Goal: Transaction & Acquisition: Subscribe to service/newsletter

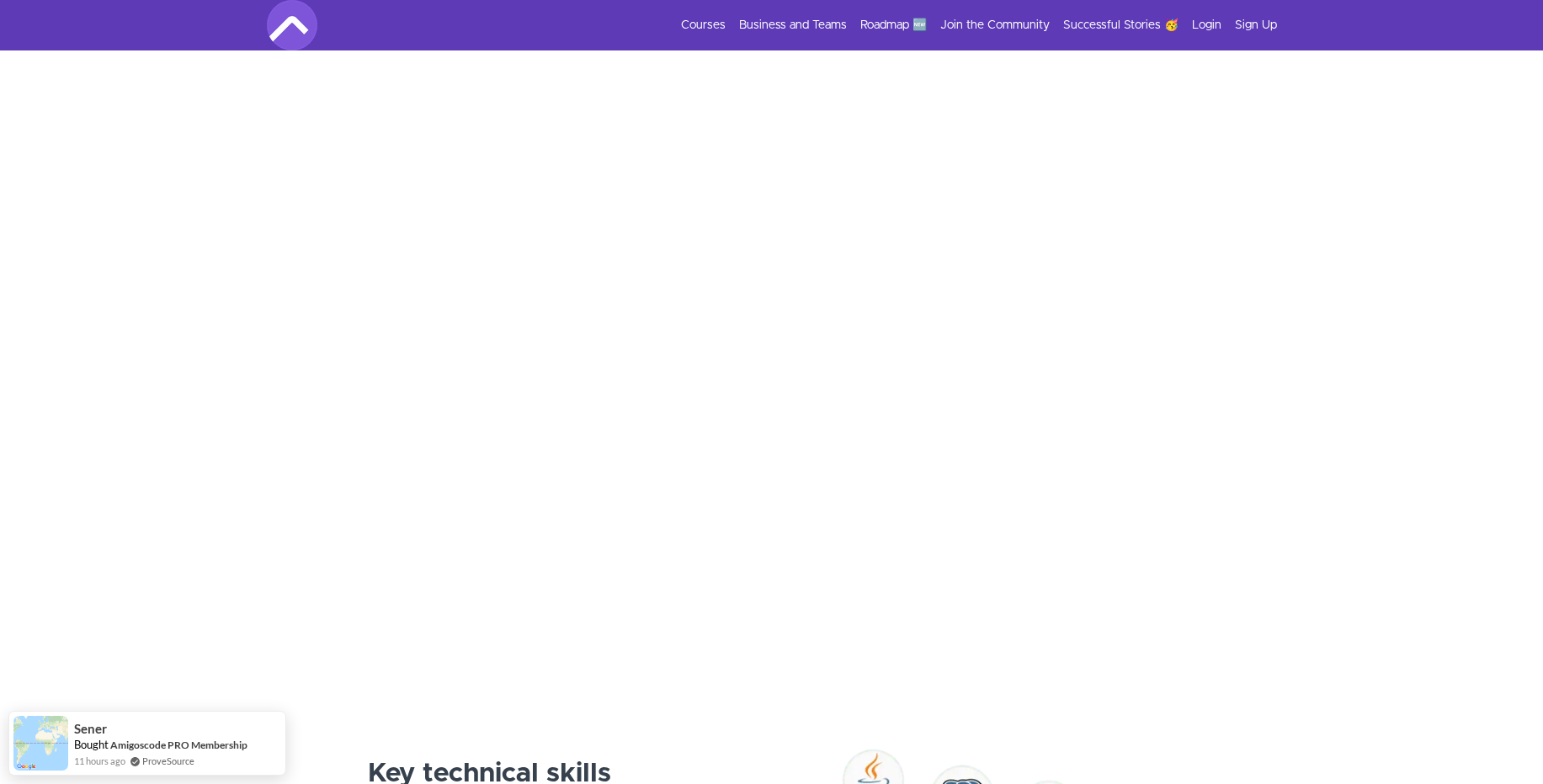
scroll to position [288, 0]
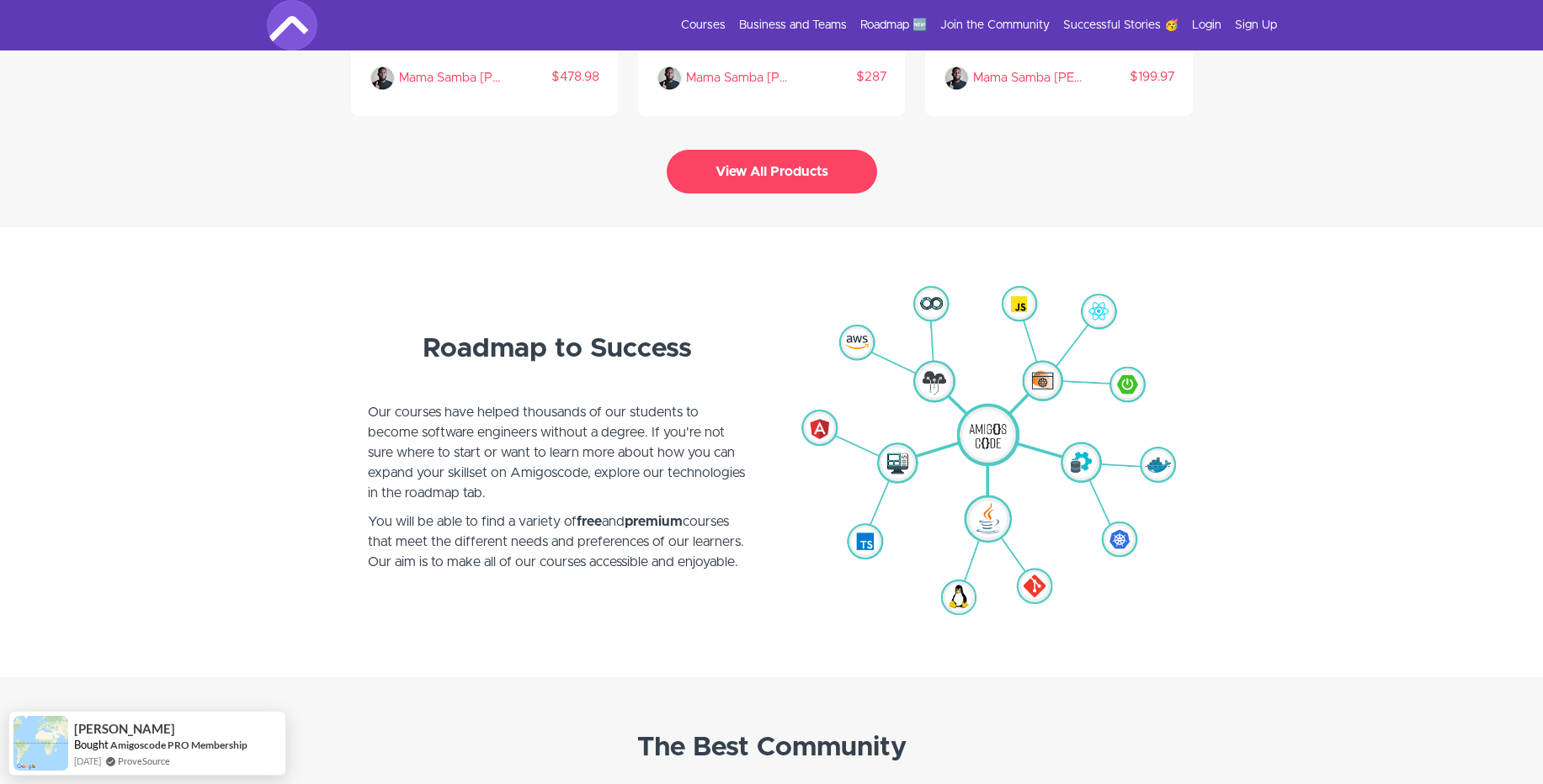
scroll to position [3947, 0]
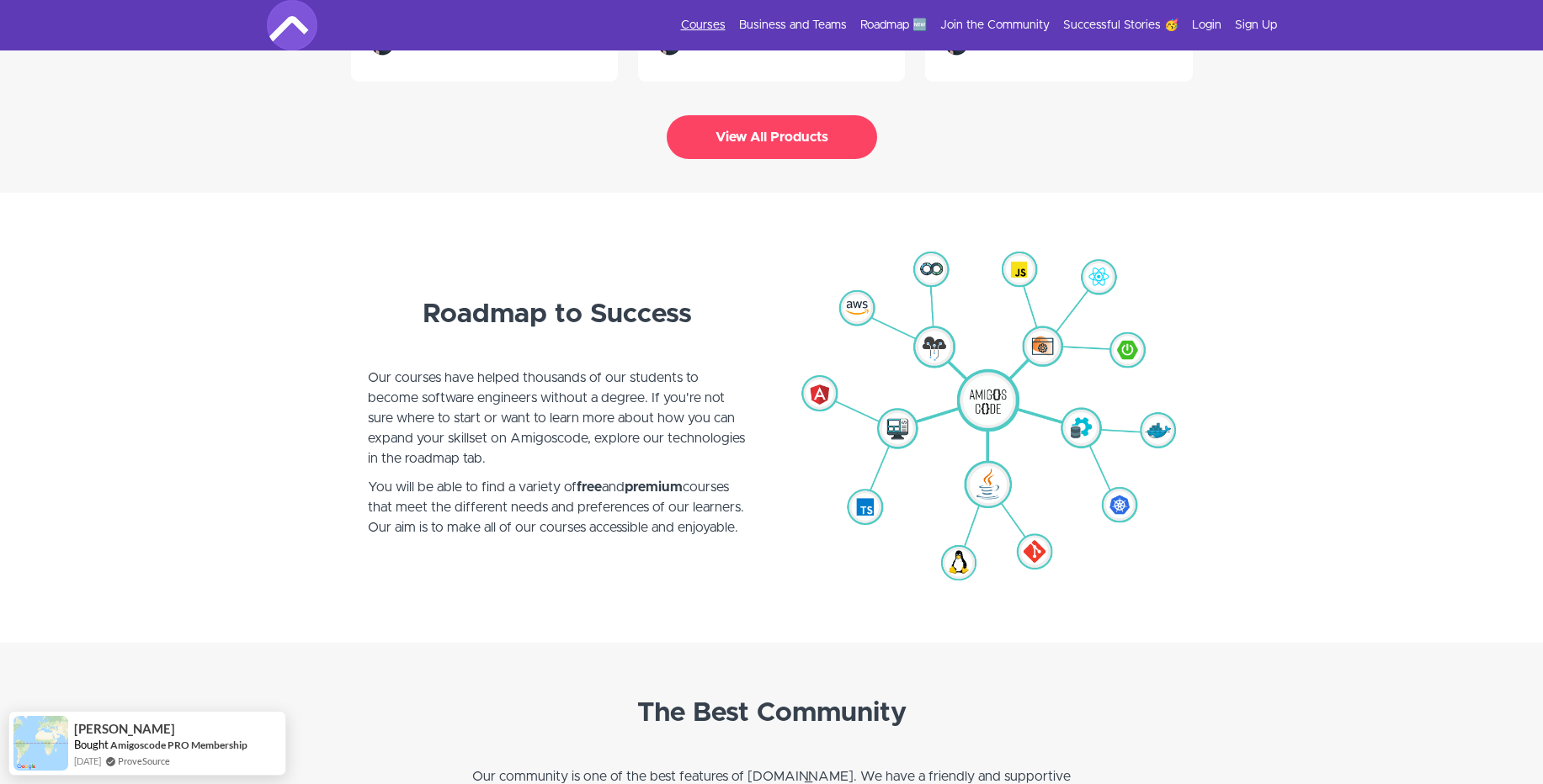
click at [701, 24] on link "Courses" at bounding box center [703, 25] width 44 height 17
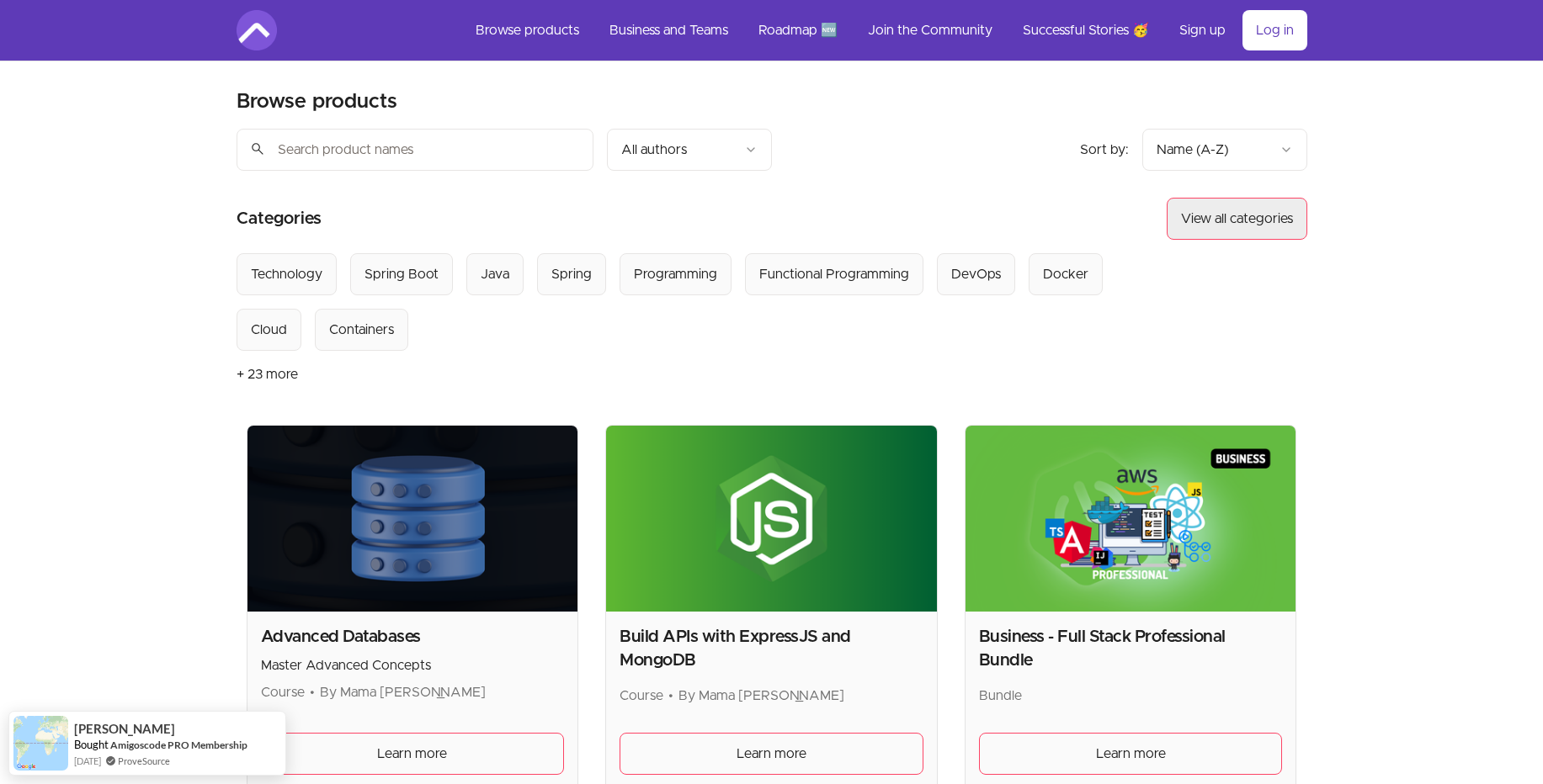
click at [1243, 228] on button "View all categories" at bounding box center [1237, 218] width 141 height 42
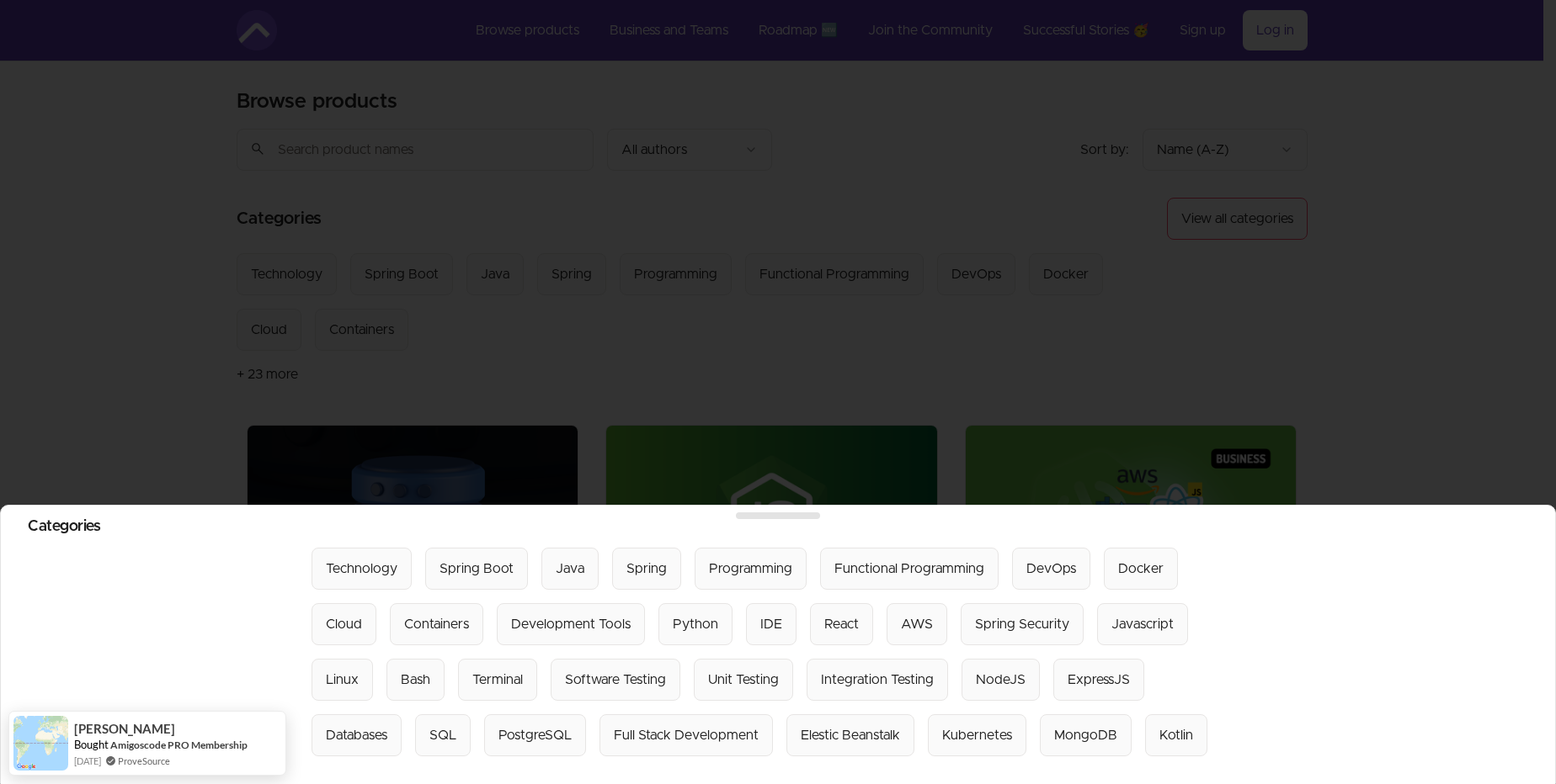
click at [1002, 307] on div at bounding box center [778, 392] width 1556 height 784
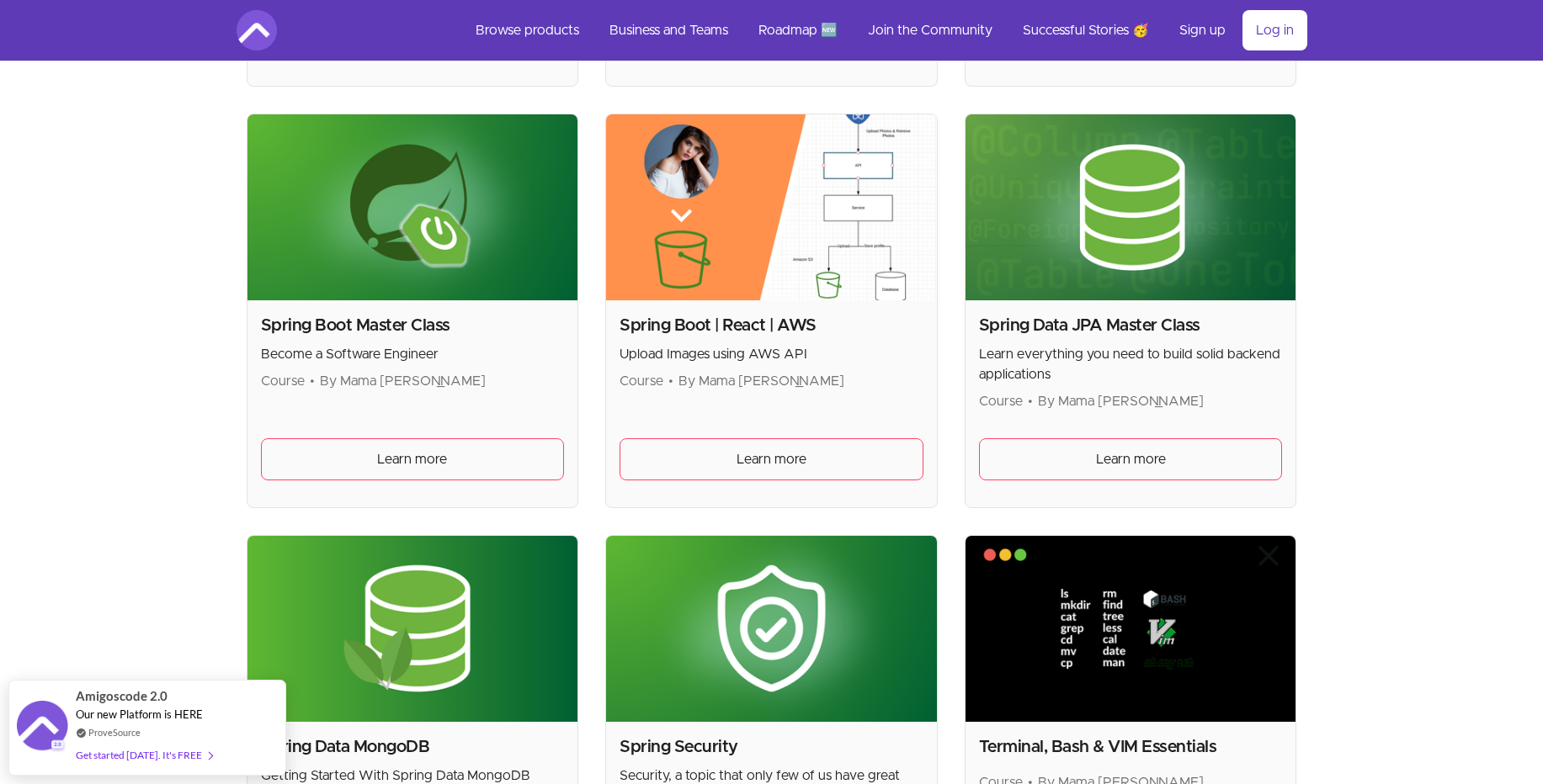
scroll to position [4473, 0]
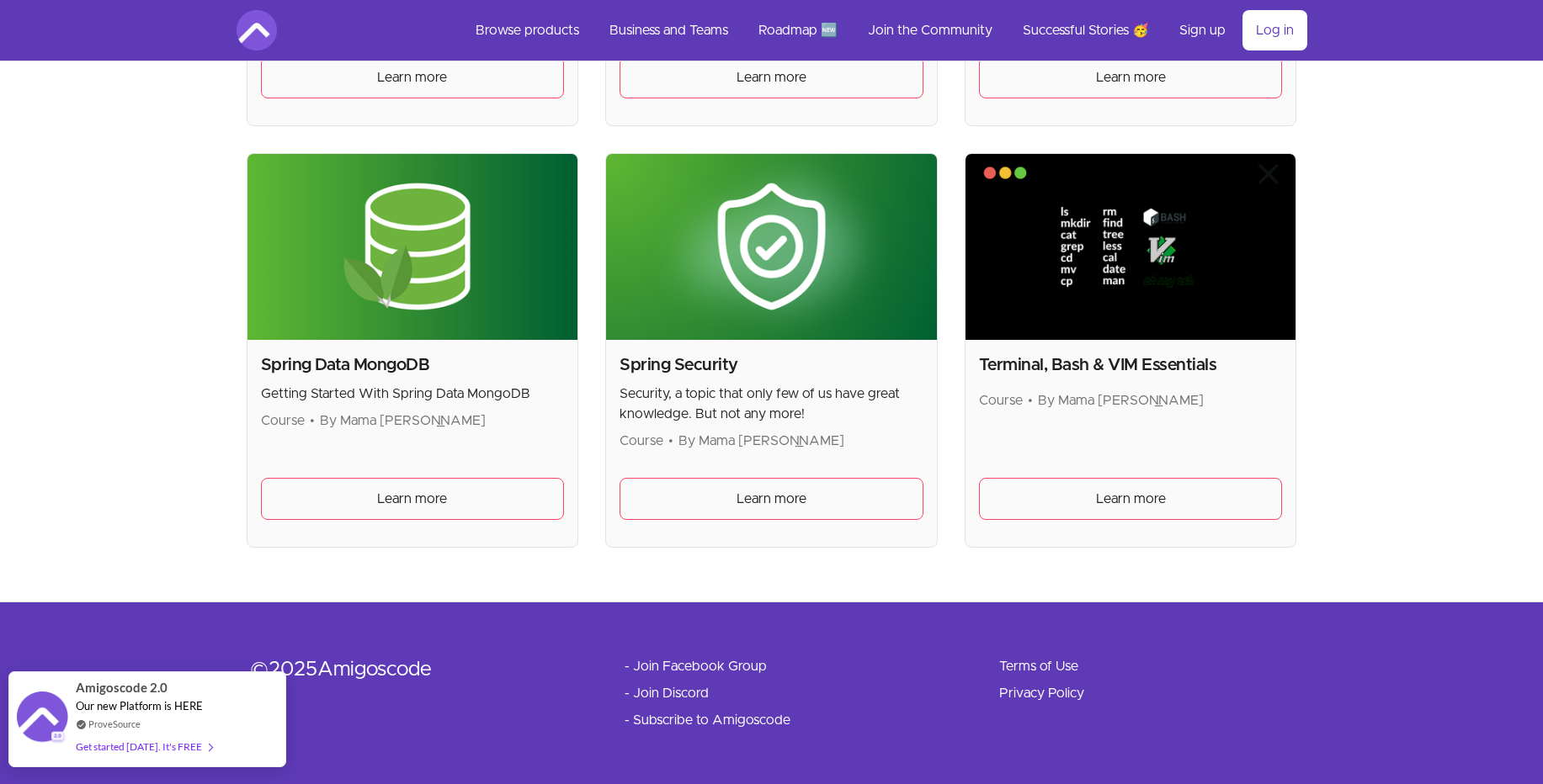
click at [121, 744] on div "Get started [DATE]. It's FREE" at bounding box center [143, 746] width 136 height 19
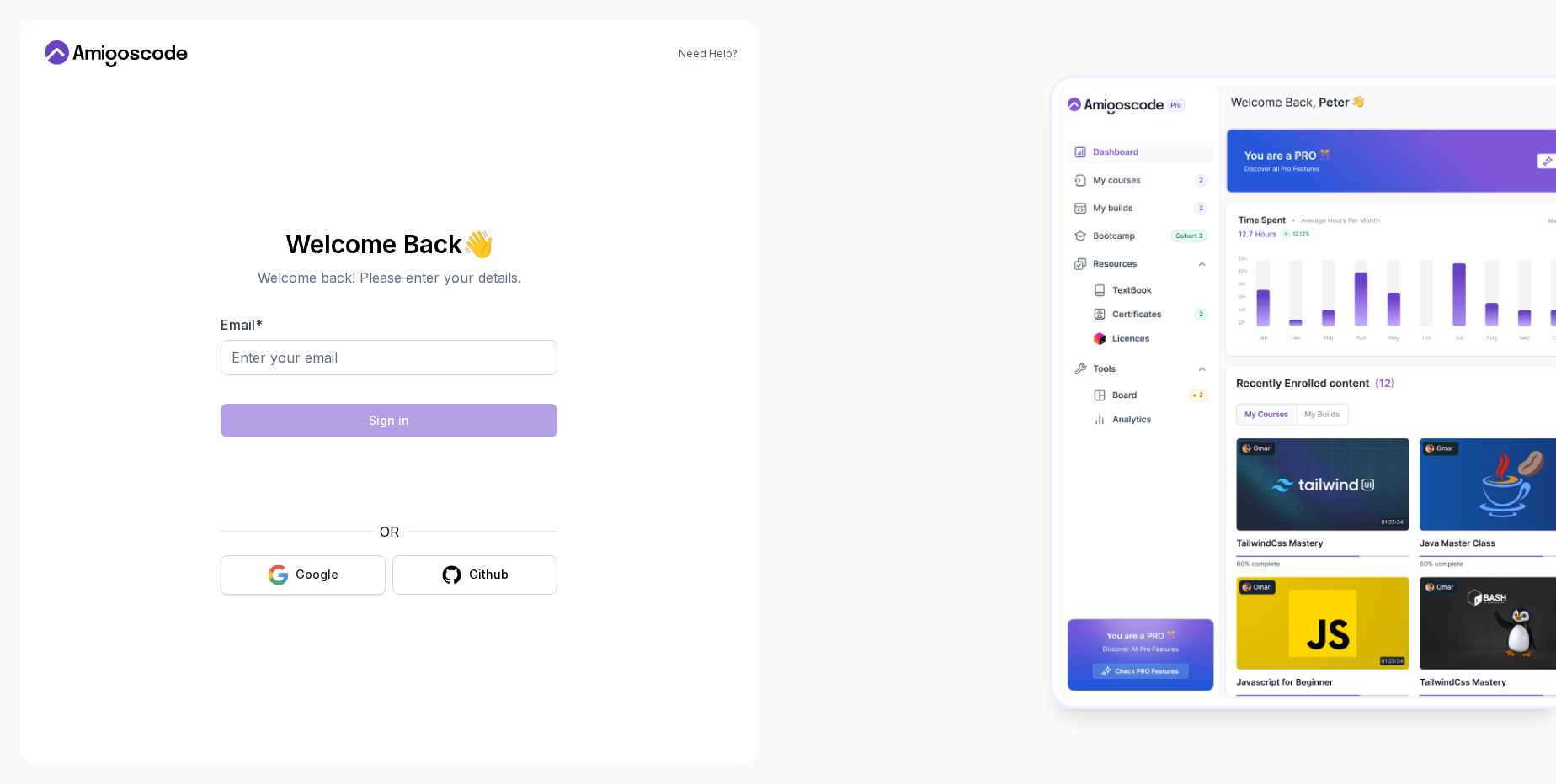
click at [288, 574] on icon "button" at bounding box center [283, 577] width 10 height 9
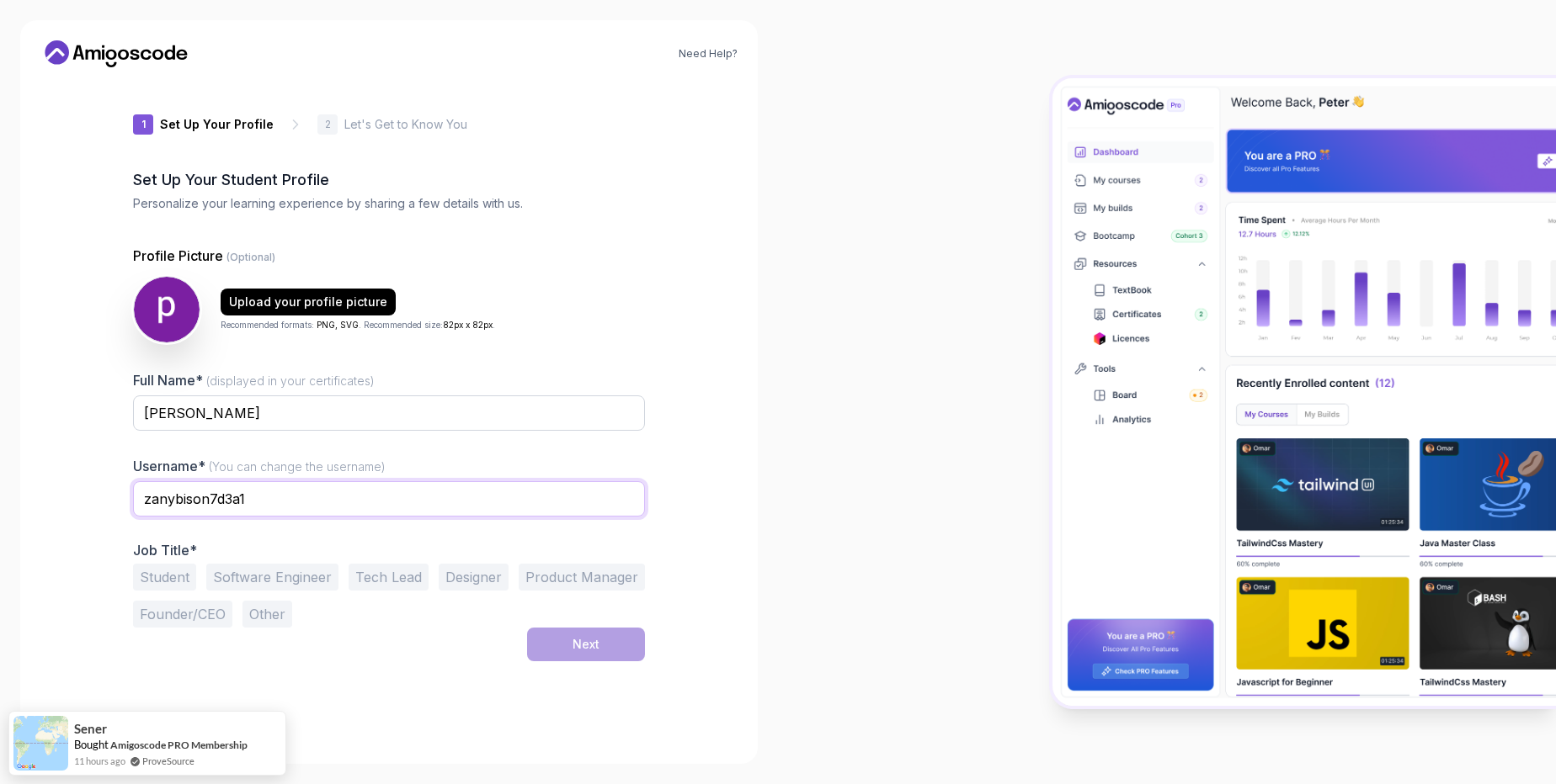
click at [289, 503] on input "zanybison7d3a1" at bounding box center [388, 499] width 512 height 35
click at [301, 505] on input "zanybison7d3a1" at bounding box center [388, 499] width 512 height 35
type input "z"
type input "premANSH23"
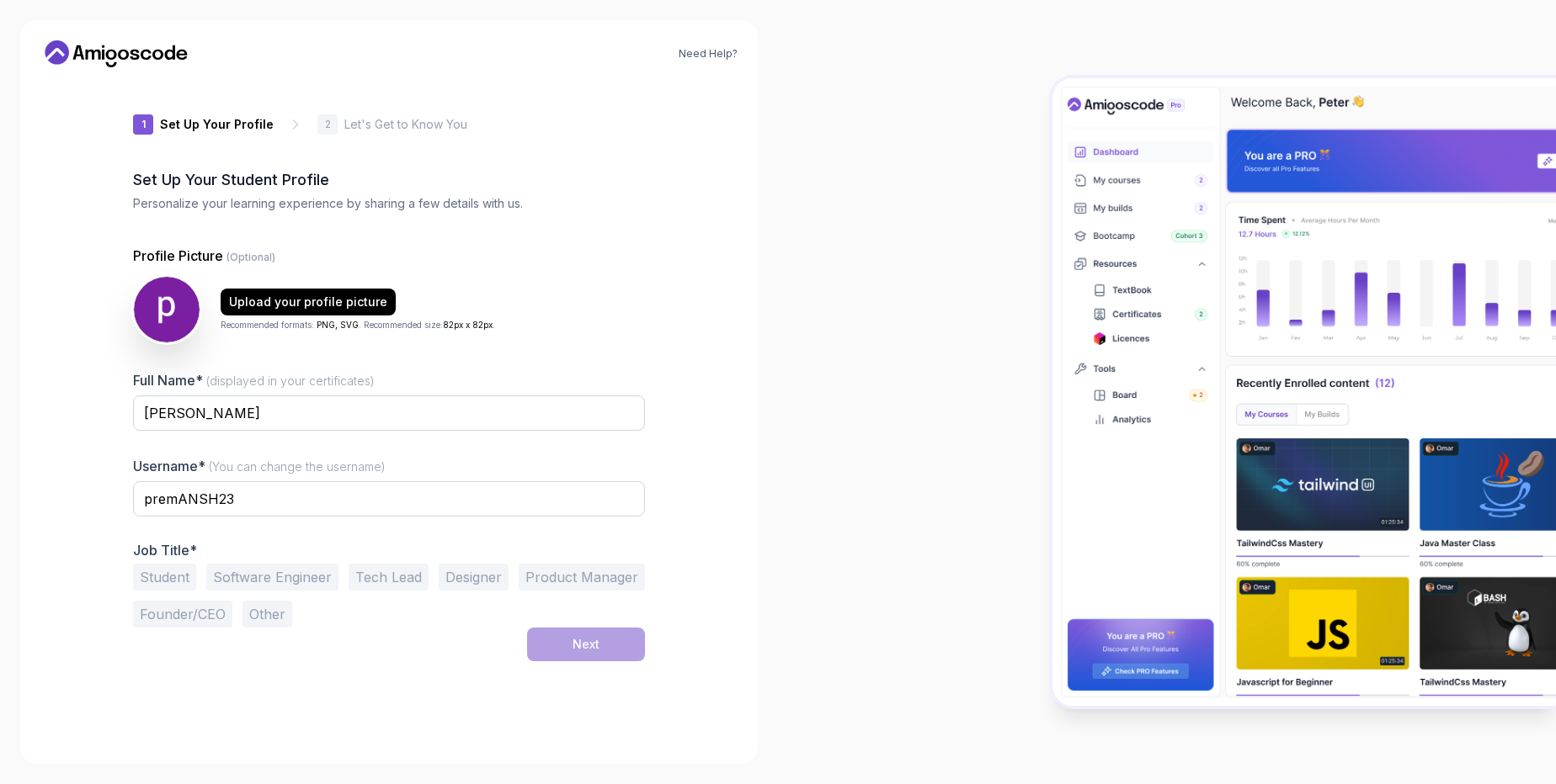
click at [250, 576] on button "Software Engineer" at bounding box center [273, 577] width 132 height 27
click at [592, 642] on div "Next" at bounding box center [586, 644] width 27 height 17
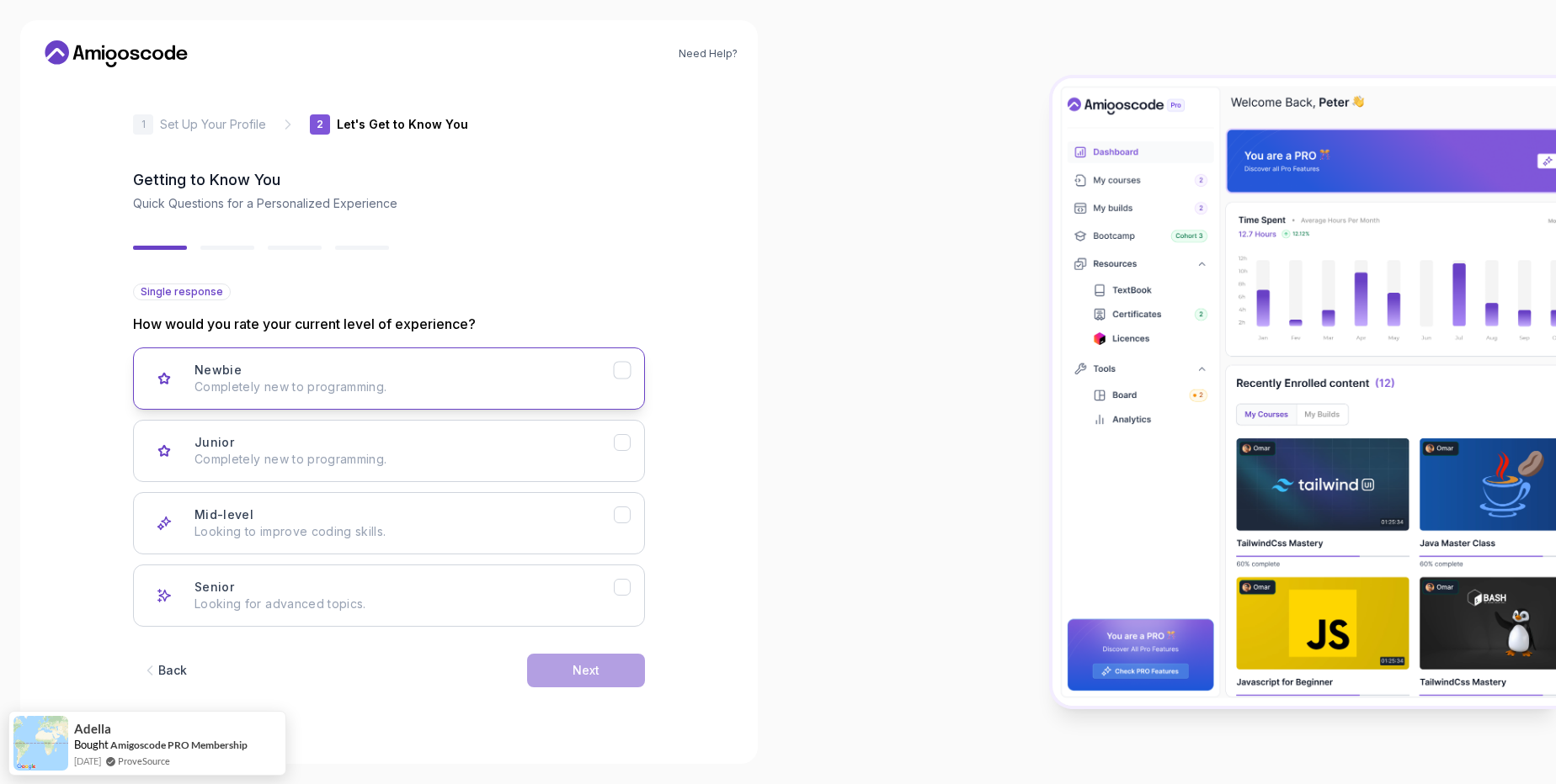
click at [616, 366] on icon "Newbie" at bounding box center [623, 371] width 16 height 16
click at [579, 667] on div "Next" at bounding box center [586, 670] width 27 height 17
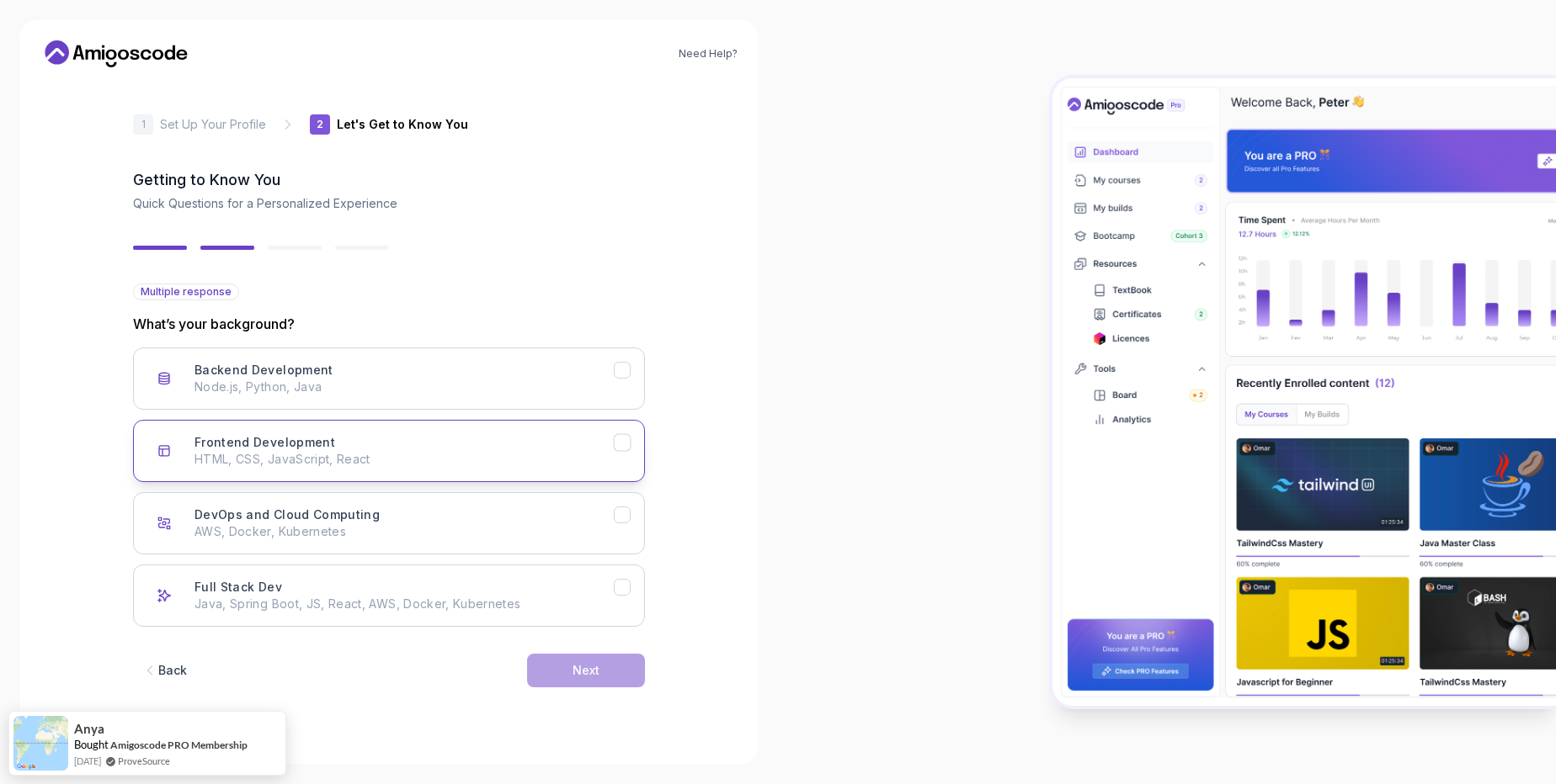
click at [620, 442] on icon "Frontend Development" at bounding box center [623, 443] width 16 height 16
click at [595, 669] on div "Next" at bounding box center [586, 670] width 27 height 17
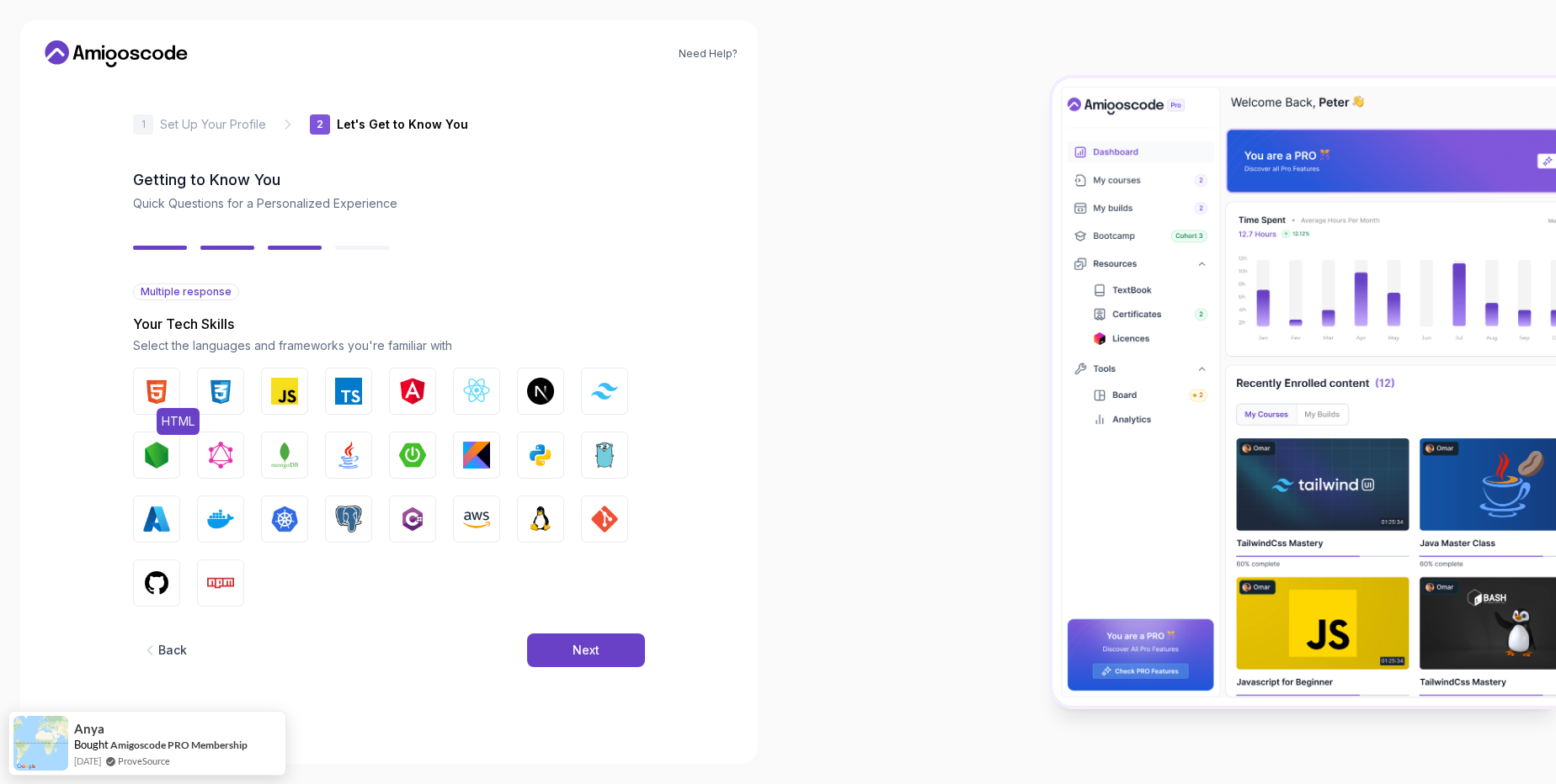
click at [155, 387] on img "button" at bounding box center [157, 392] width 27 height 27
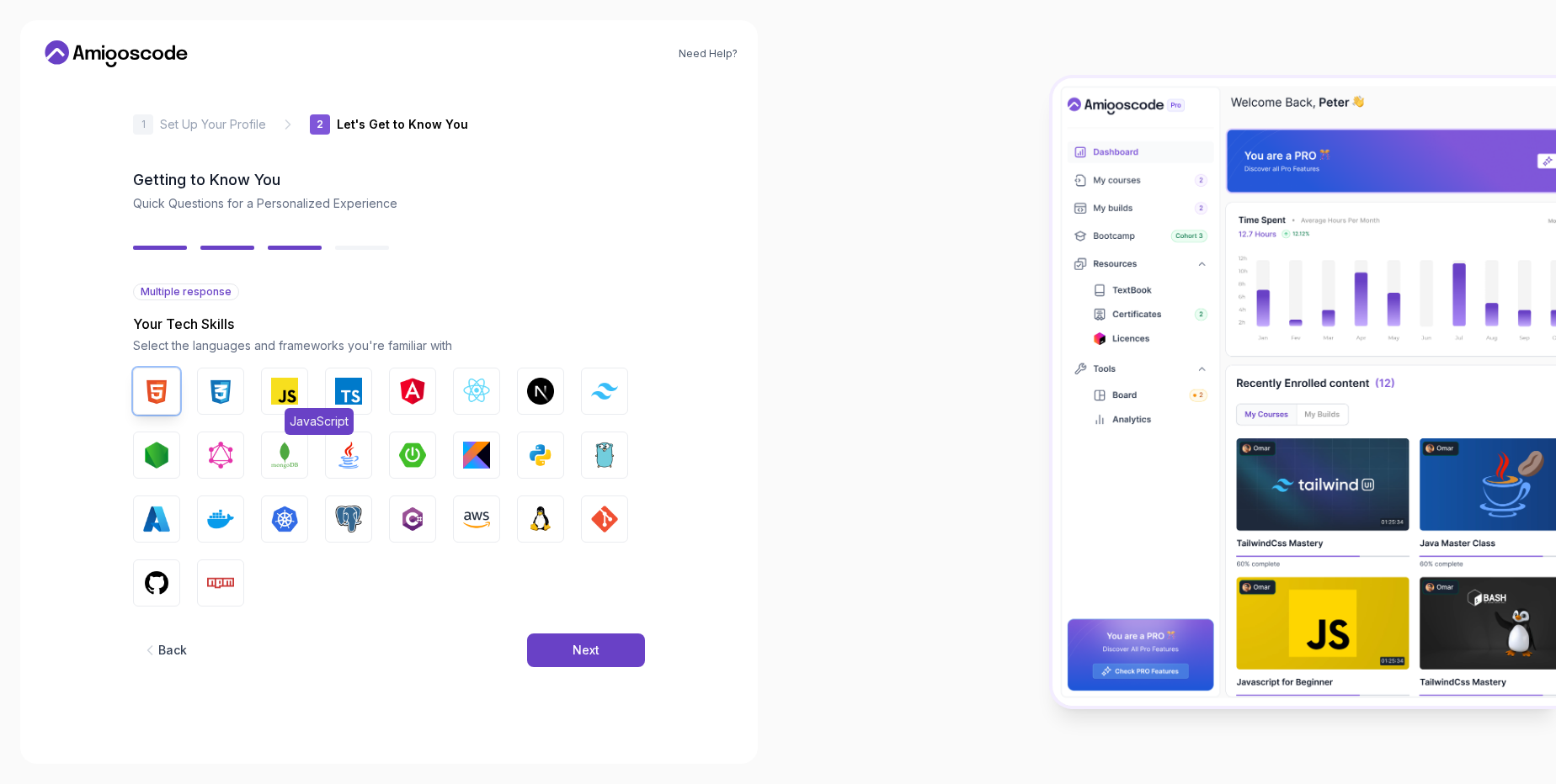
click at [281, 390] on img "button" at bounding box center [284, 392] width 27 height 27
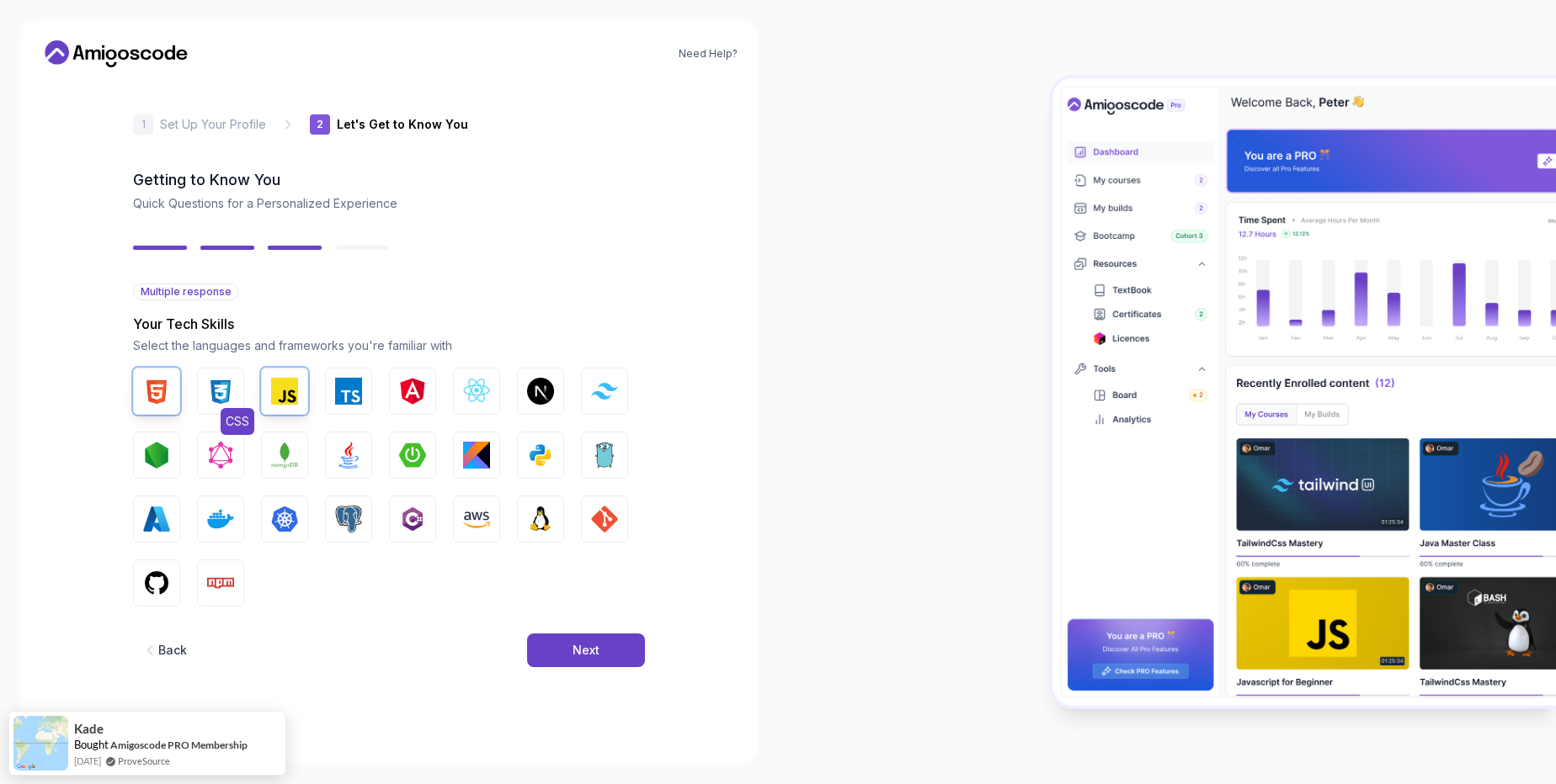
click at [219, 398] on img "button" at bounding box center [220, 392] width 27 height 27
click at [482, 397] on img "button" at bounding box center [477, 392] width 27 height 27
click at [341, 392] on img "button" at bounding box center [348, 392] width 27 height 27
click at [412, 460] on img "button" at bounding box center [412, 456] width 27 height 27
click at [575, 645] on div "Next" at bounding box center [586, 650] width 27 height 17
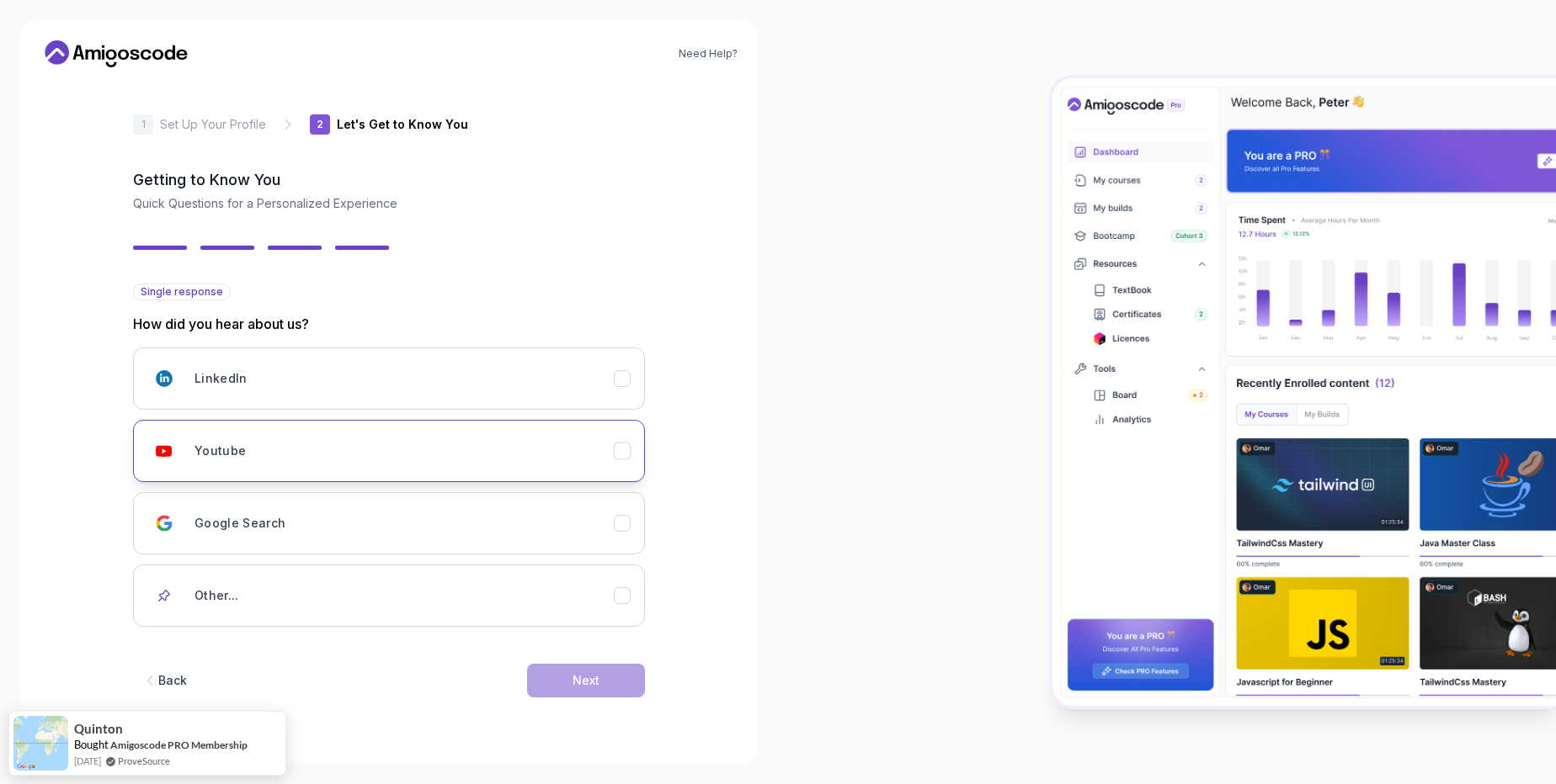
click at [623, 446] on icon "Youtube" at bounding box center [623, 452] width 16 height 16
click at [607, 687] on button "Next" at bounding box center [586, 680] width 118 height 33
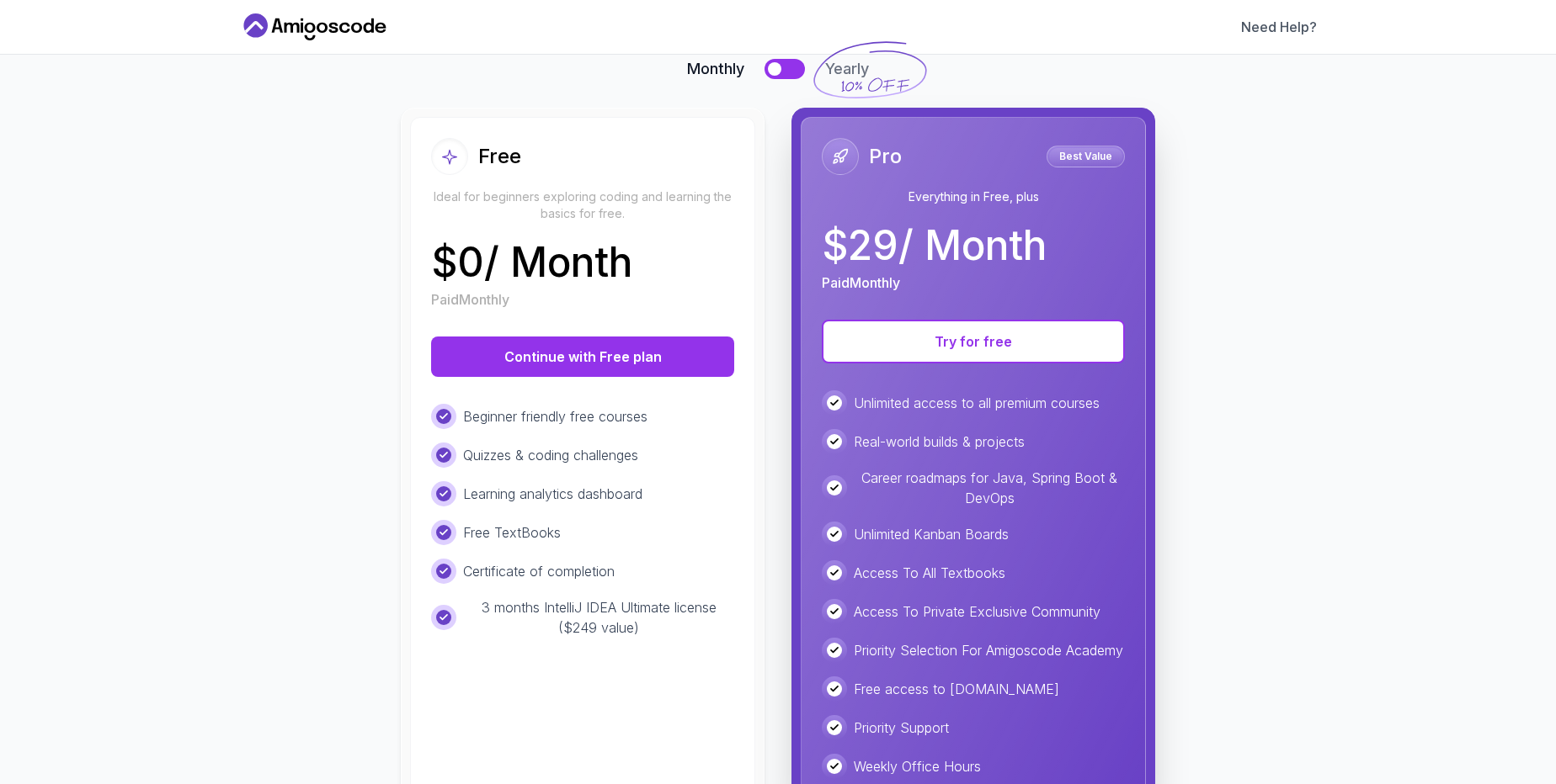
scroll to position [209, 0]
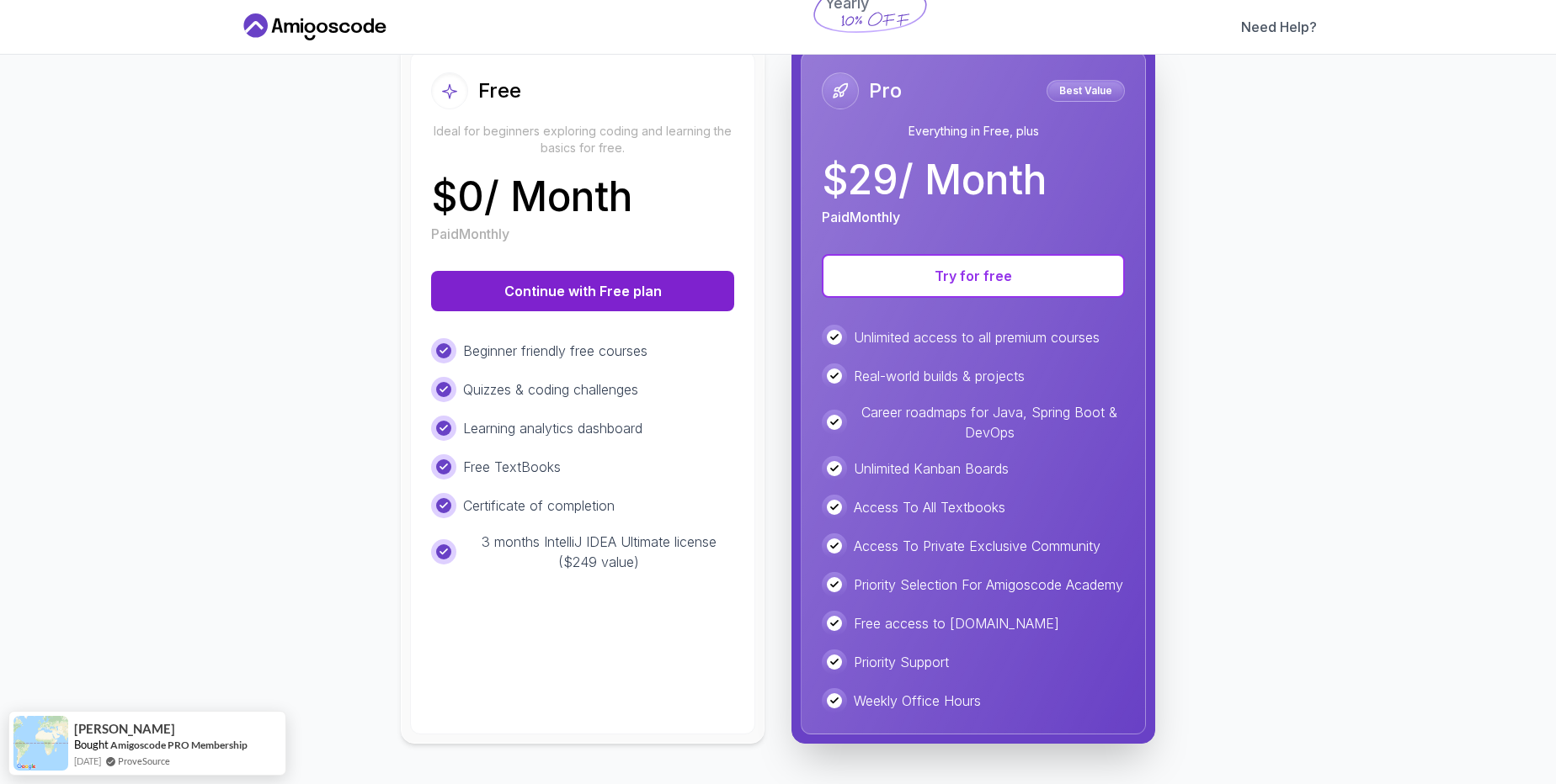
click at [507, 276] on button "Continue with Free plan" at bounding box center [583, 291] width 303 height 41
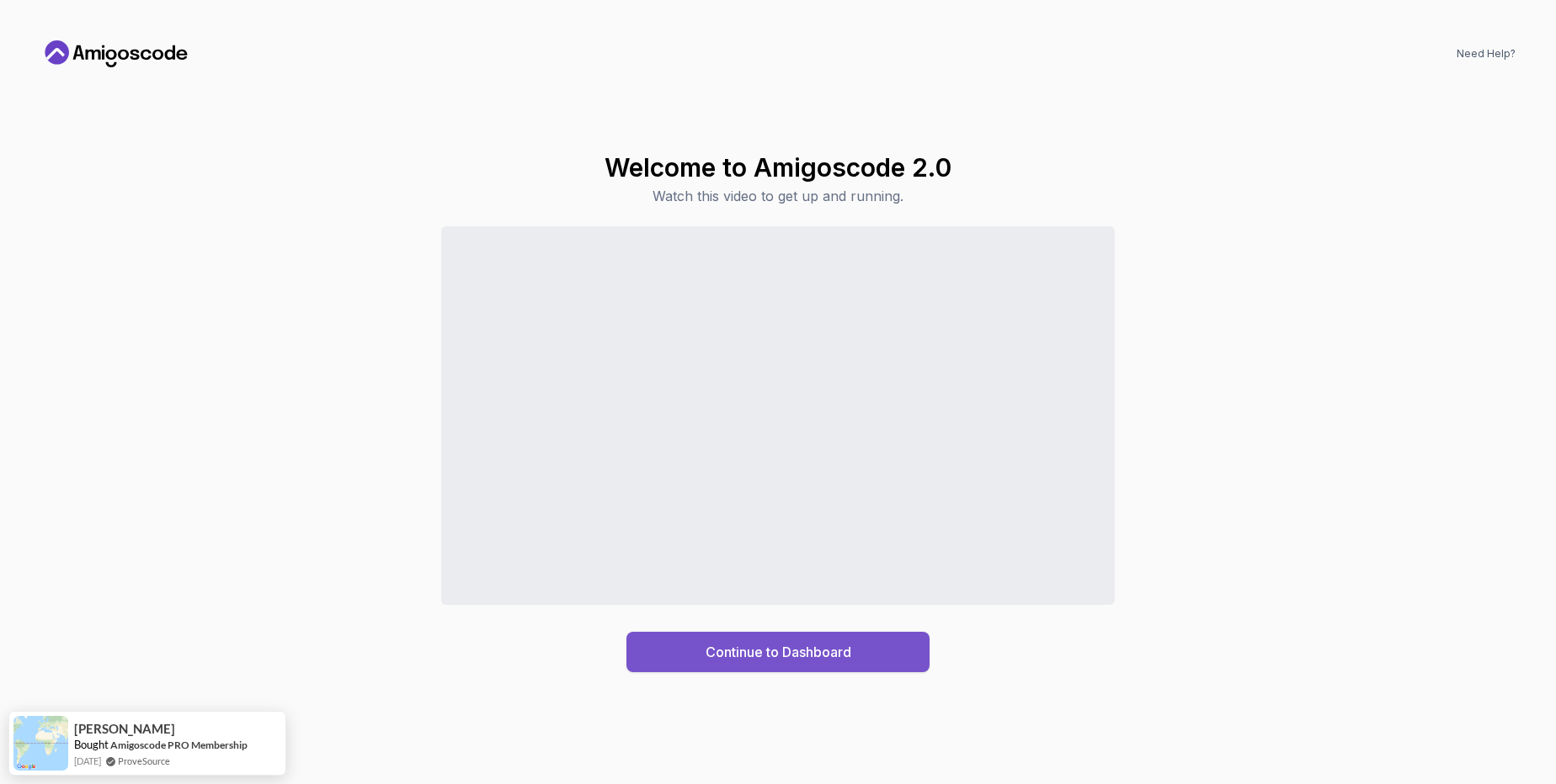
click at [840, 654] on div "Continue to Dashboard" at bounding box center [778, 652] width 145 height 20
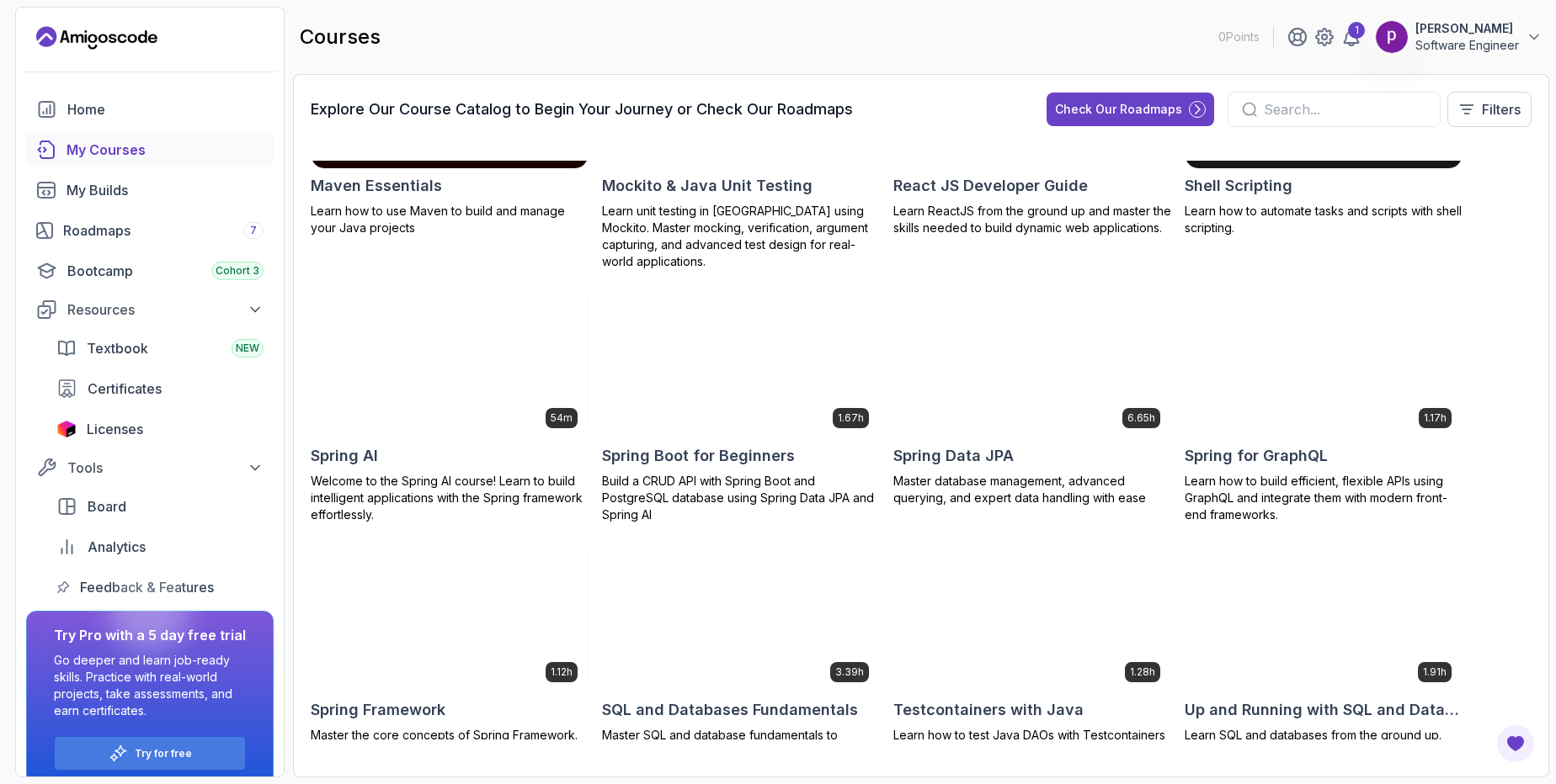
scroll to position [1762, 0]
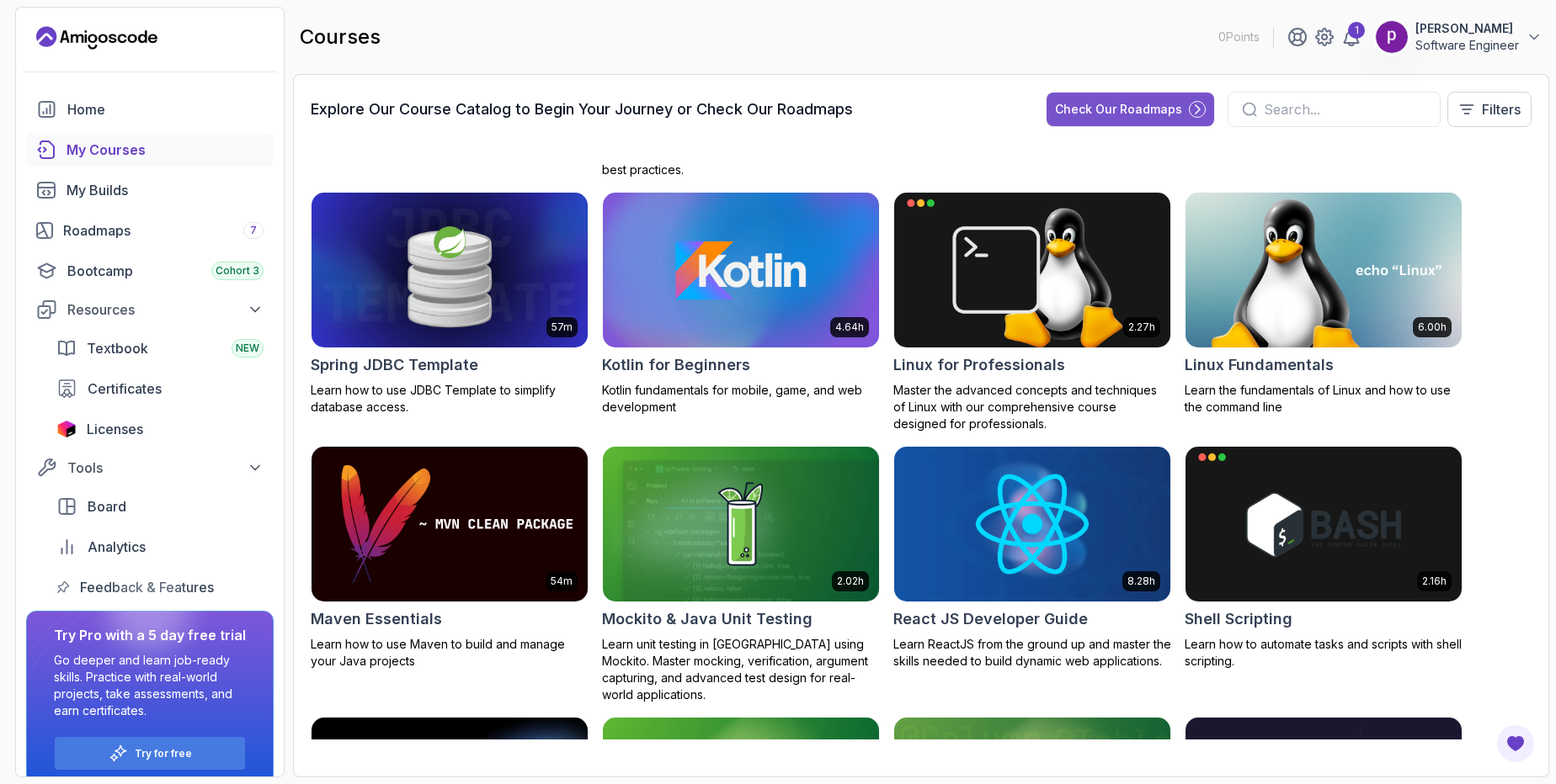
click at [1100, 110] on div "Check Our Roadmaps" at bounding box center [1118, 109] width 127 height 17
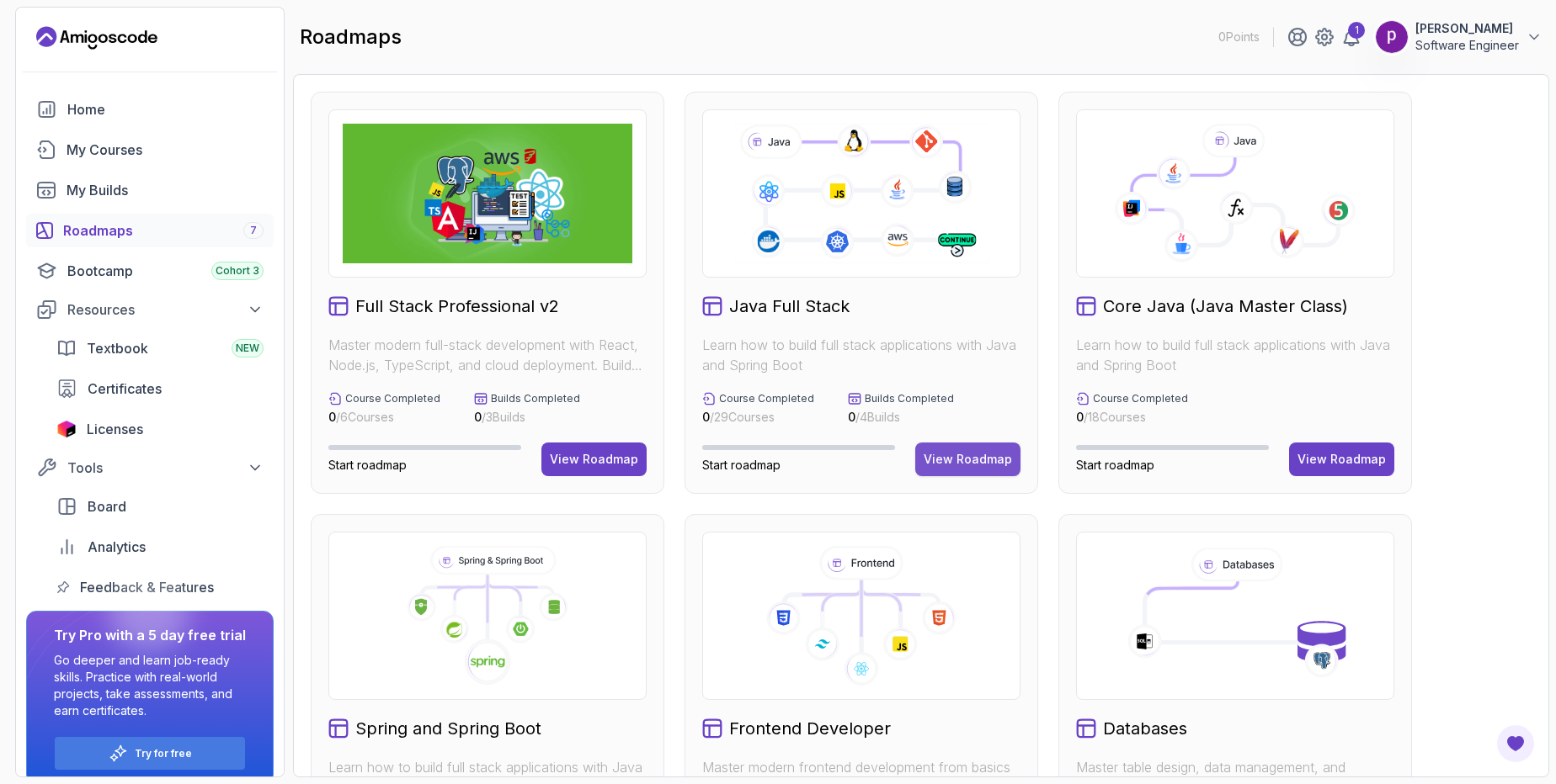
click at [942, 467] on div "View Roadmap" at bounding box center [968, 459] width 88 height 17
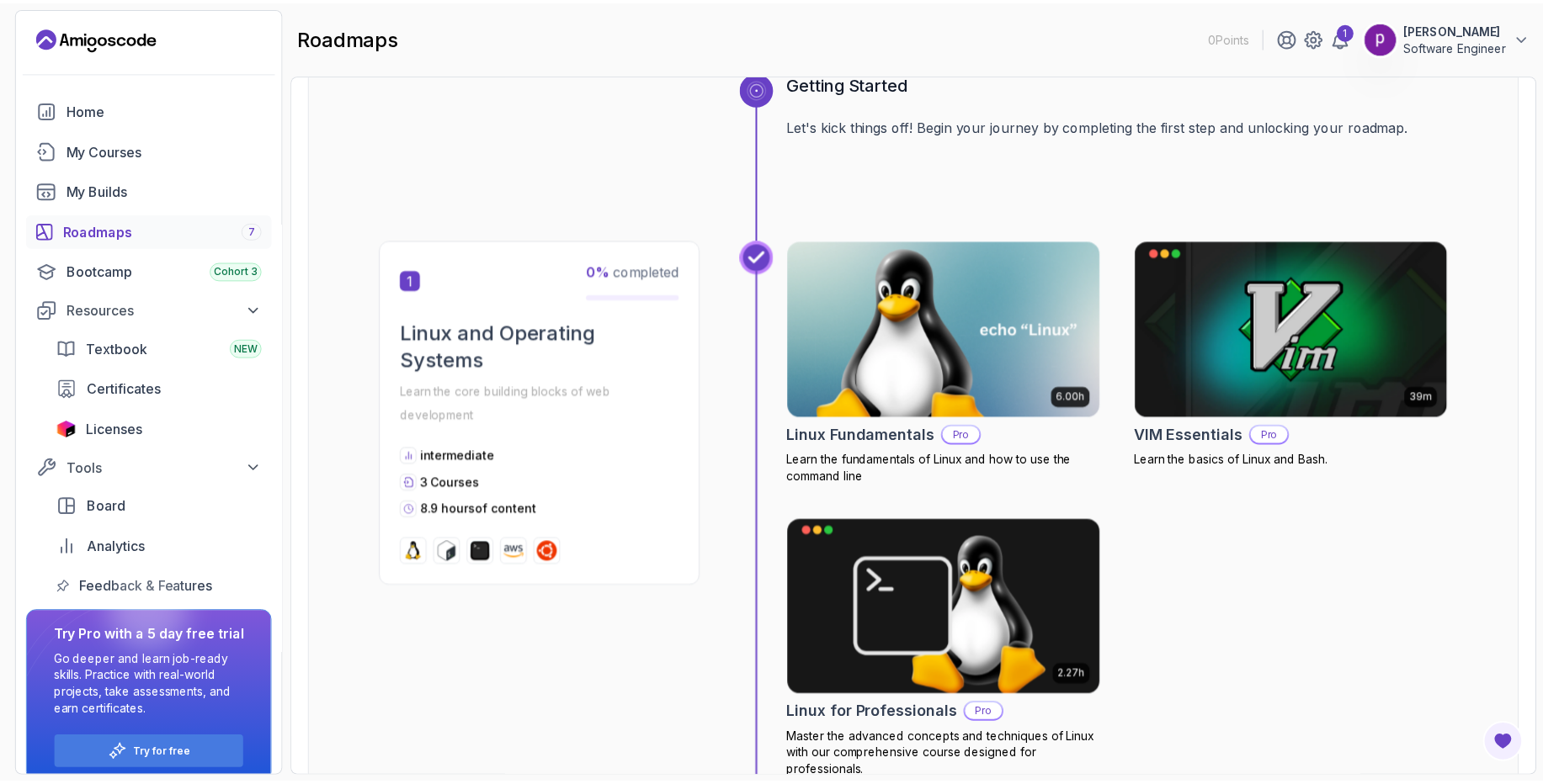
scroll to position [185, 0]
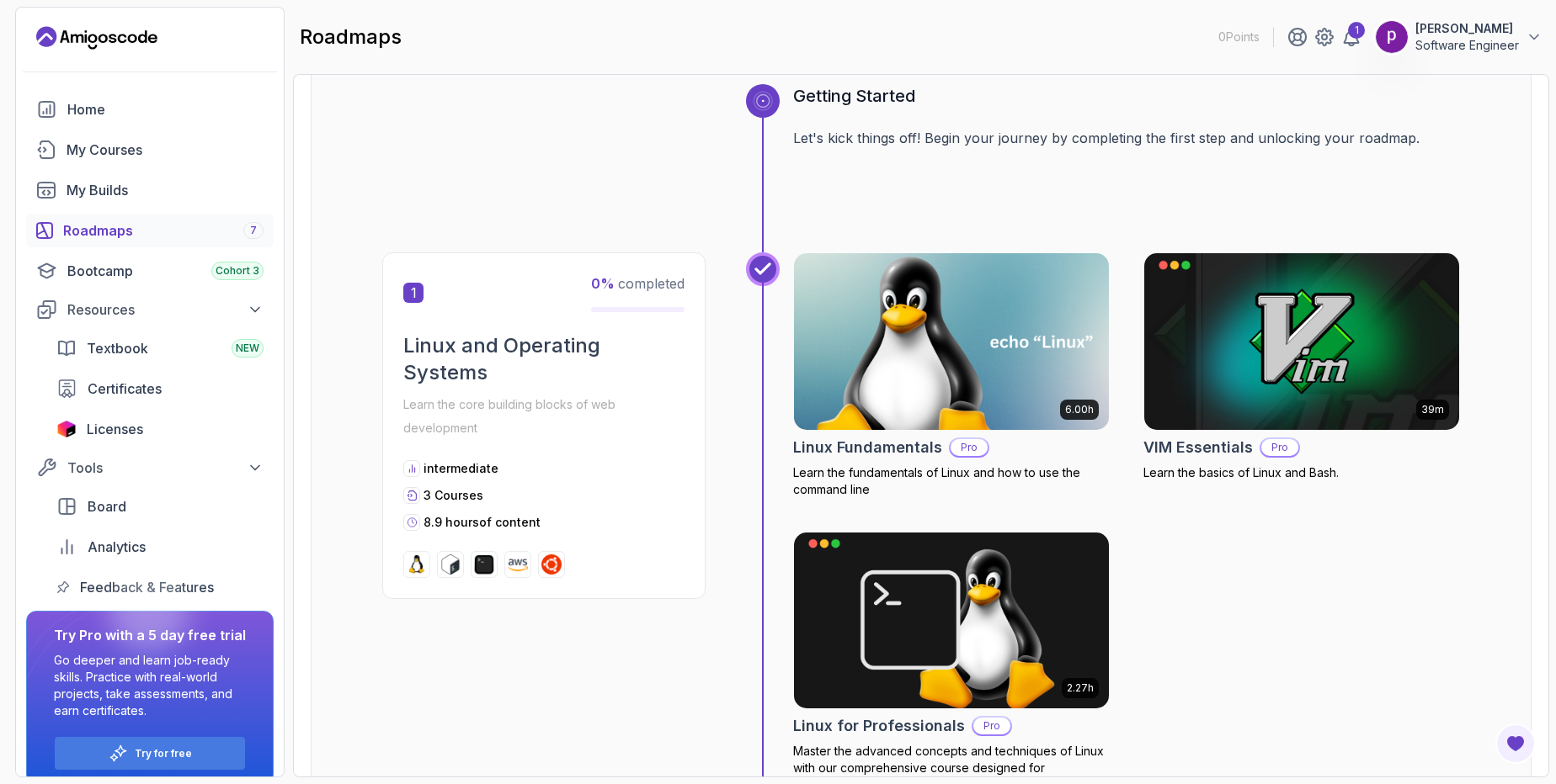
click at [926, 331] on img at bounding box center [951, 341] width 331 height 185
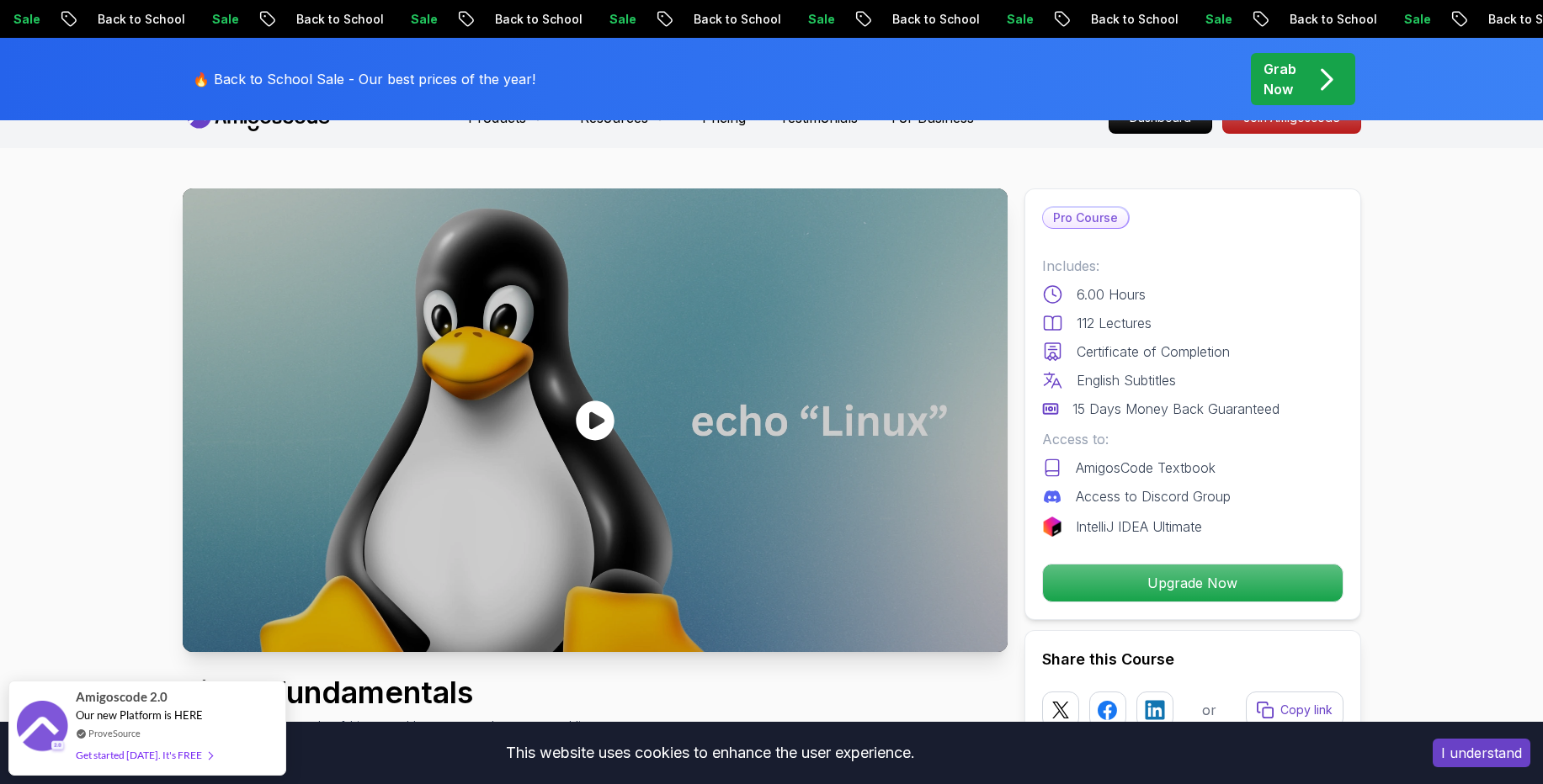
scroll to position [22, 0]
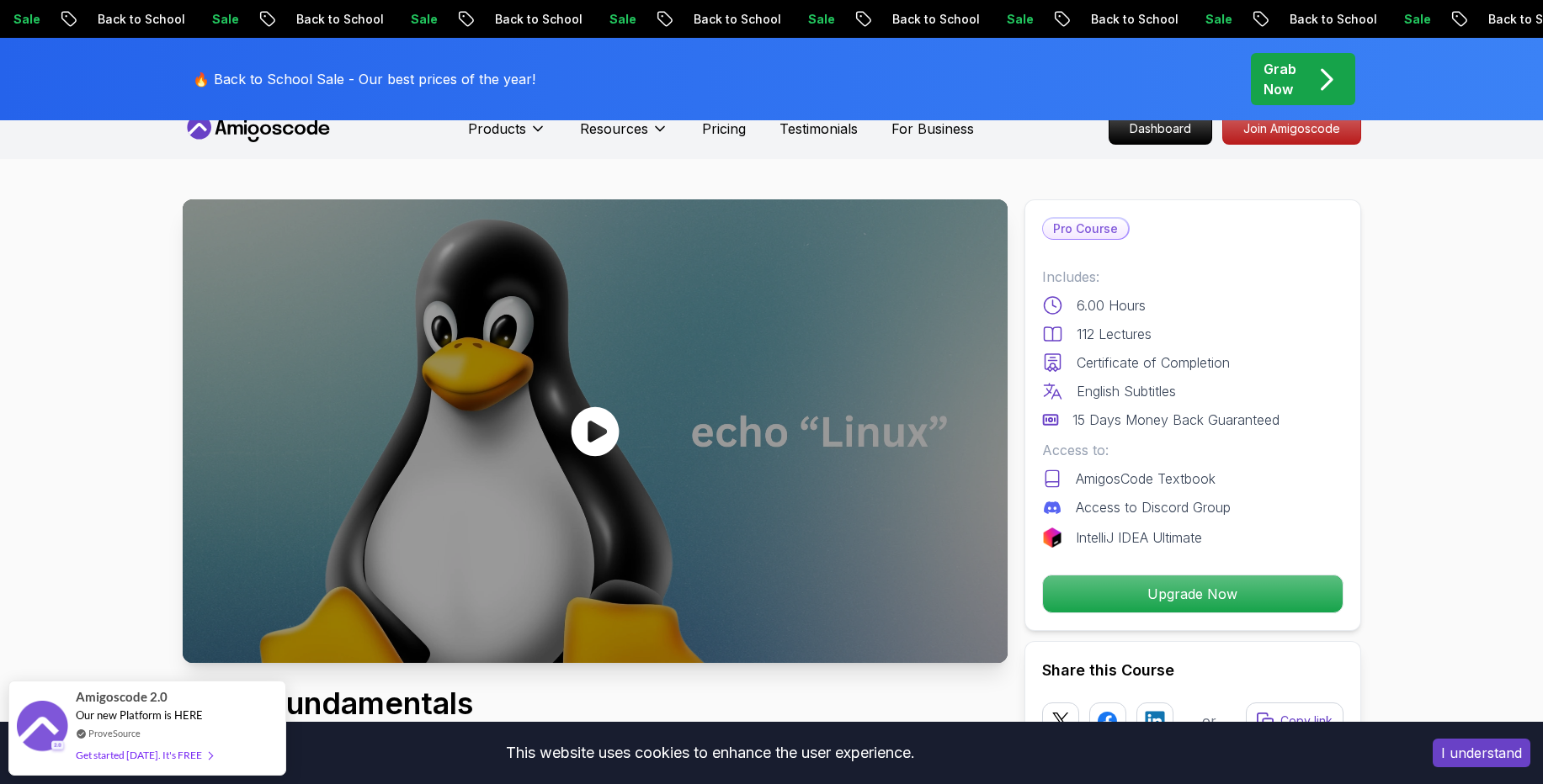
click at [596, 430] on icon at bounding box center [595, 432] width 51 height 51
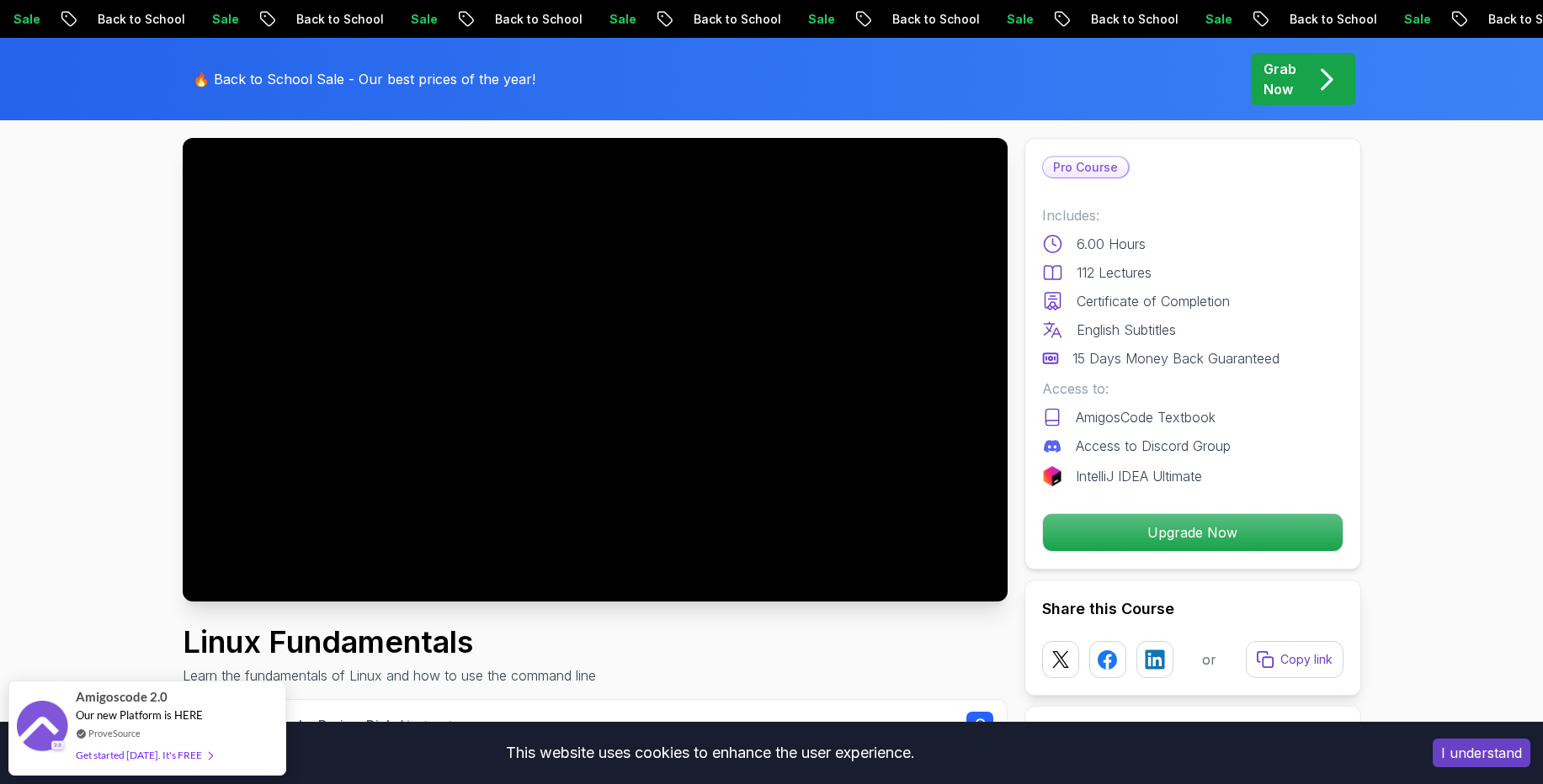
scroll to position [68, 0]
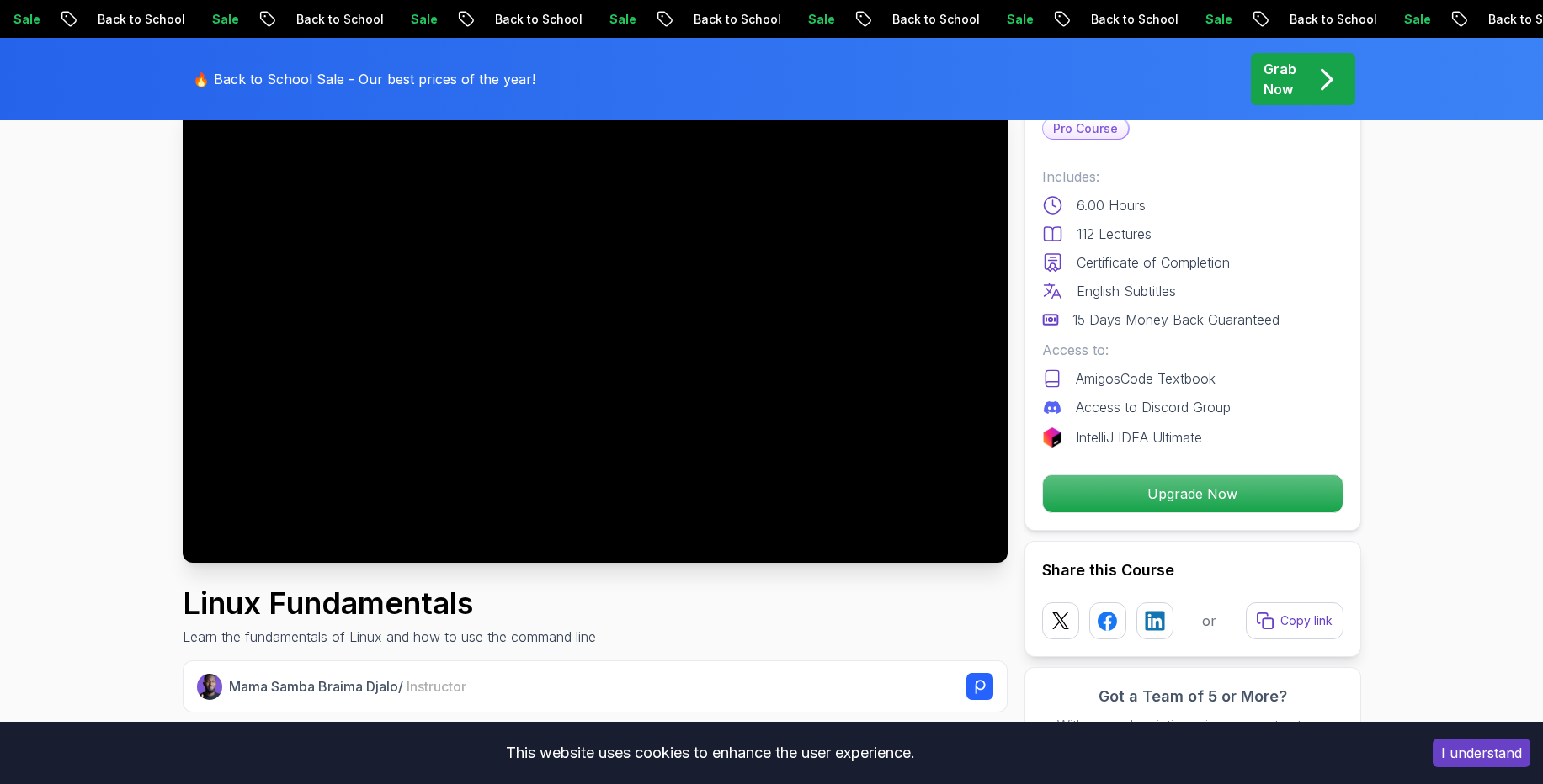
scroll to position [97, 0]
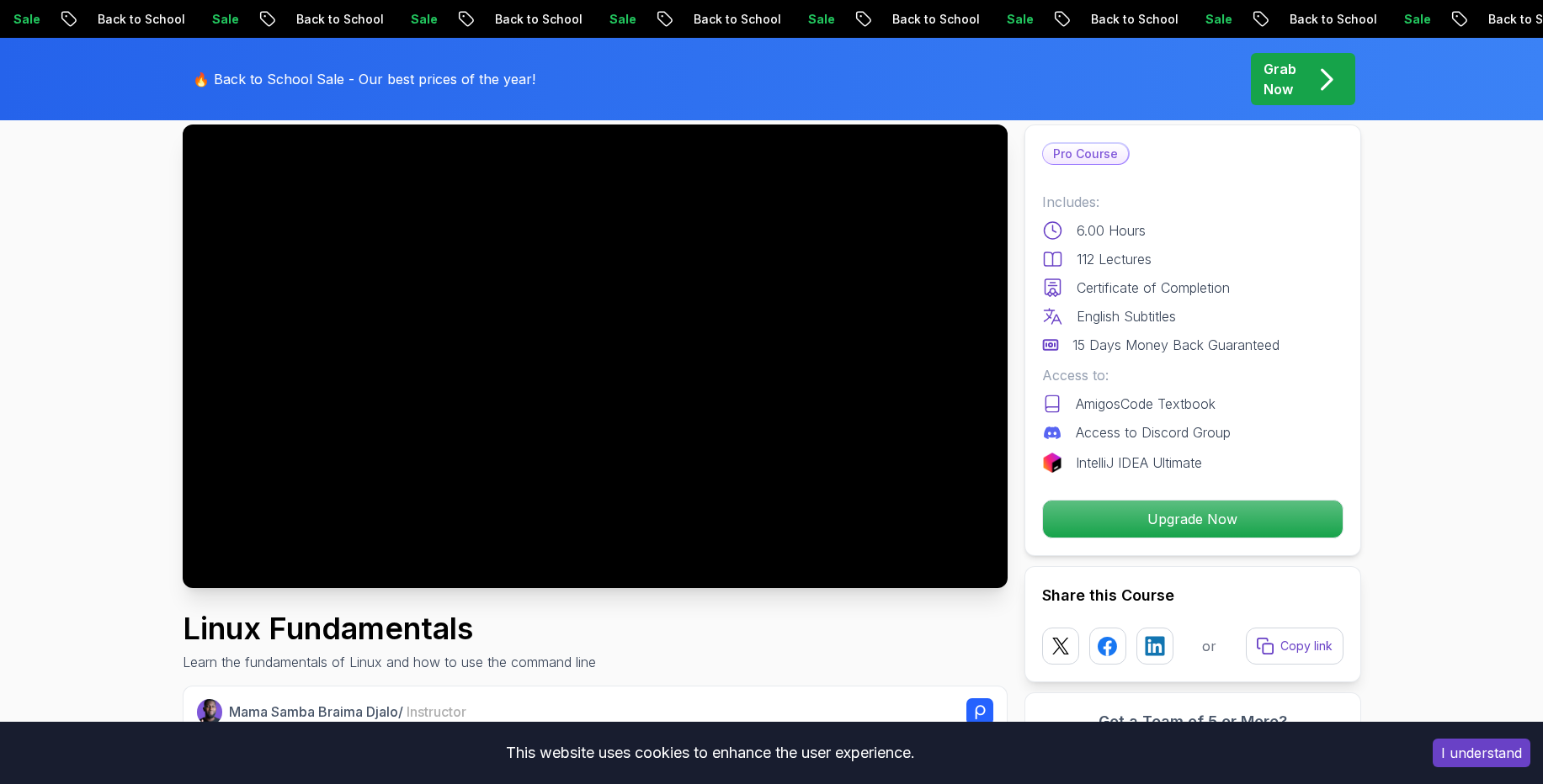
click at [628, 378] on div at bounding box center [595, 356] width 825 height 464
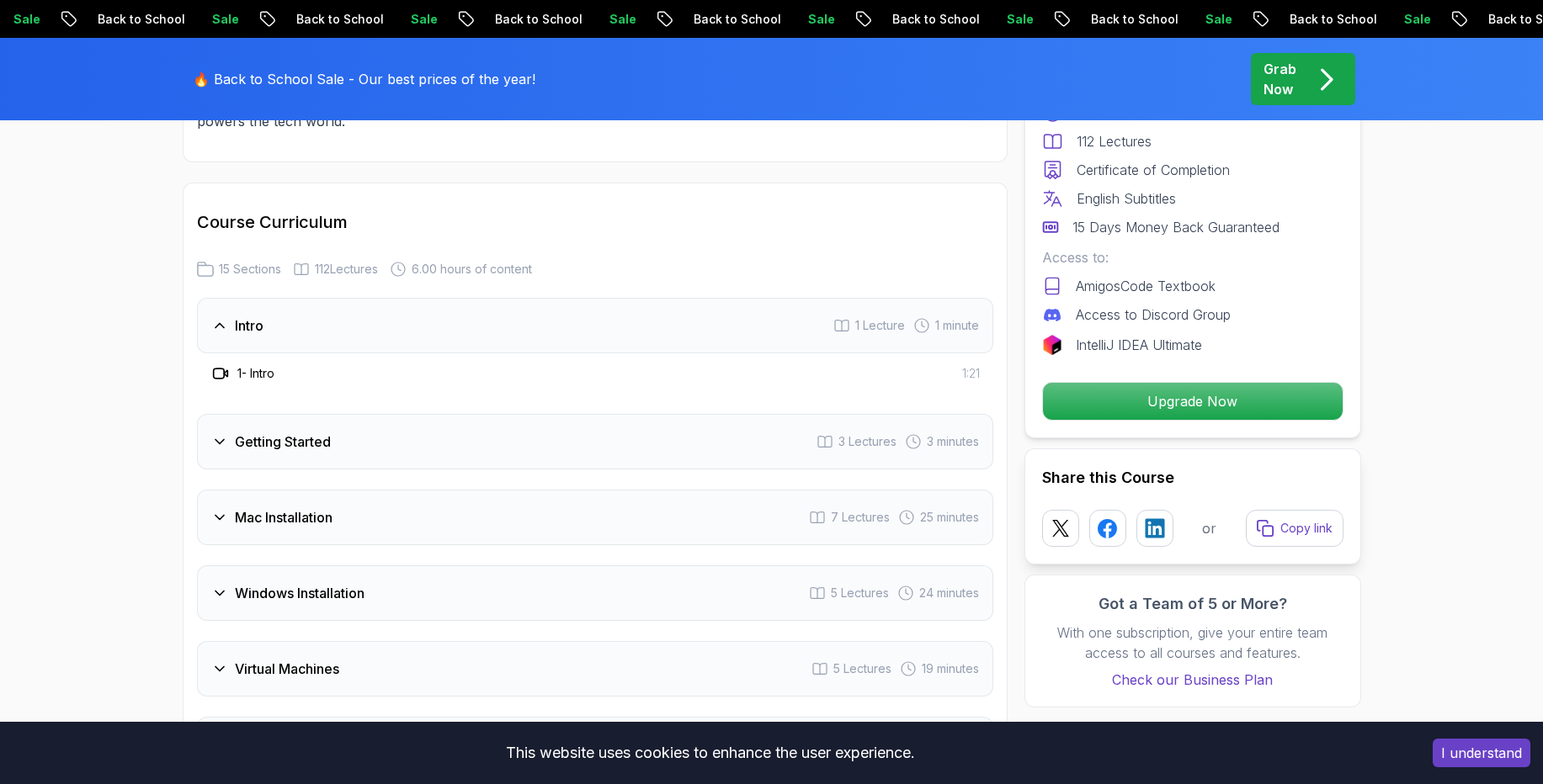
scroll to position [2144, 0]
click at [570, 315] on div "Intro 1 Lecture 1 minute" at bounding box center [595, 325] width 796 height 56
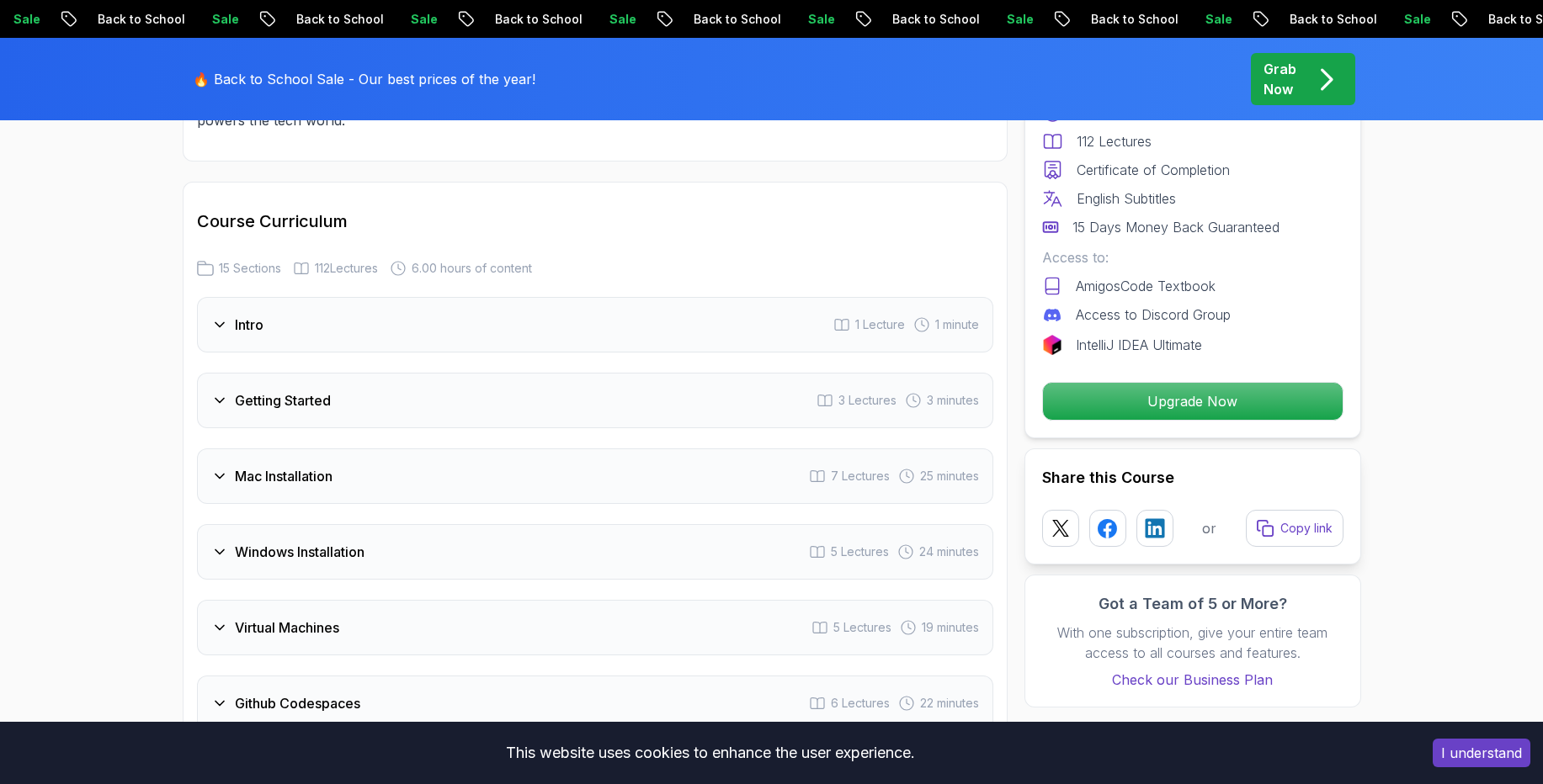
click at [568, 321] on div "Intro 1 Lecture 1 minute" at bounding box center [595, 325] width 796 height 56
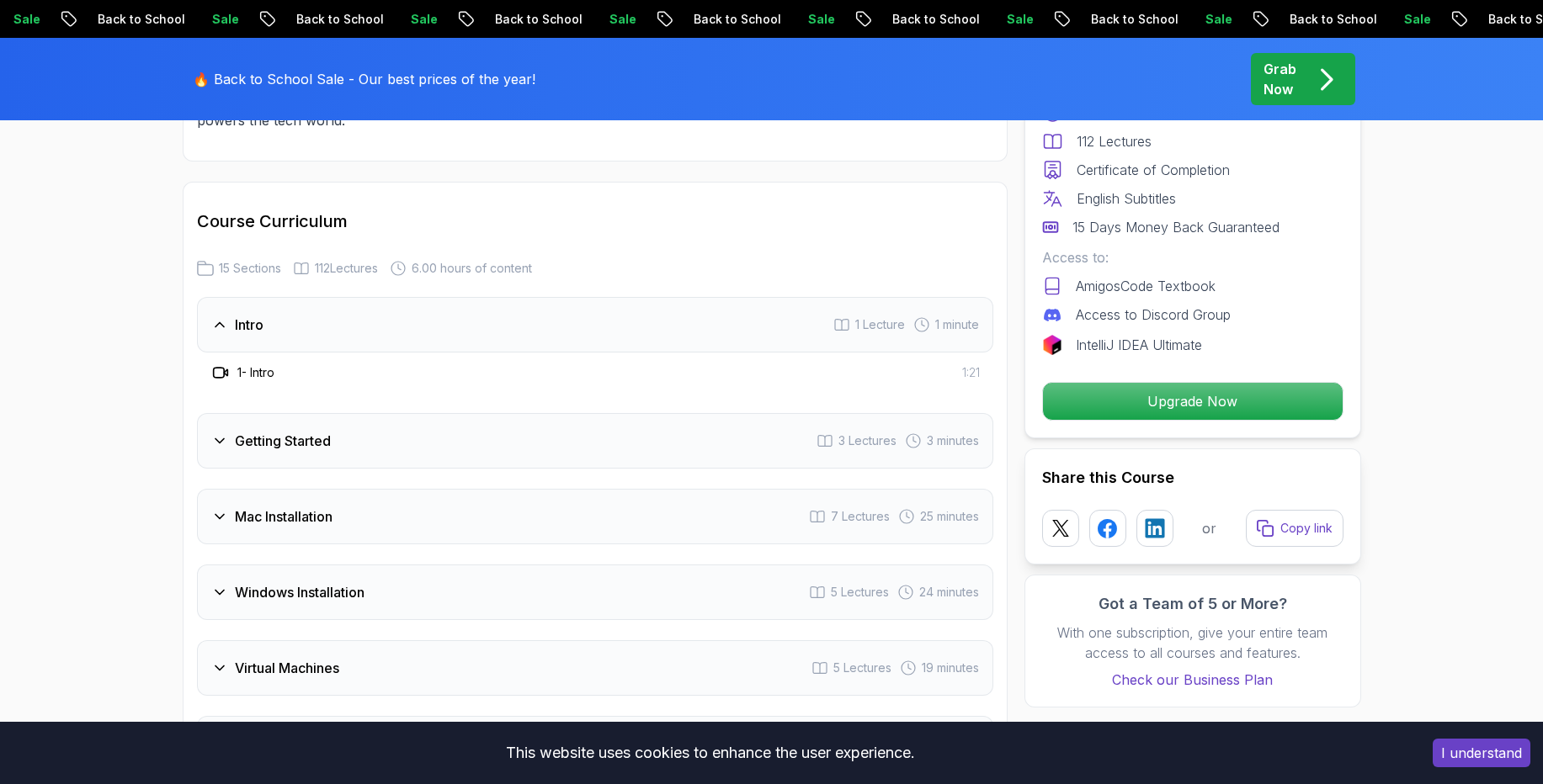
click at [946, 326] on span "1 minute" at bounding box center [956, 325] width 44 height 17
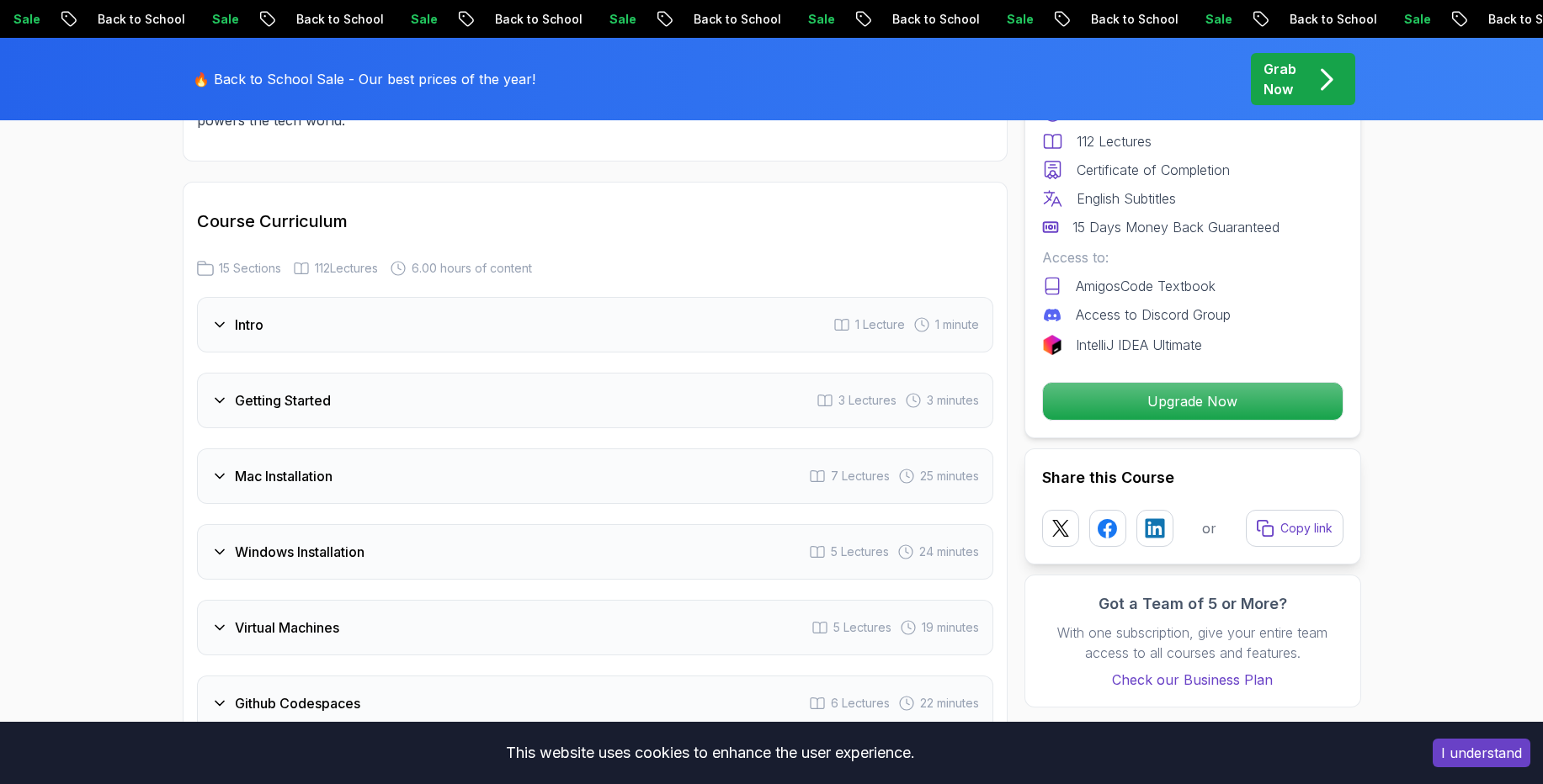
click at [946, 326] on span "1 minute" at bounding box center [956, 325] width 44 height 17
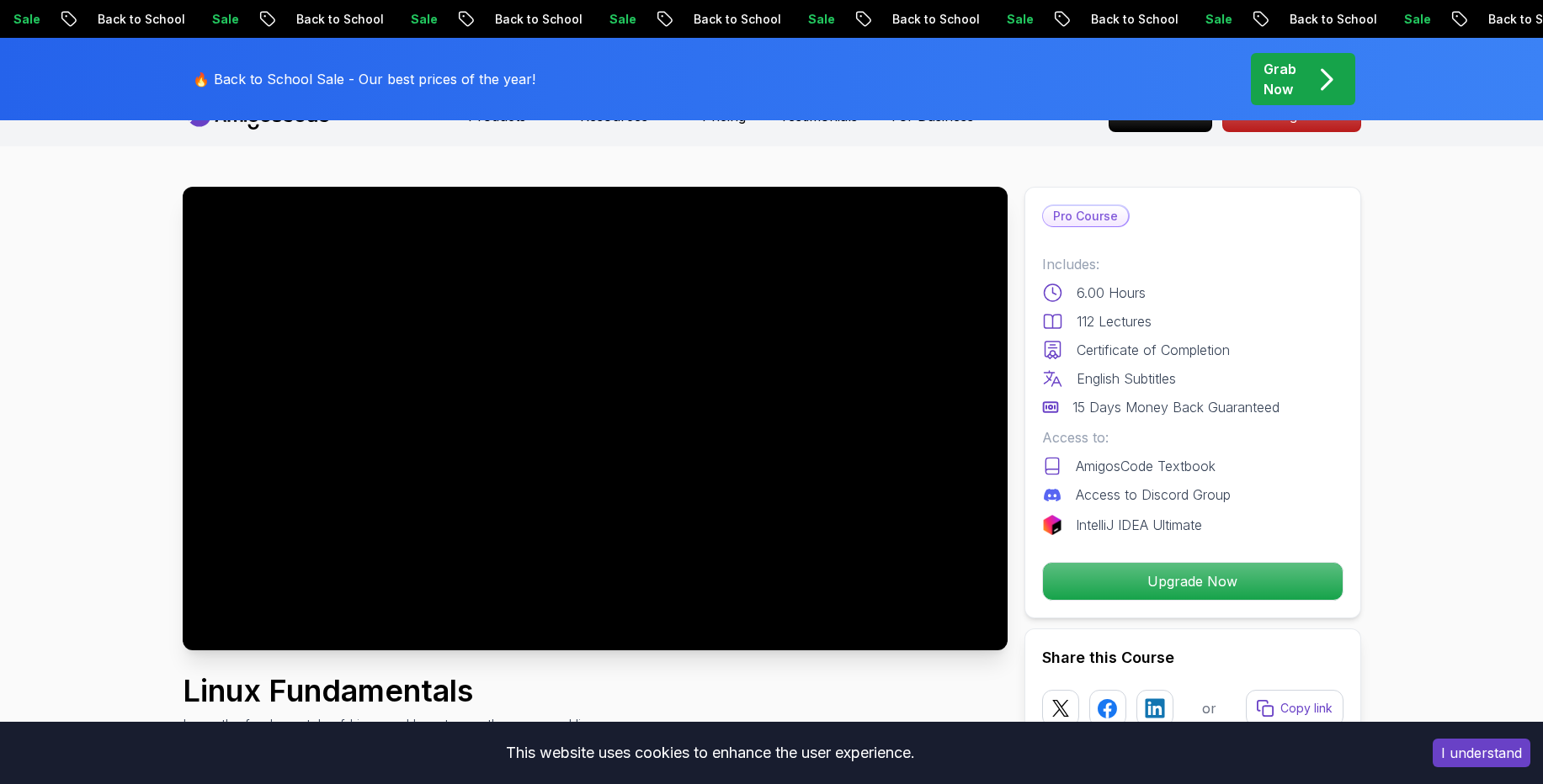
scroll to position [41, 0]
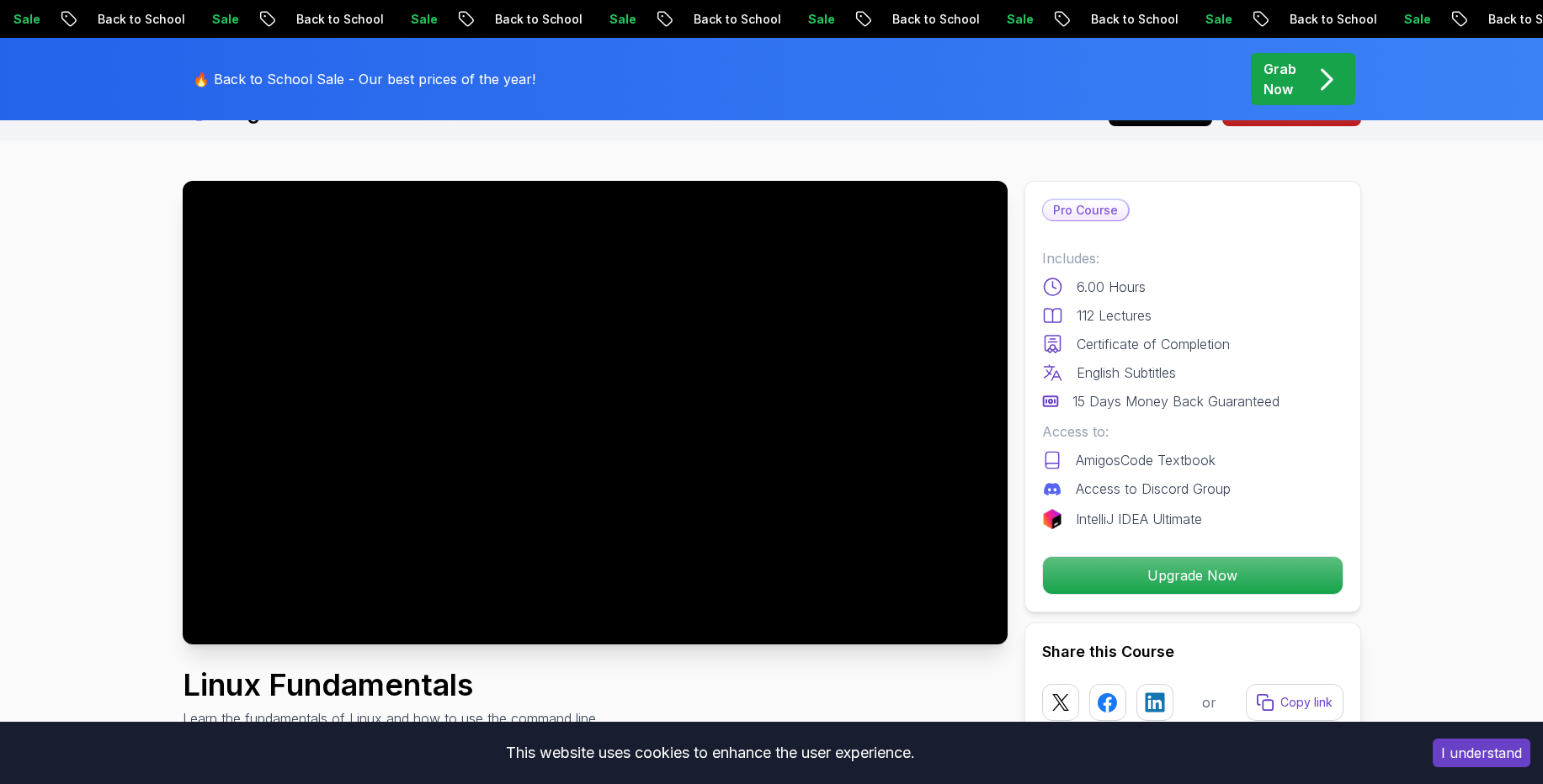
click at [731, 383] on div at bounding box center [595, 413] width 825 height 464
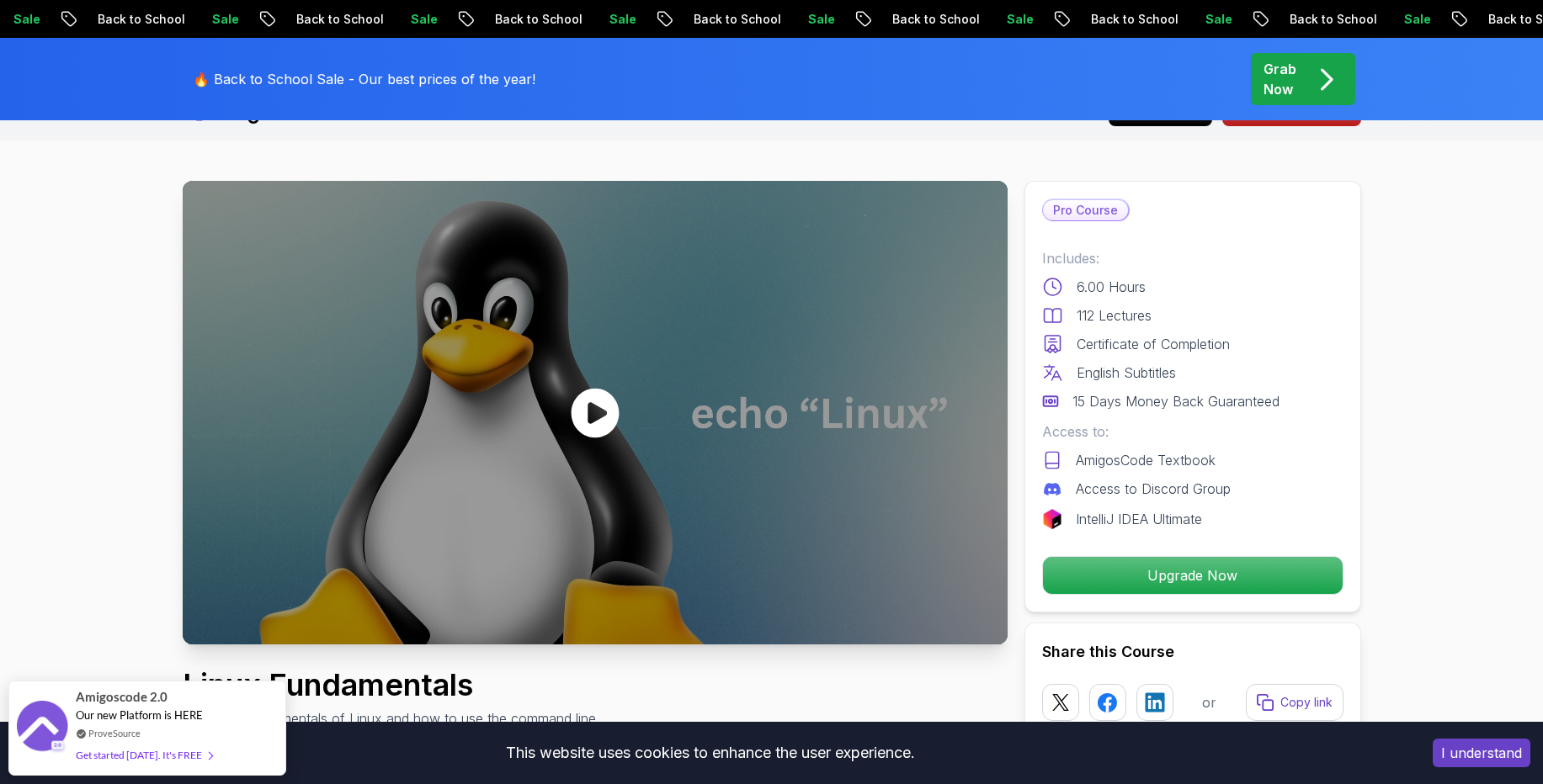
click at [600, 424] on icon at bounding box center [594, 412] width 48 height 50
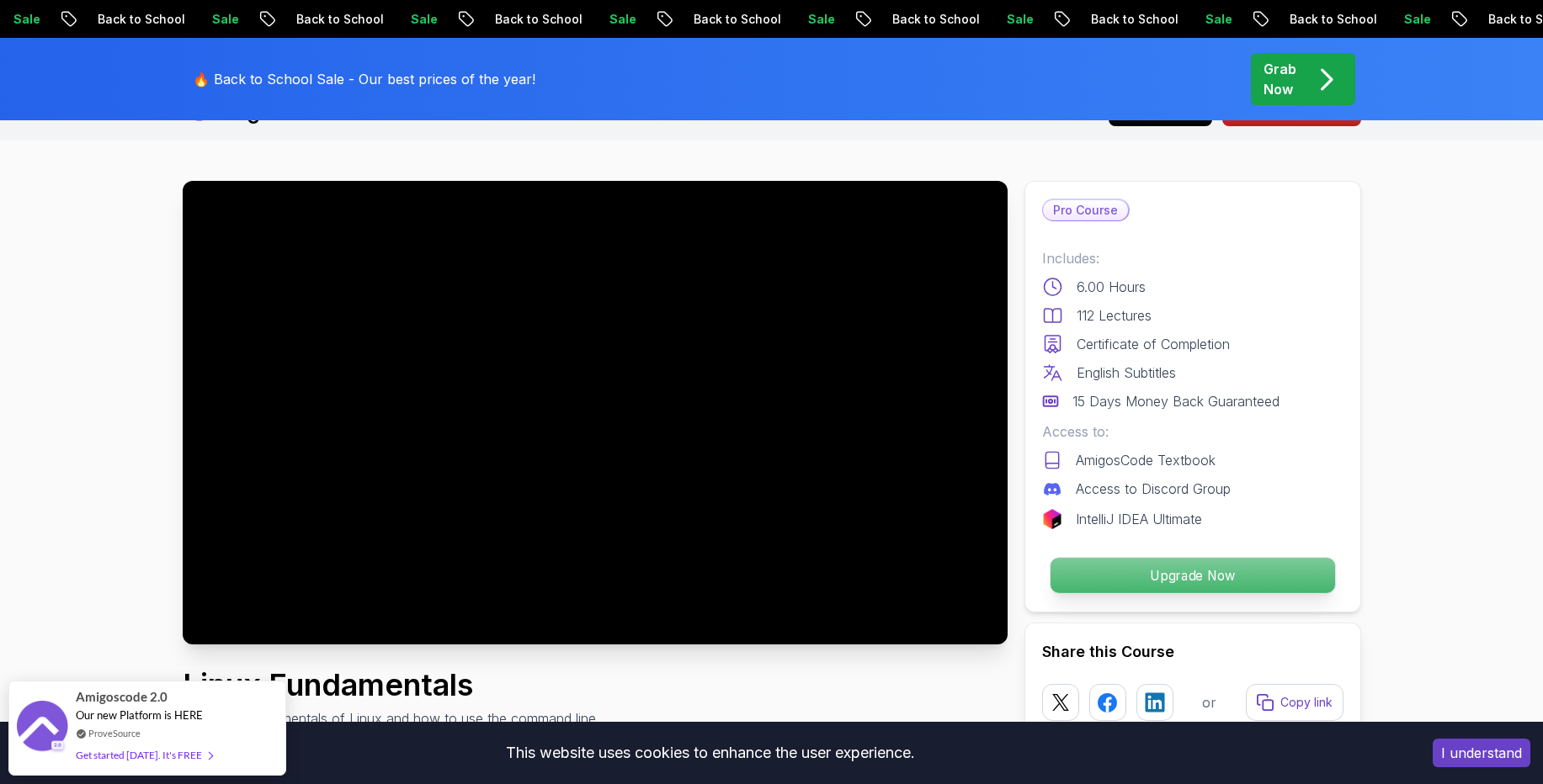
click at [1120, 576] on p "Upgrade Now" at bounding box center [1191, 575] width 284 height 35
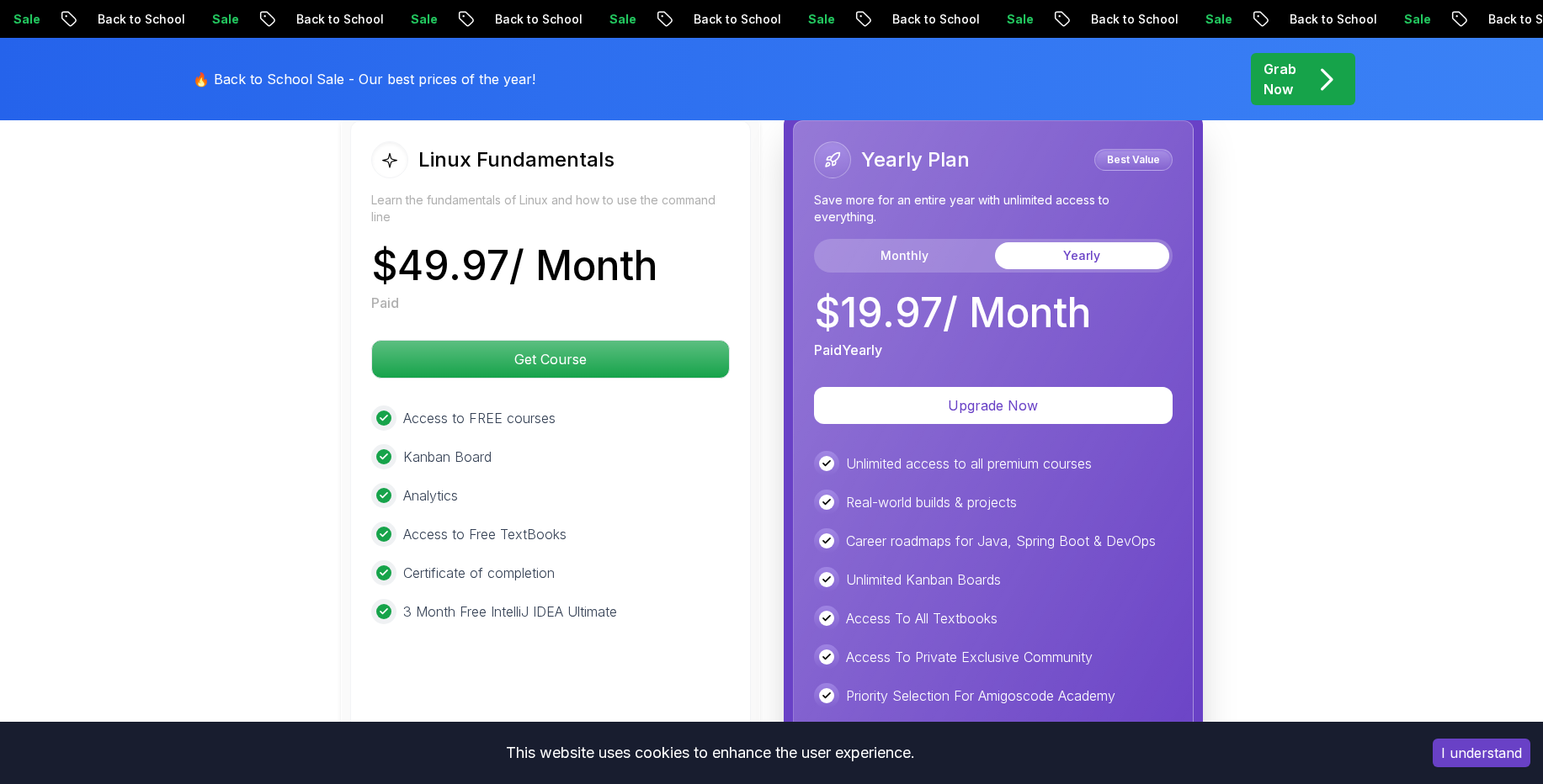
scroll to position [3858, 0]
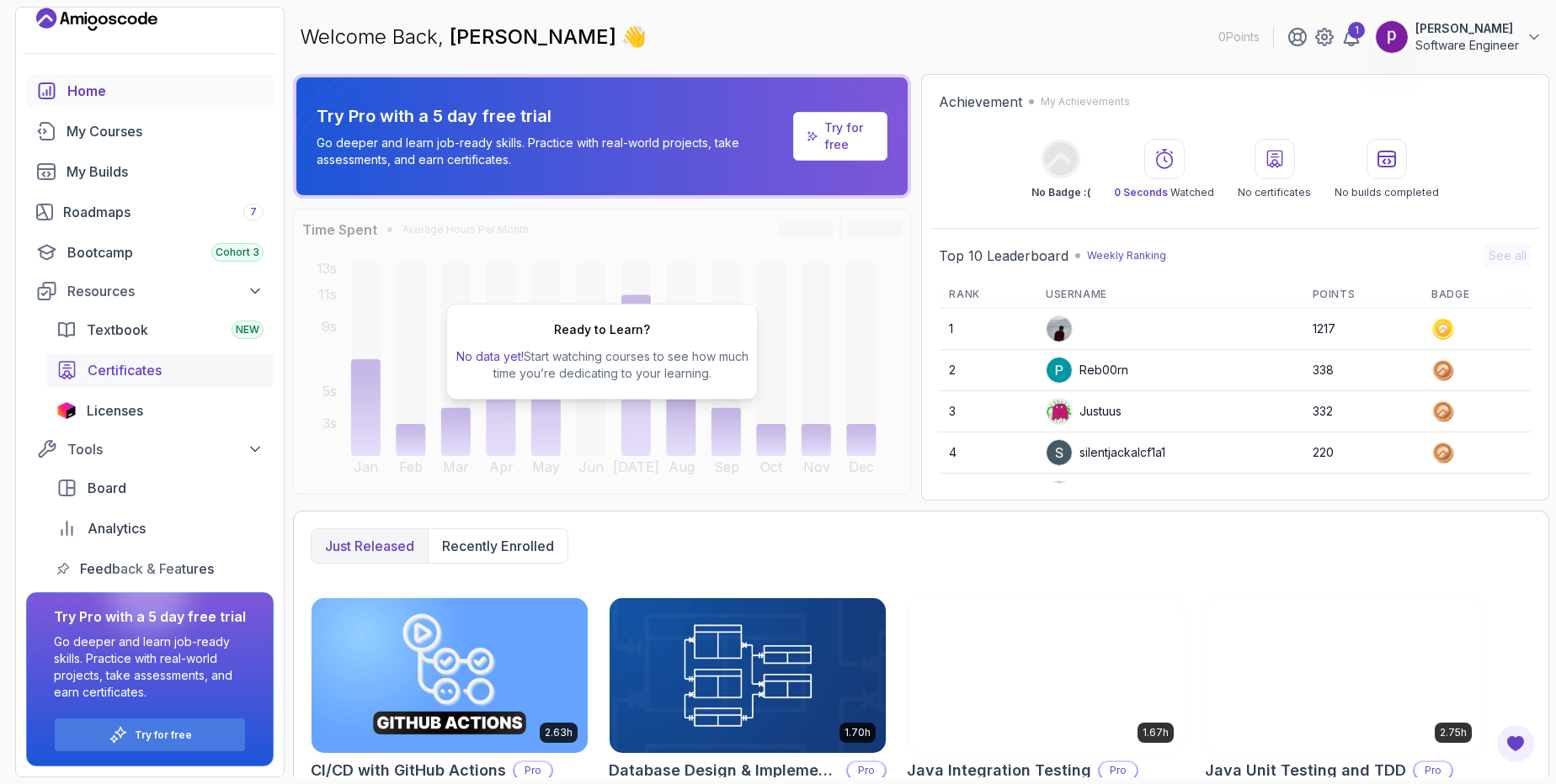
scroll to position [13, 0]
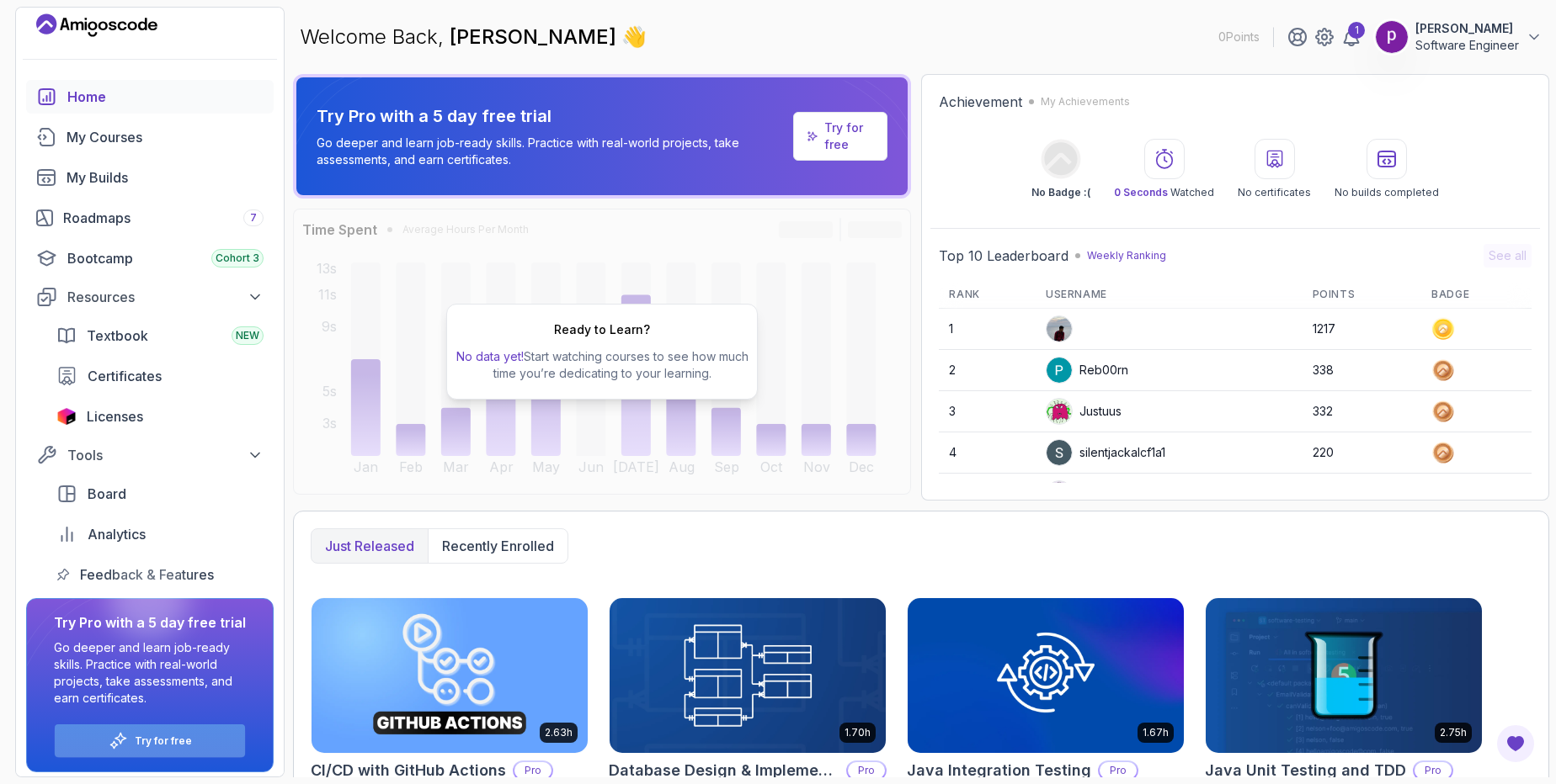
click at [134, 750] on div "Try for free" at bounding box center [150, 741] width 190 height 32
click at [132, 743] on div "Try for free" at bounding box center [150, 741] width 190 height 32
click at [132, 741] on div "Try for free" at bounding box center [150, 741] width 190 height 32
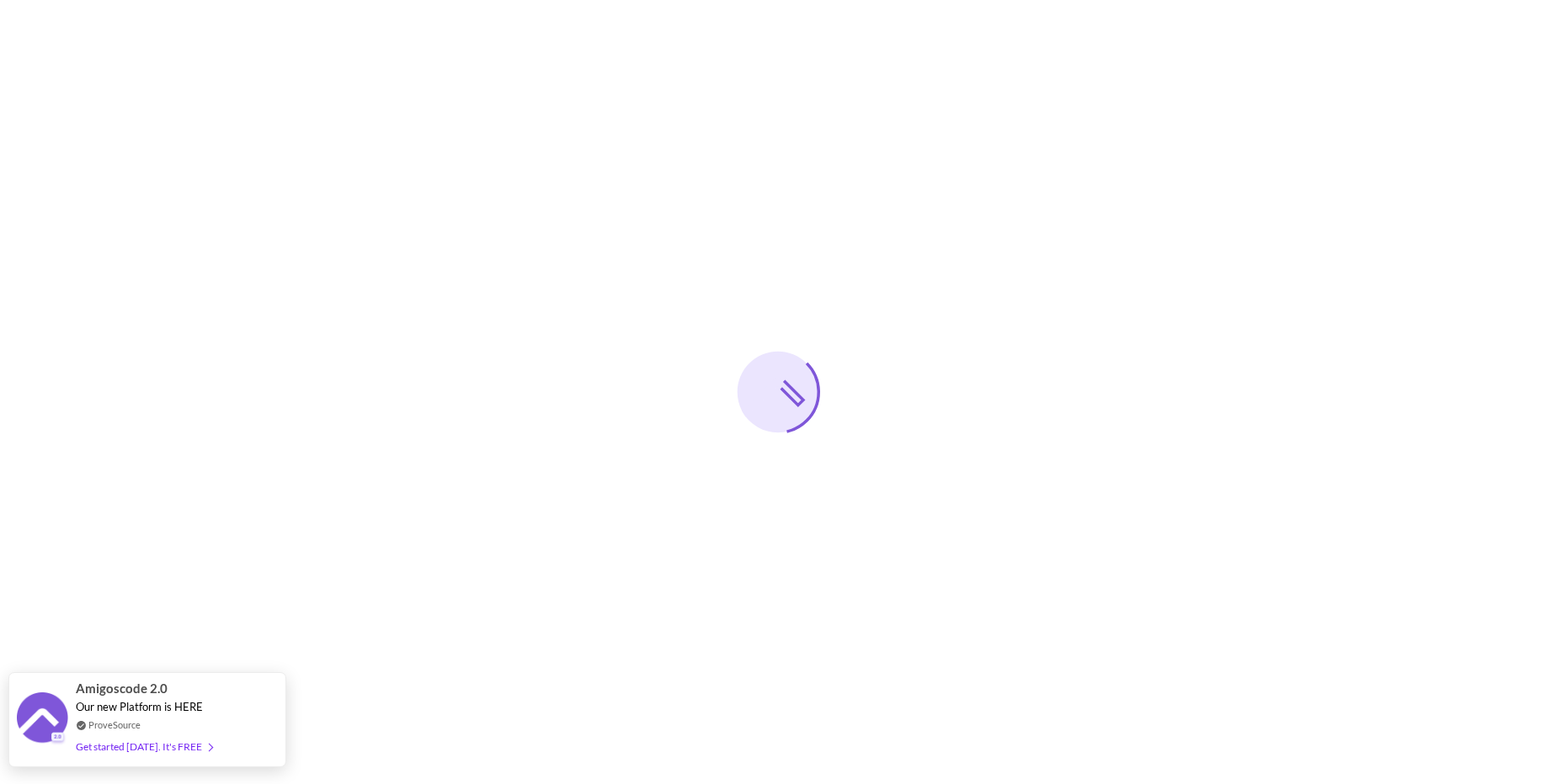
click at [125, 752] on div "Get started [DATE]. It's FREE" at bounding box center [144, 746] width 136 height 19
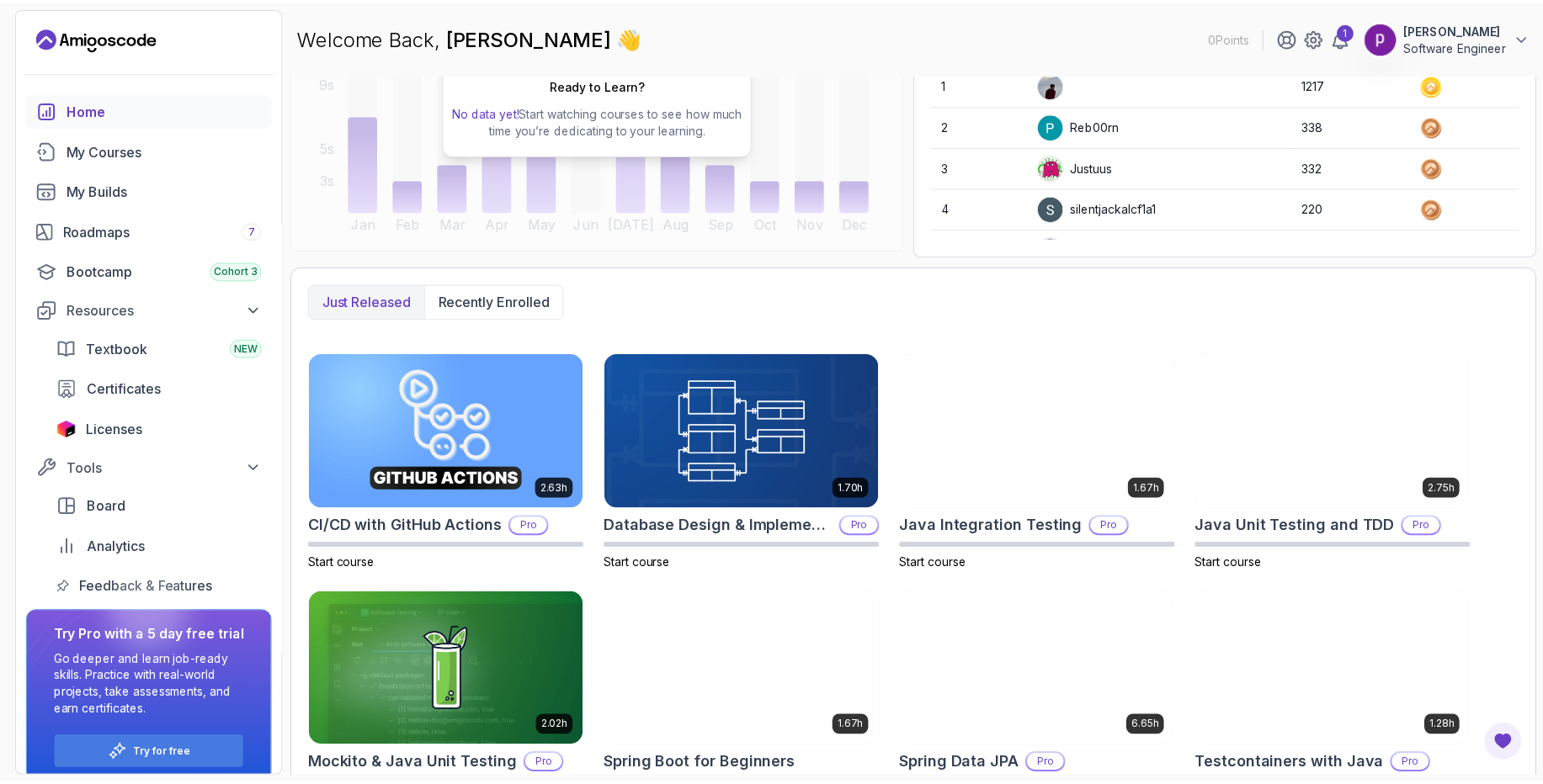
scroll to position [248, 0]
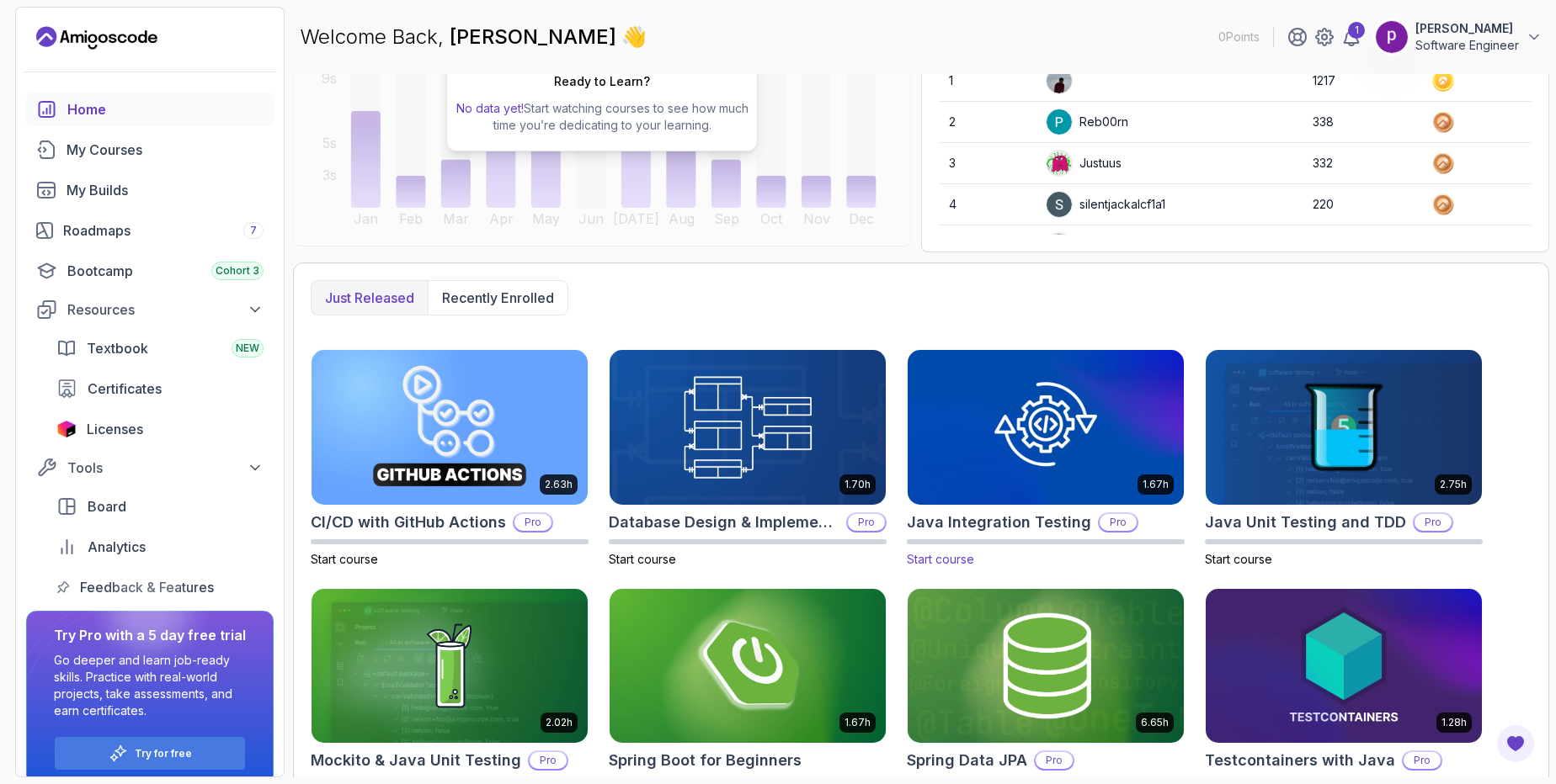
click at [1075, 413] on img at bounding box center [1045, 427] width 290 height 162
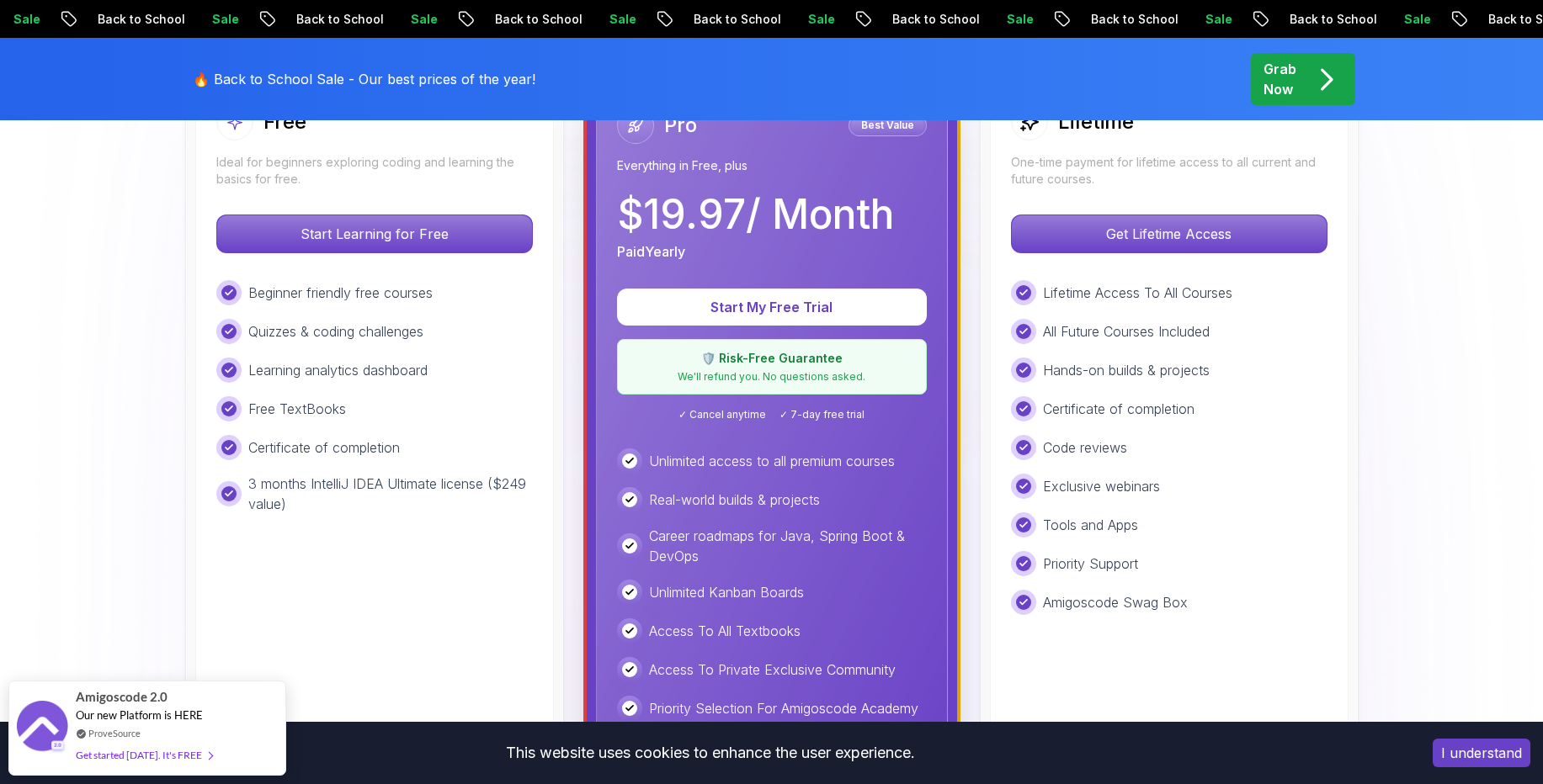
scroll to position [507, 0]
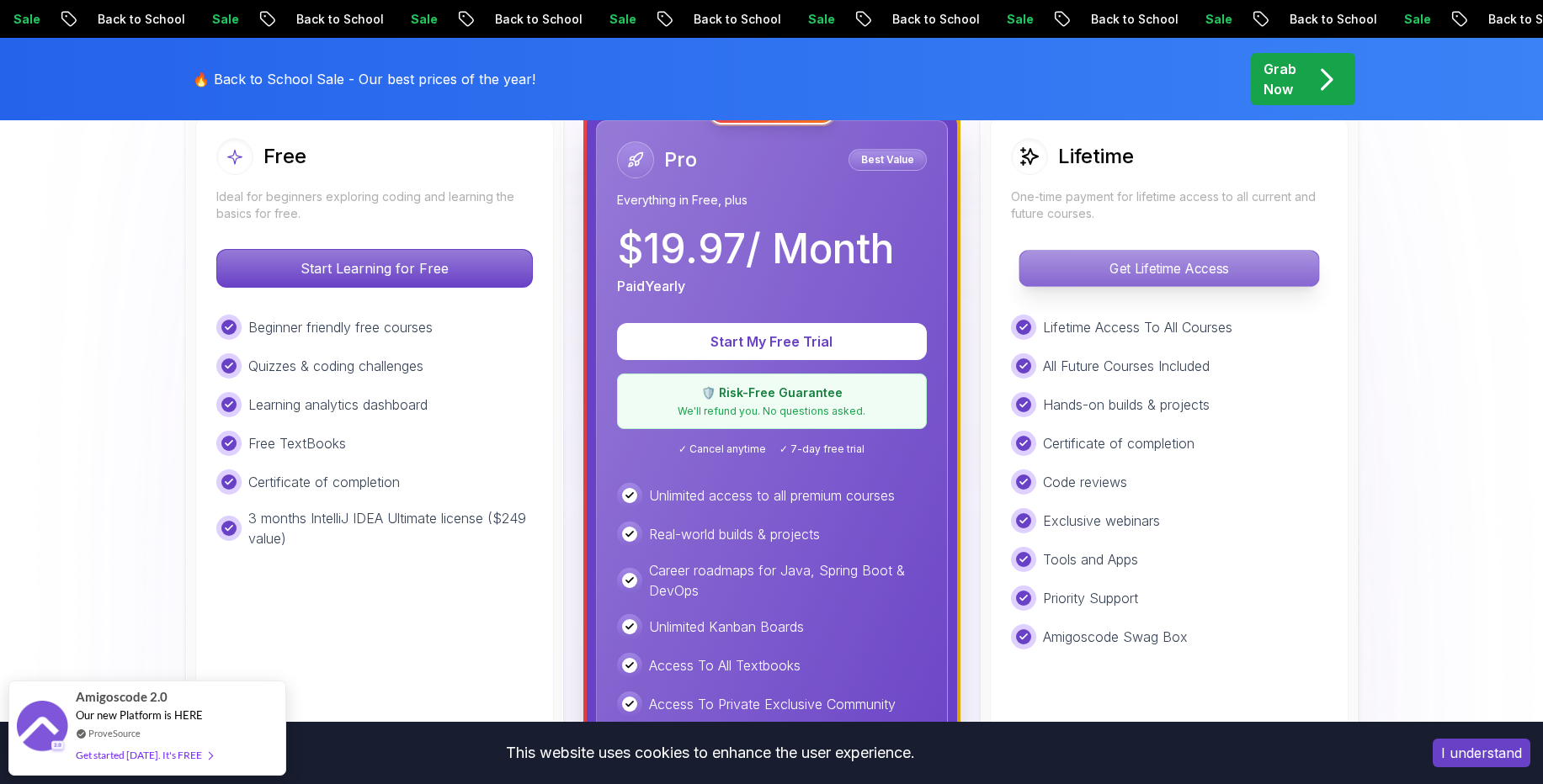
click at [1086, 268] on p "Get Lifetime Access" at bounding box center [1169, 268] width 299 height 35
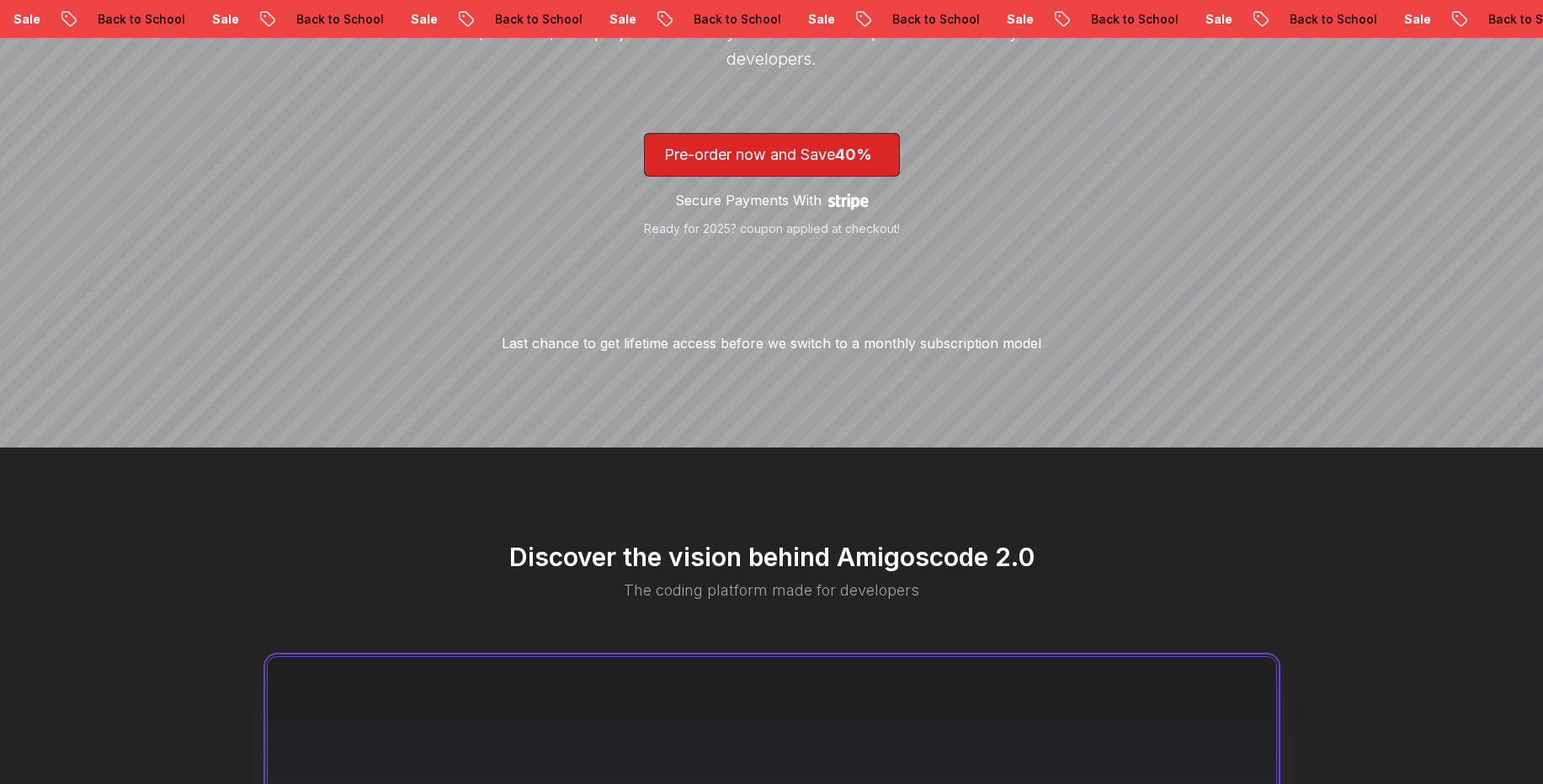
scroll to position [373, 0]
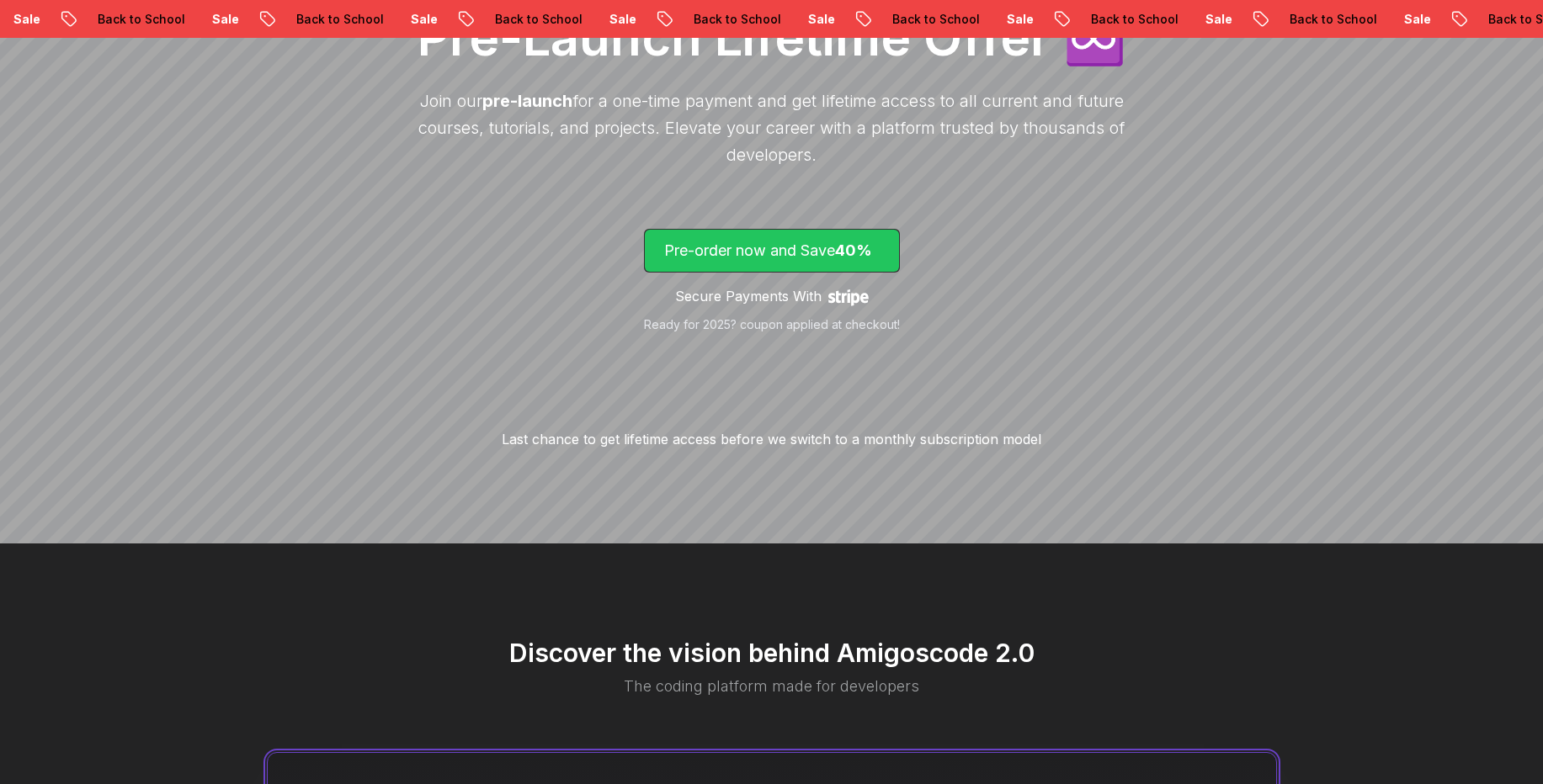
click at [733, 248] on p "Pre-order now and Save 40%" at bounding box center [772, 251] width 216 height 23
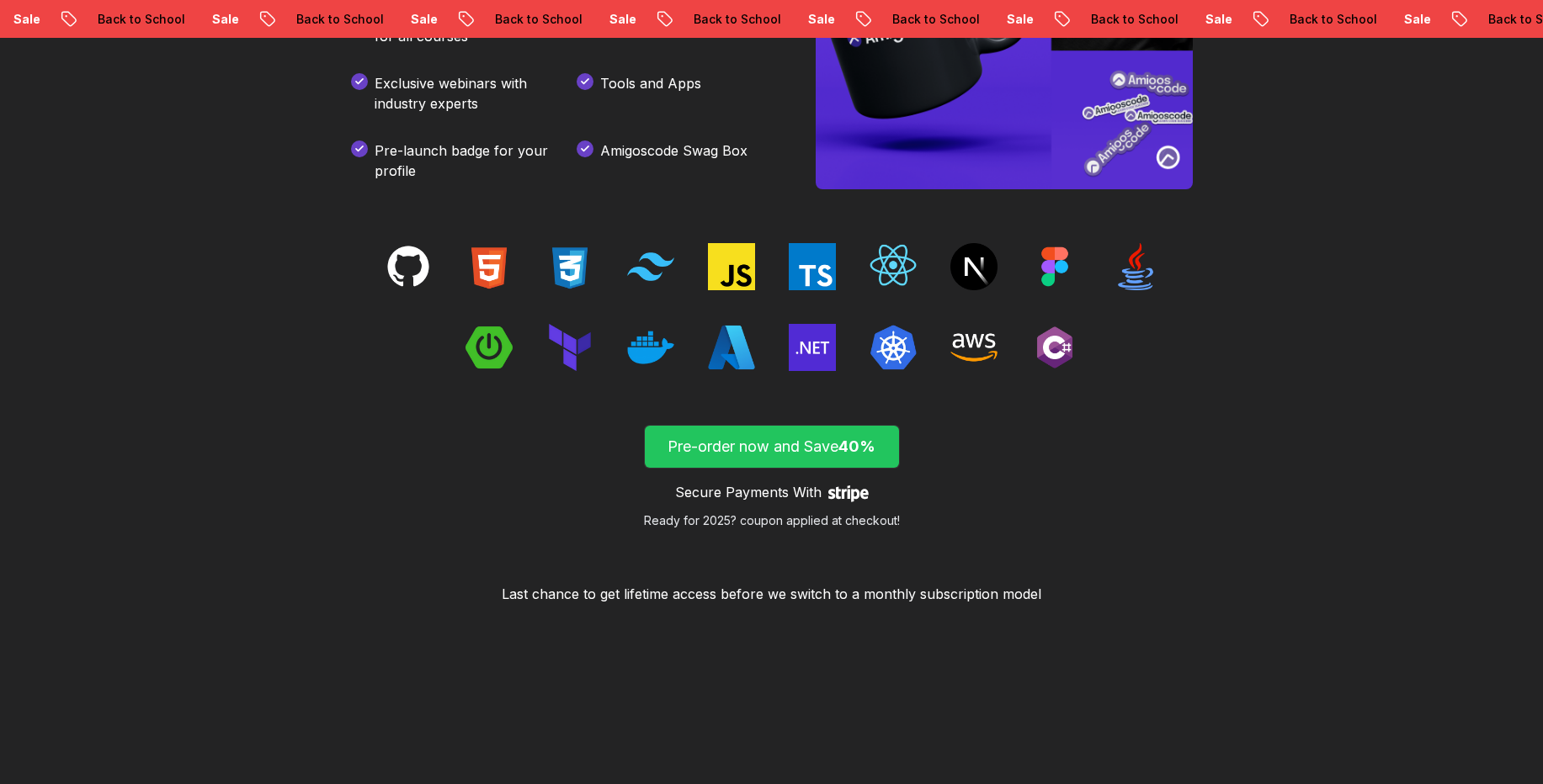
scroll to position [2532, 0]
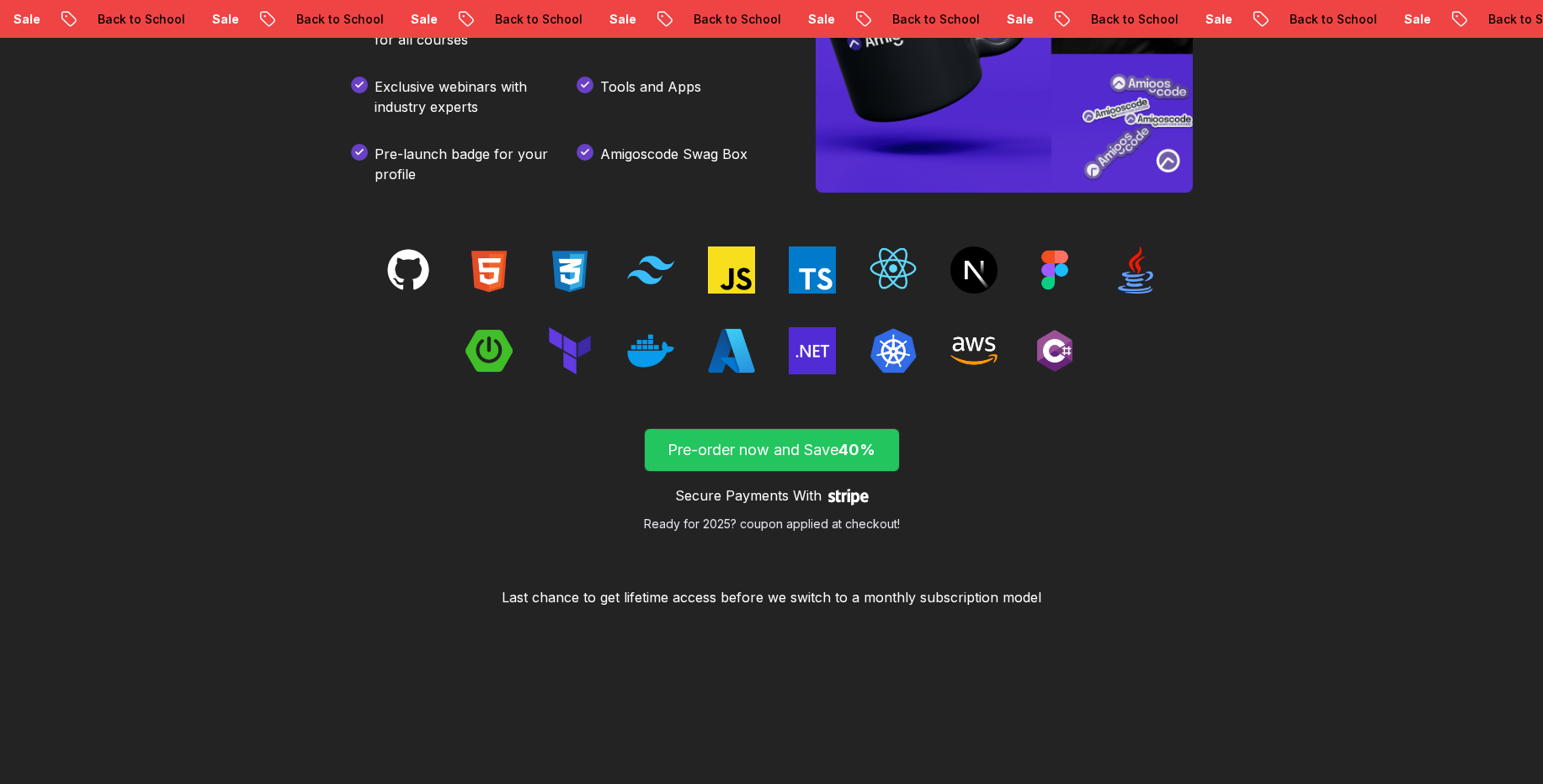
click at [736, 455] on p "Pre-order now and Save 40%" at bounding box center [772, 450] width 216 height 23
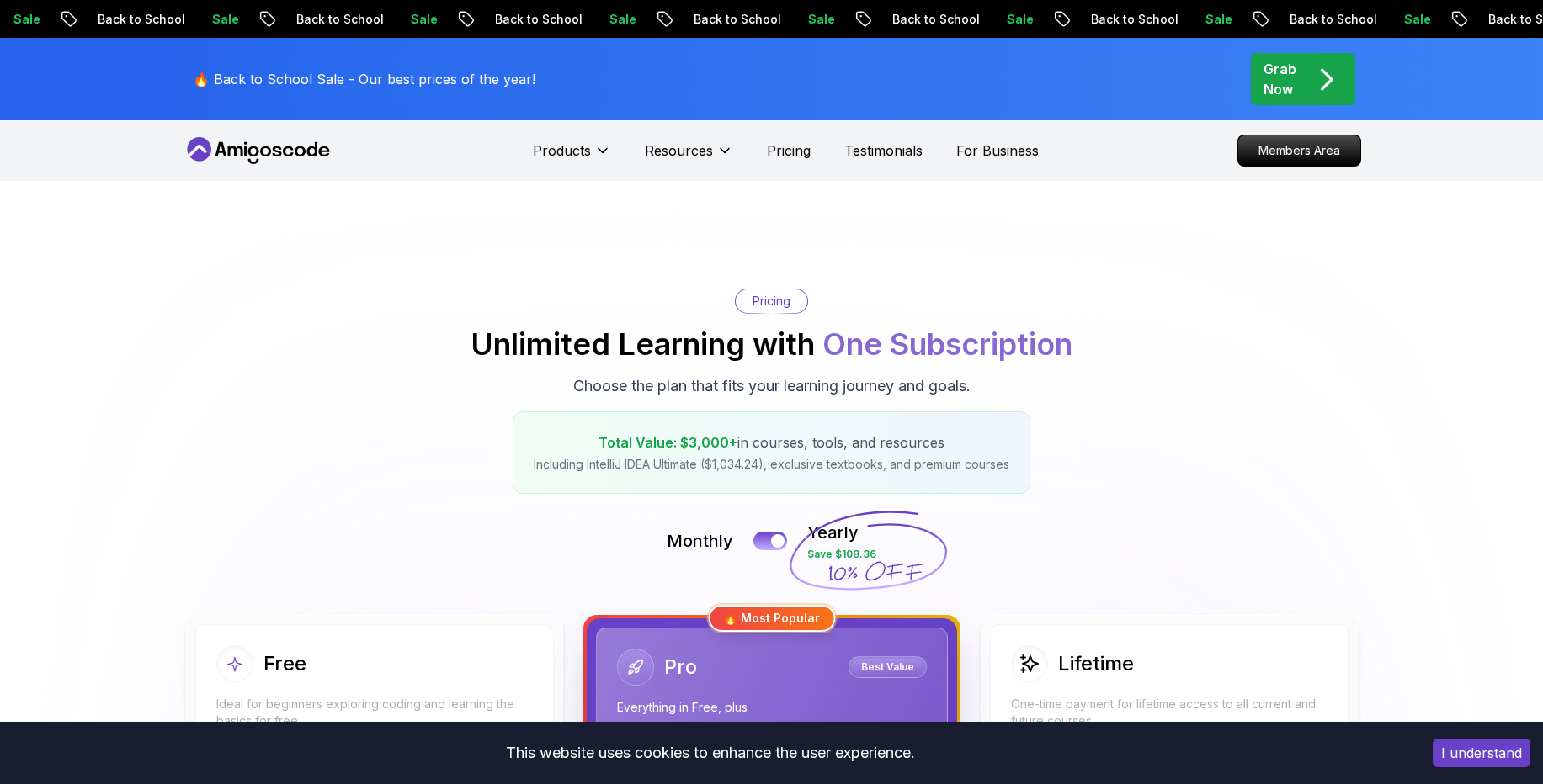
scroll to position [485, 0]
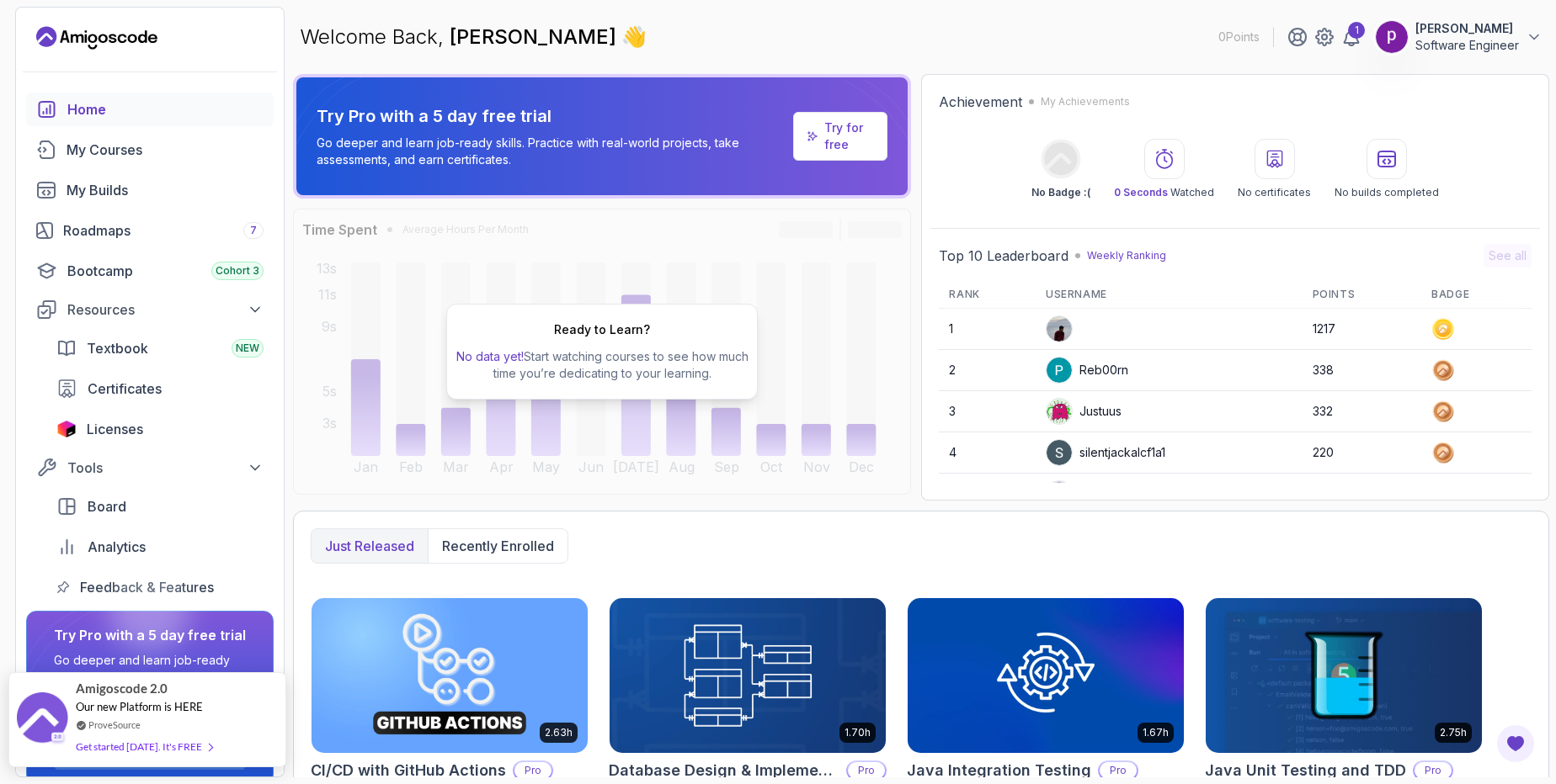
click at [135, 730] on link "ProveSource" at bounding box center [115, 725] width 52 height 14
click at [101, 744] on div "Get started [DATE]. It's FREE" at bounding box center [144, 746] width 136 height 19
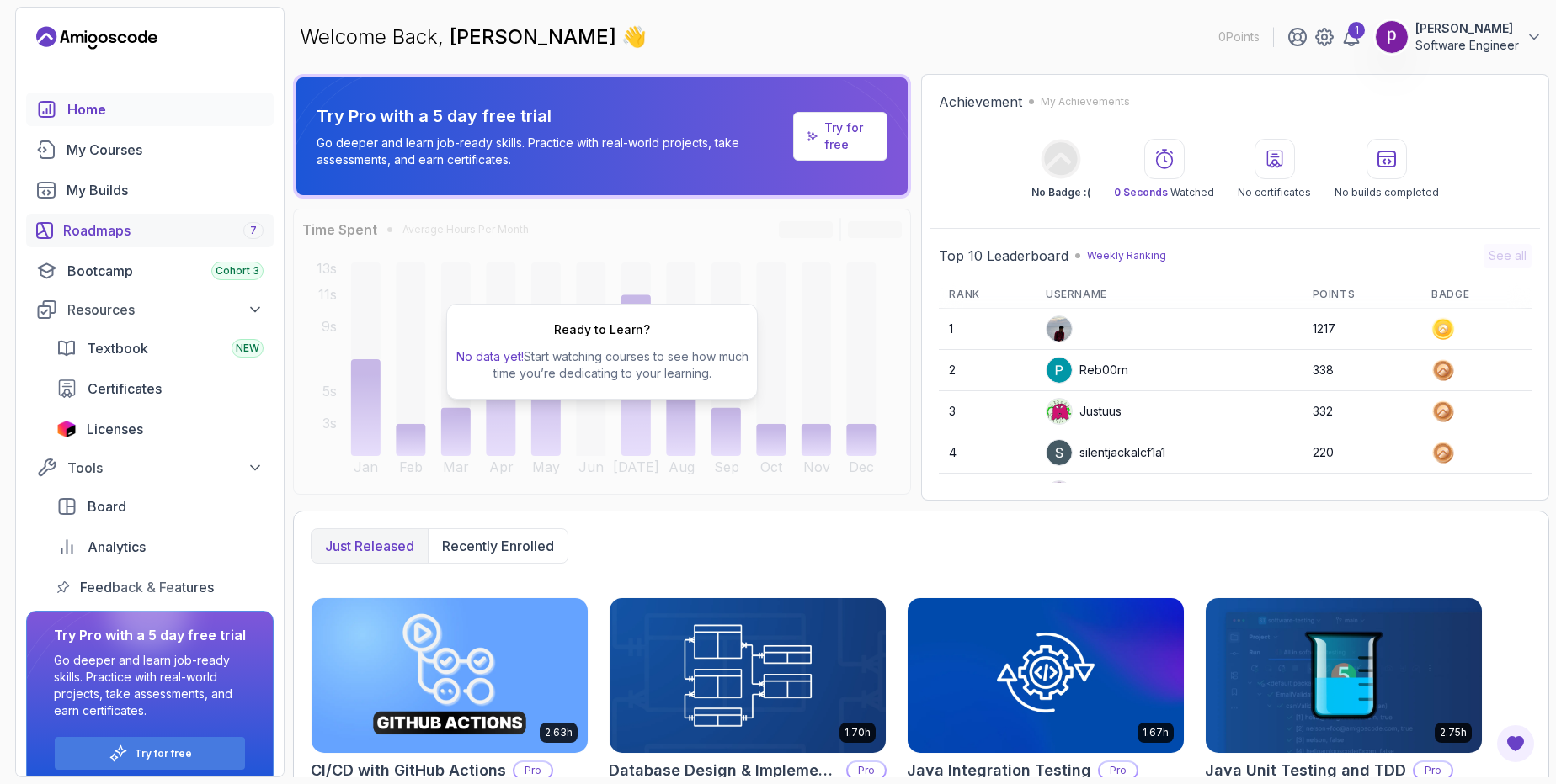
click at [97, 228] on div "Roadmaps 7" at bounding box center [163, 230] width 200 height 20
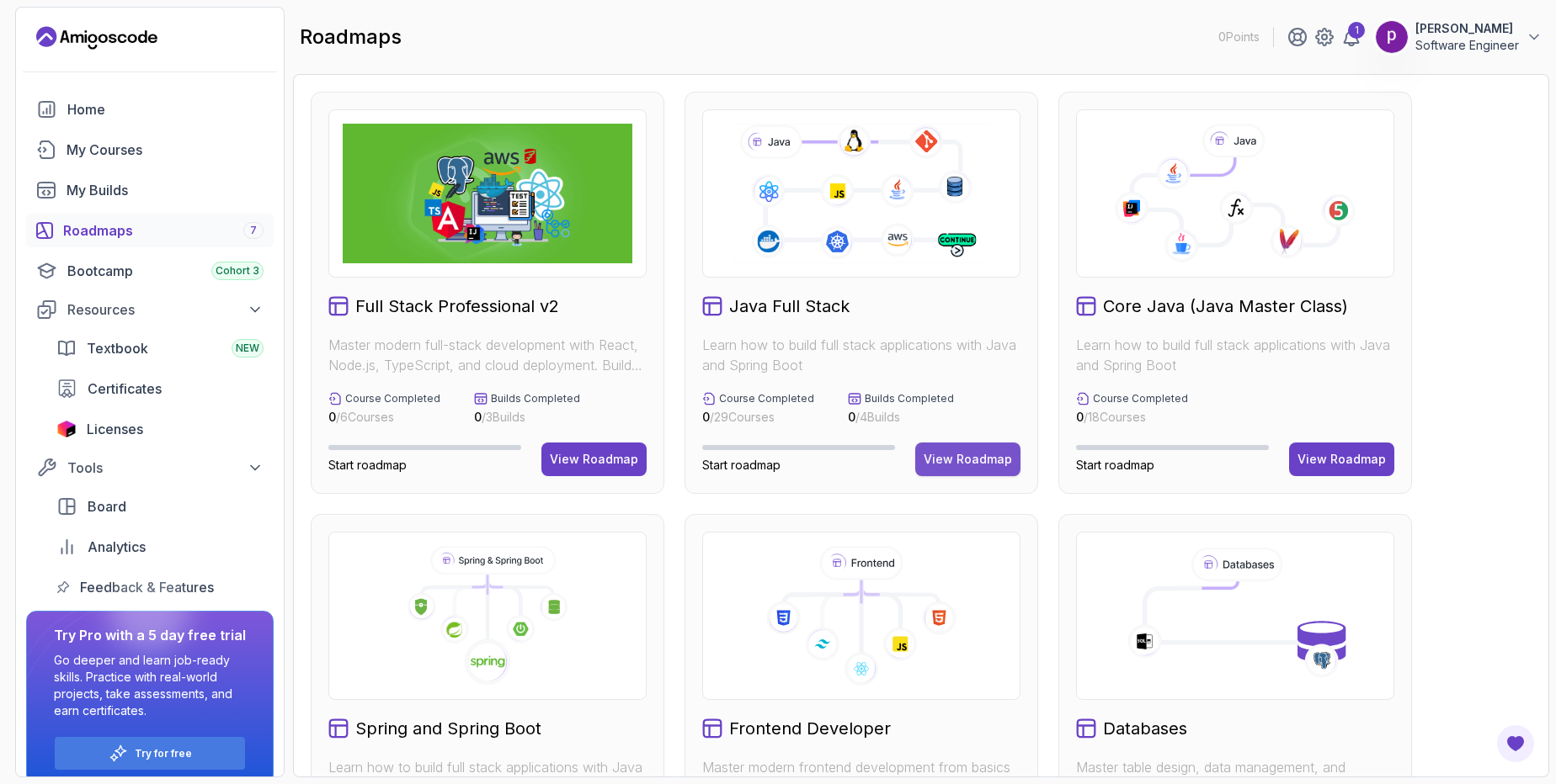
click at [964, 457] on div "View Roadmap" at bounding box center [968, 459] width 88 height 17
click at [964, 458] on div "View Roadmap" at bounding box center [968, 459] width 88 height 17
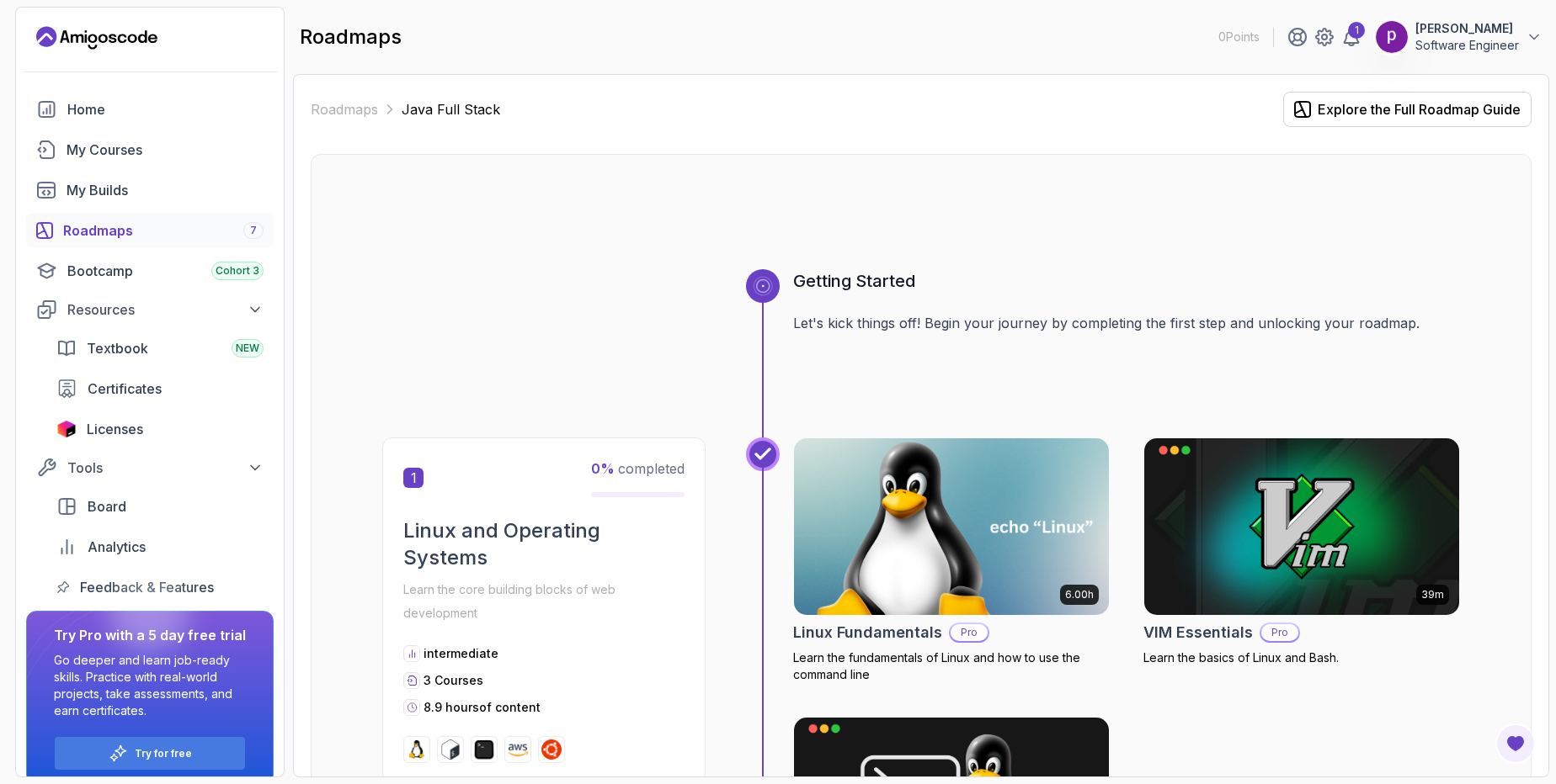
click at [907, 570] on img at bounding box center [951, 526] width 331 height 185
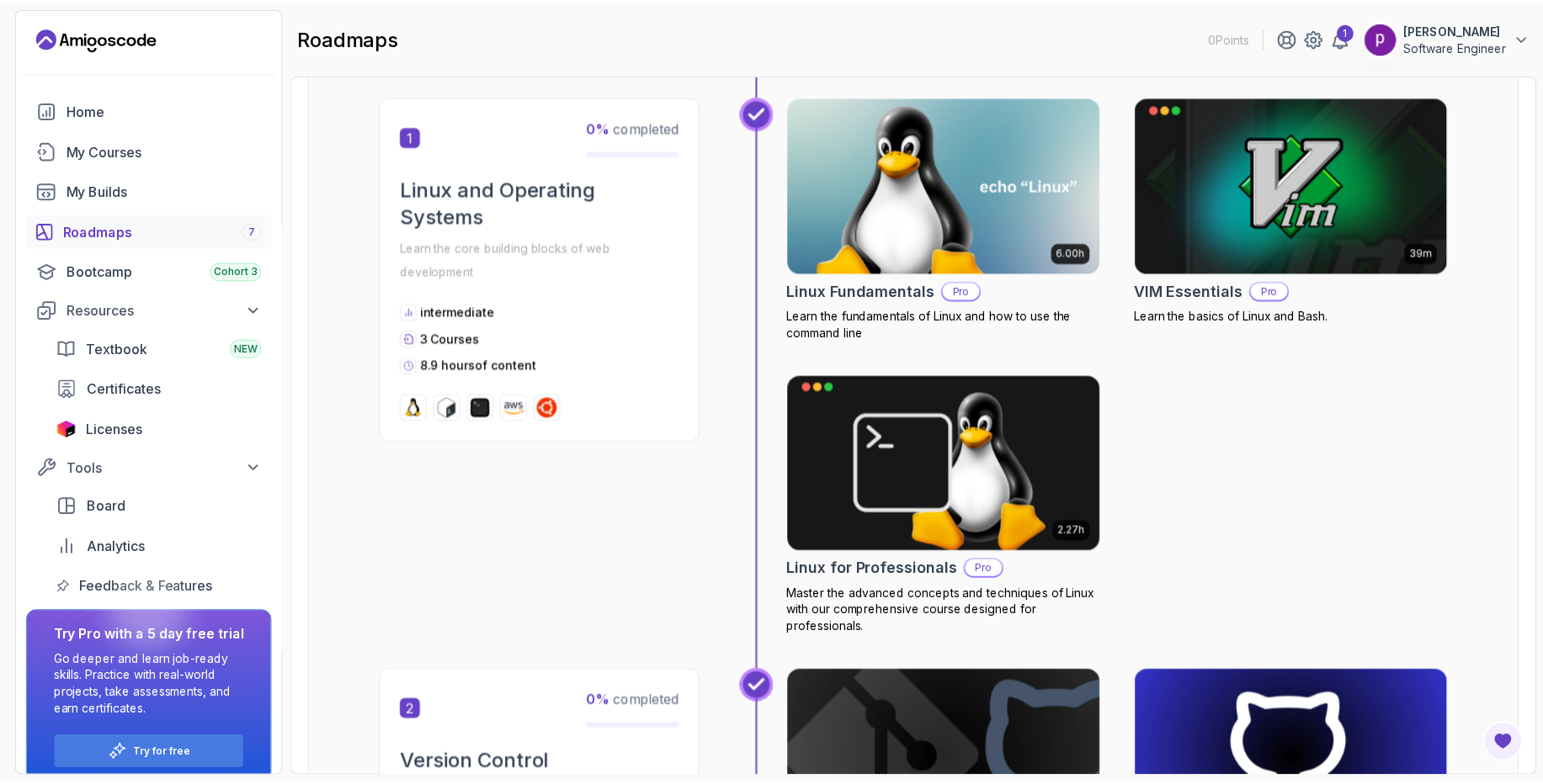
scroll to position [339, 0]
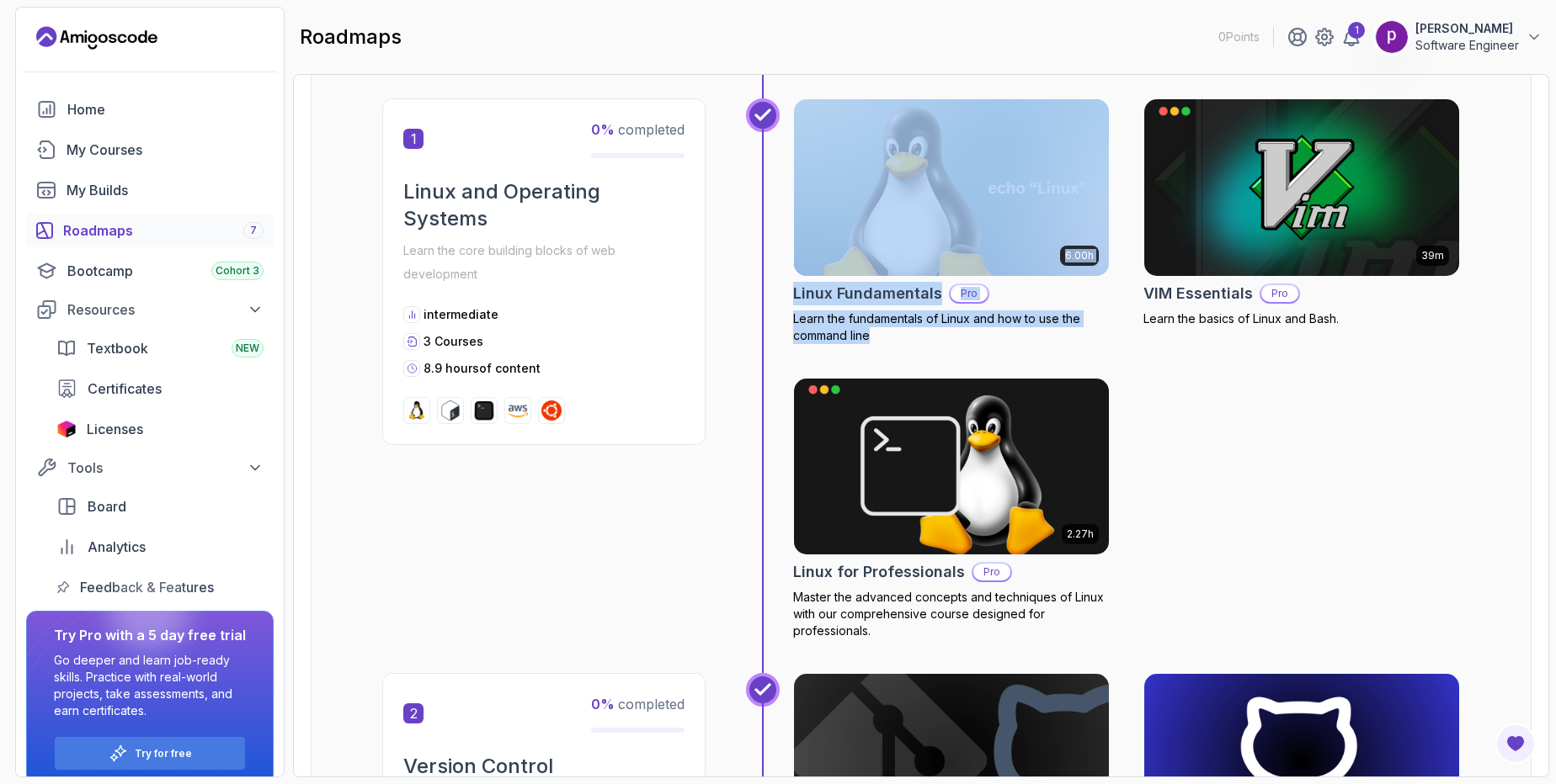
drag, startPoint x: 783, startPoint y: 294, endPoint x: 958, endPoint y: 346, distance: 182.6
click at [958, 346] on div "6.00h Linux Fundamentals Pro Learn the fundamentals of Linux and how to use the…" at bounding box center [1102, 385] width 714 height 575
copy div "6.00h Linux Fundamentals Pro Learn the fundamentals of Linux and how to use the…"
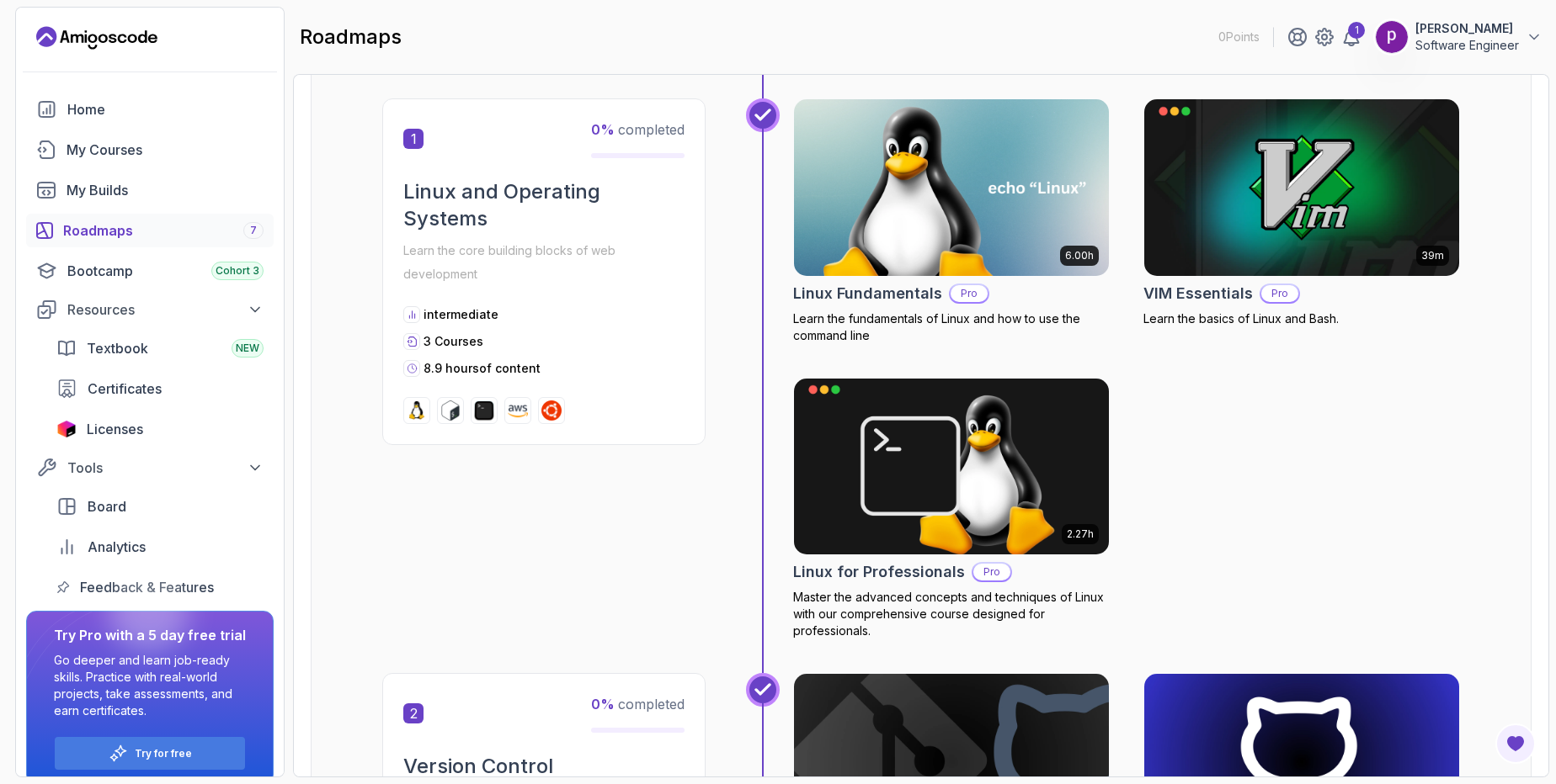
click at [641, 472] on div "1 0 % completed Linux and Operating Systems Learn the core building blocks of w…" at bounding box center [921, 385] width 1078 height 575
click at [879, 236] on img at bounding box center [951, 187] width 331 height 185
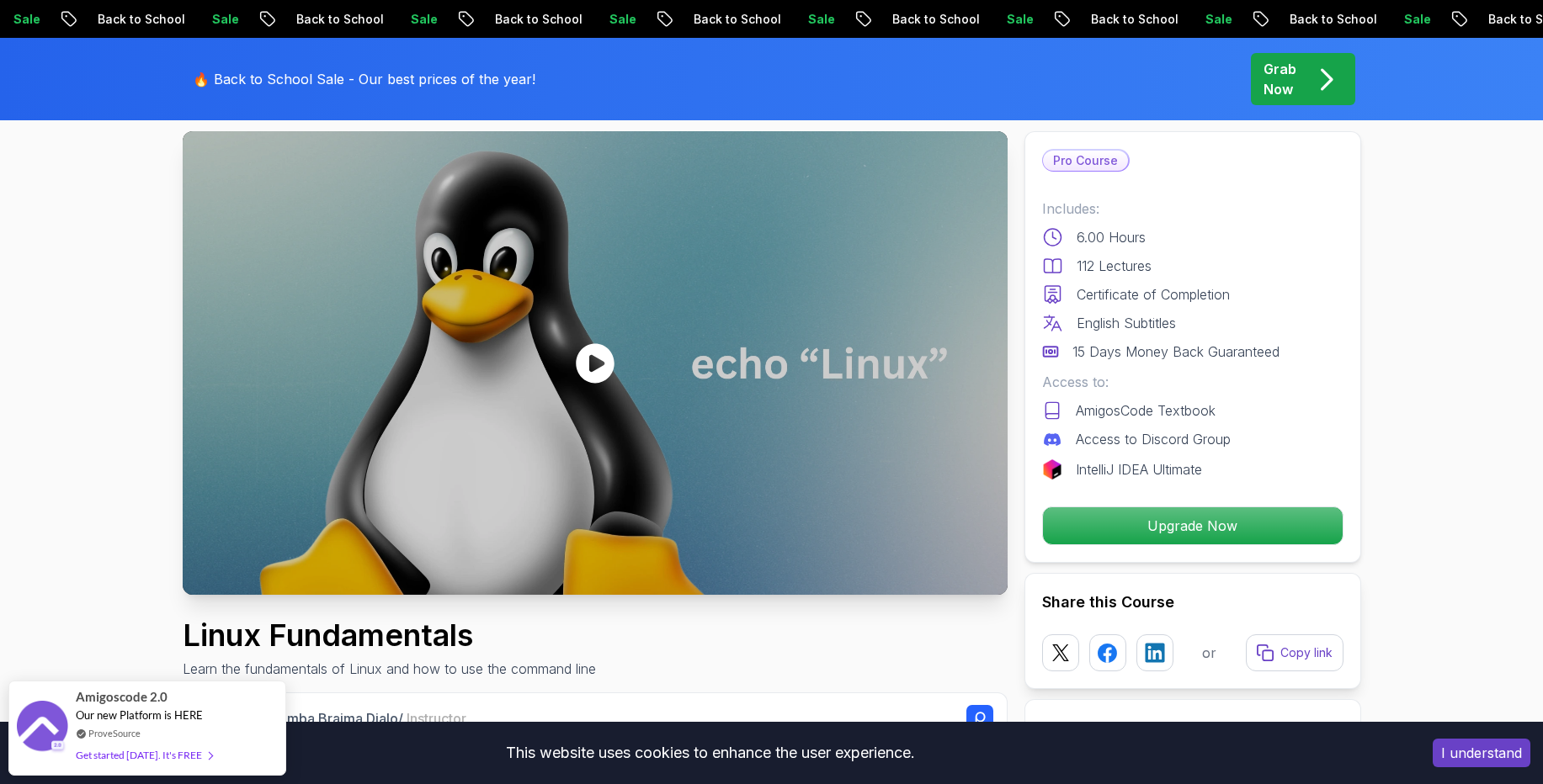
scroll to position [77, 0]
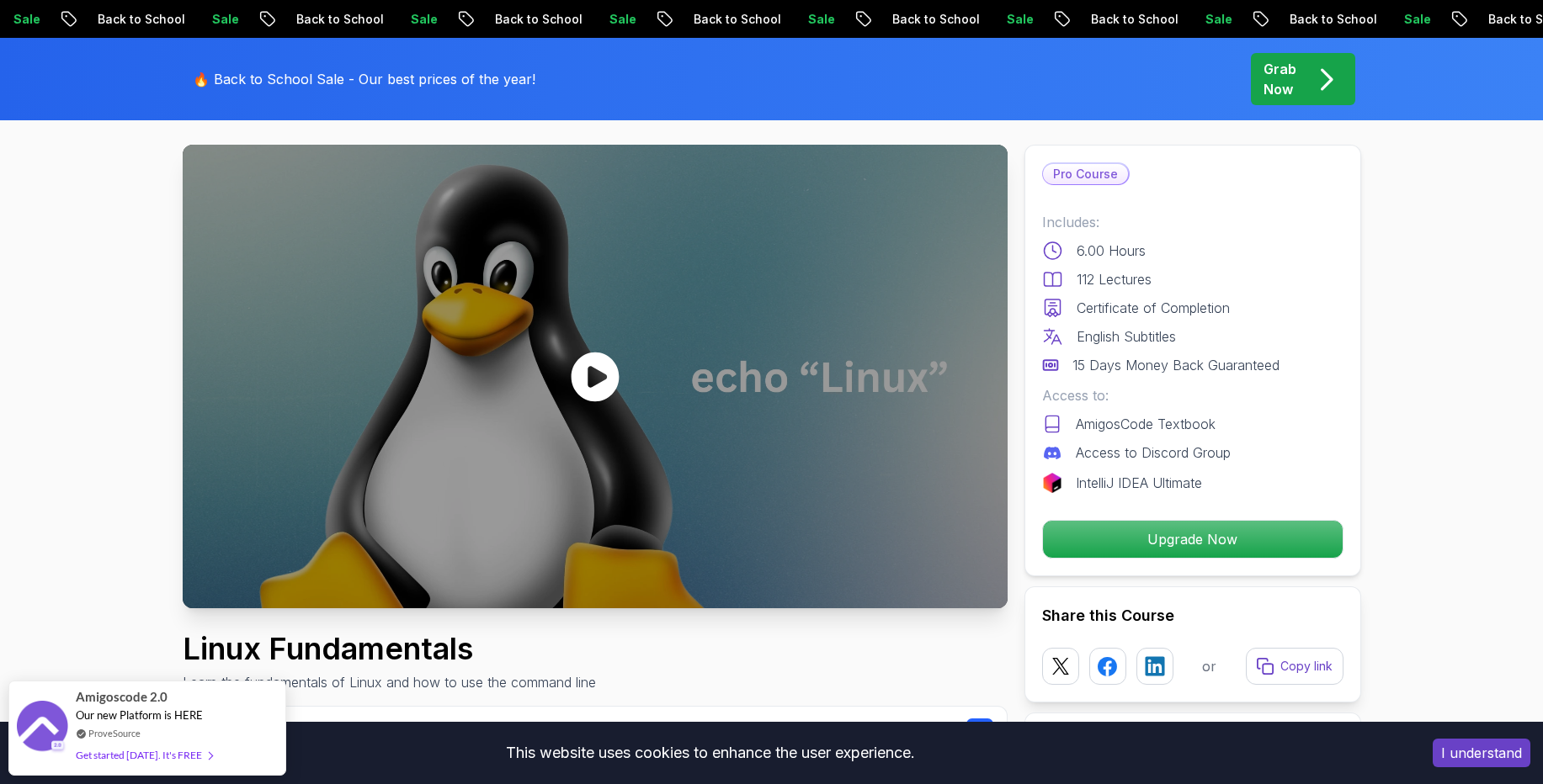
click at [596, 382] on icon at bounding box center [595, 377] width 51 height 51
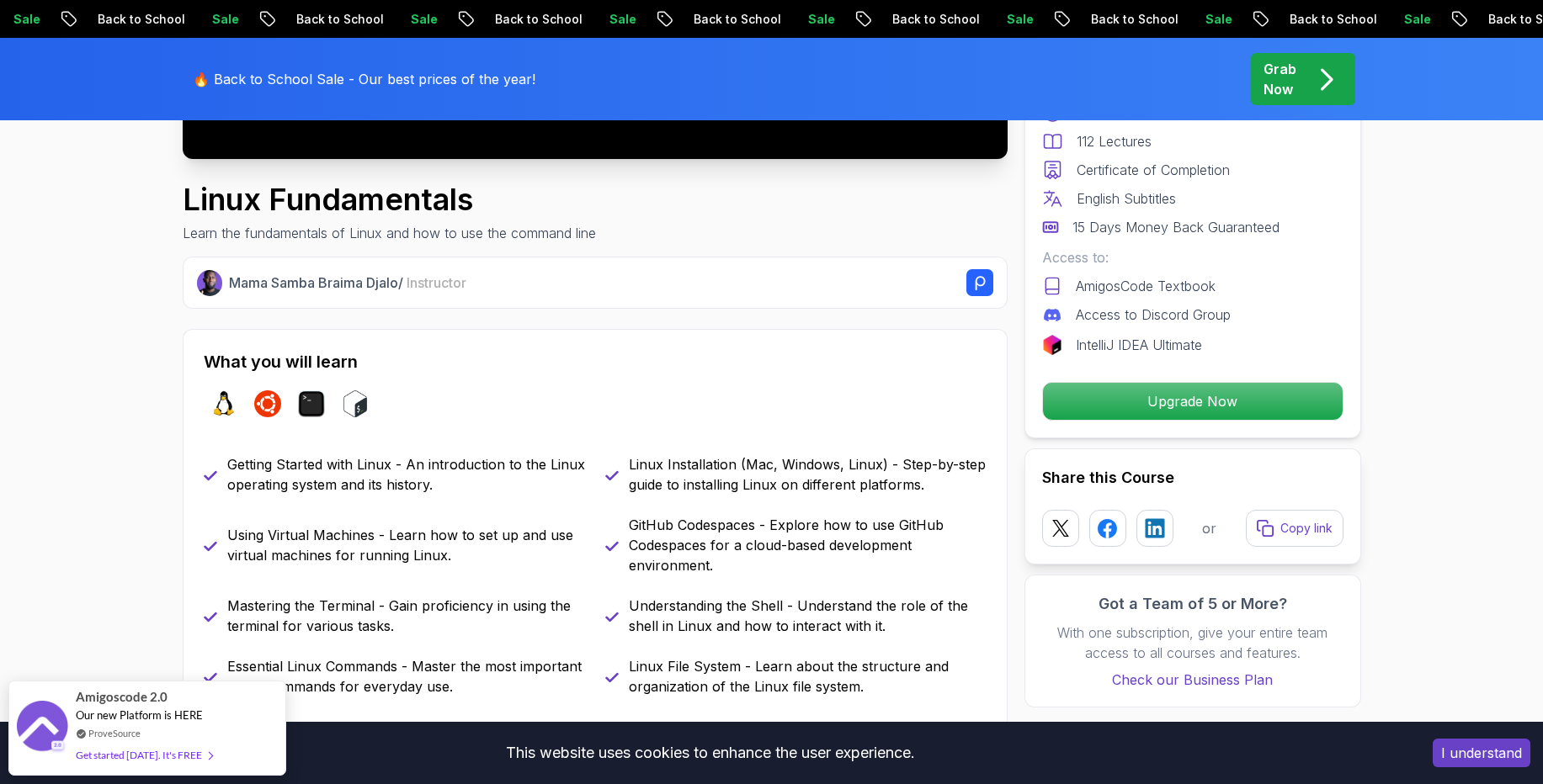
scroll to position [532, 0]
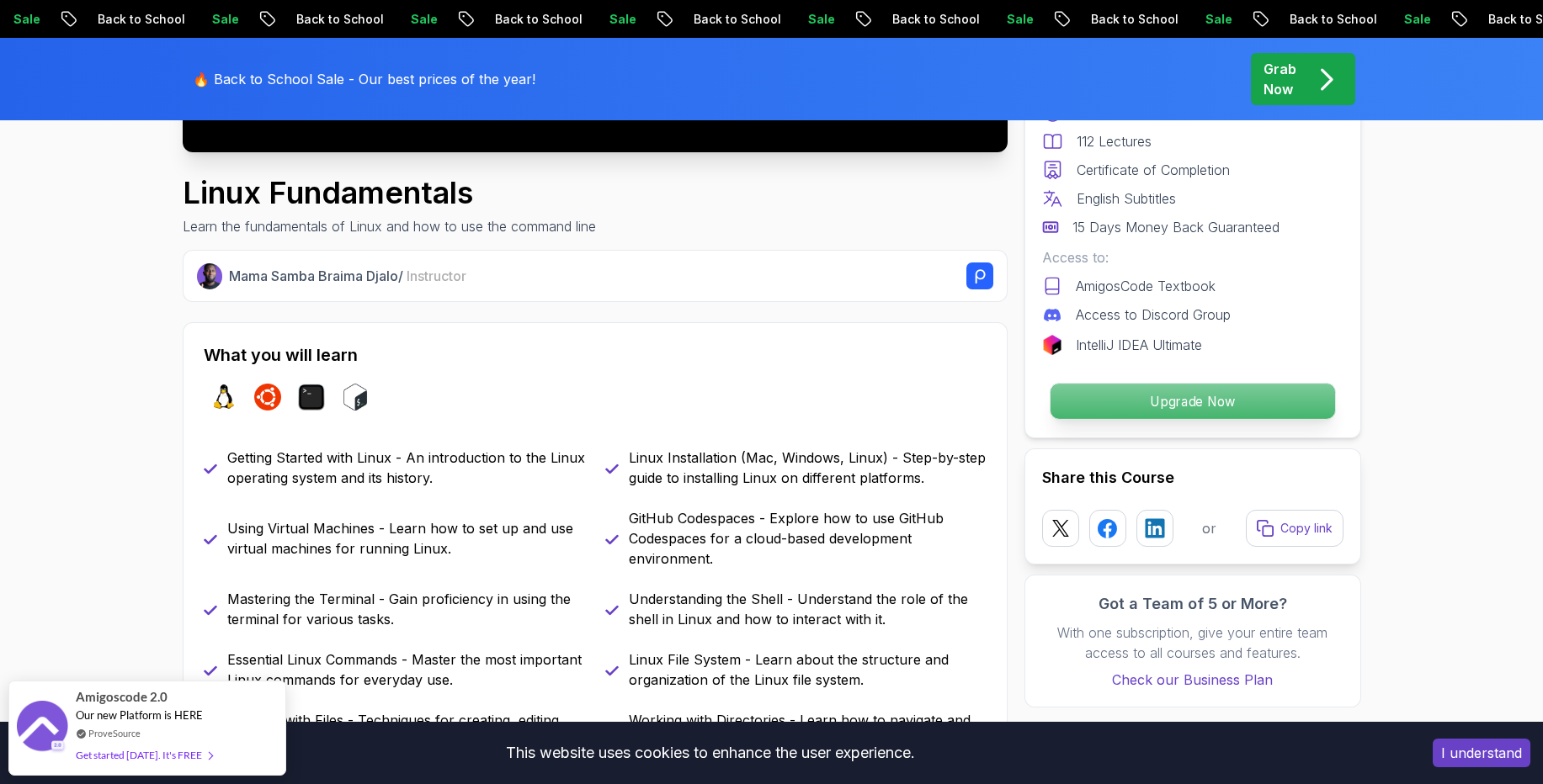
click at [1113, 398] on p "Upgrade Now" at bounding box center [1191, 401] width 284 height 35
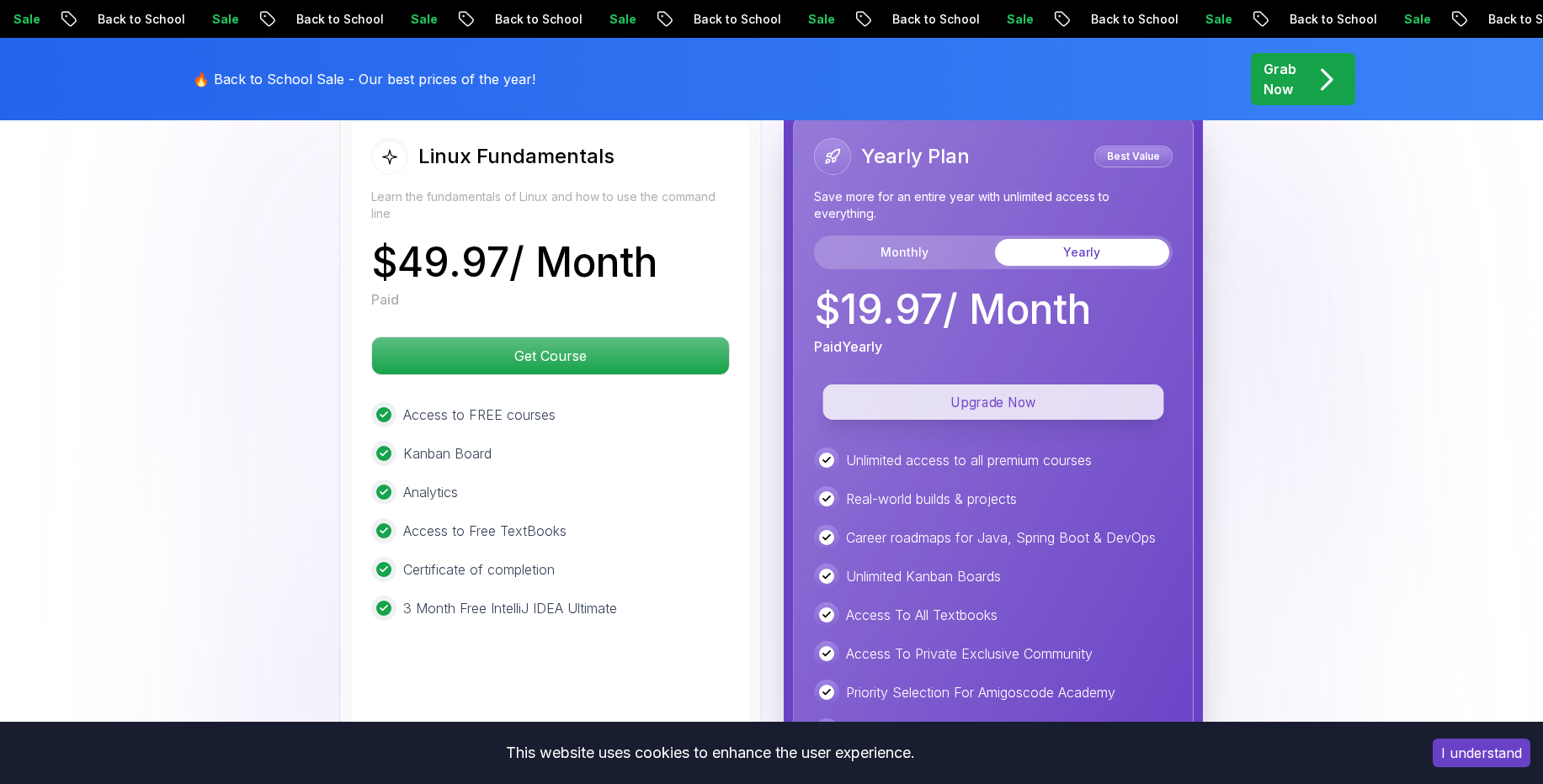
scroll to position [3893, 0]
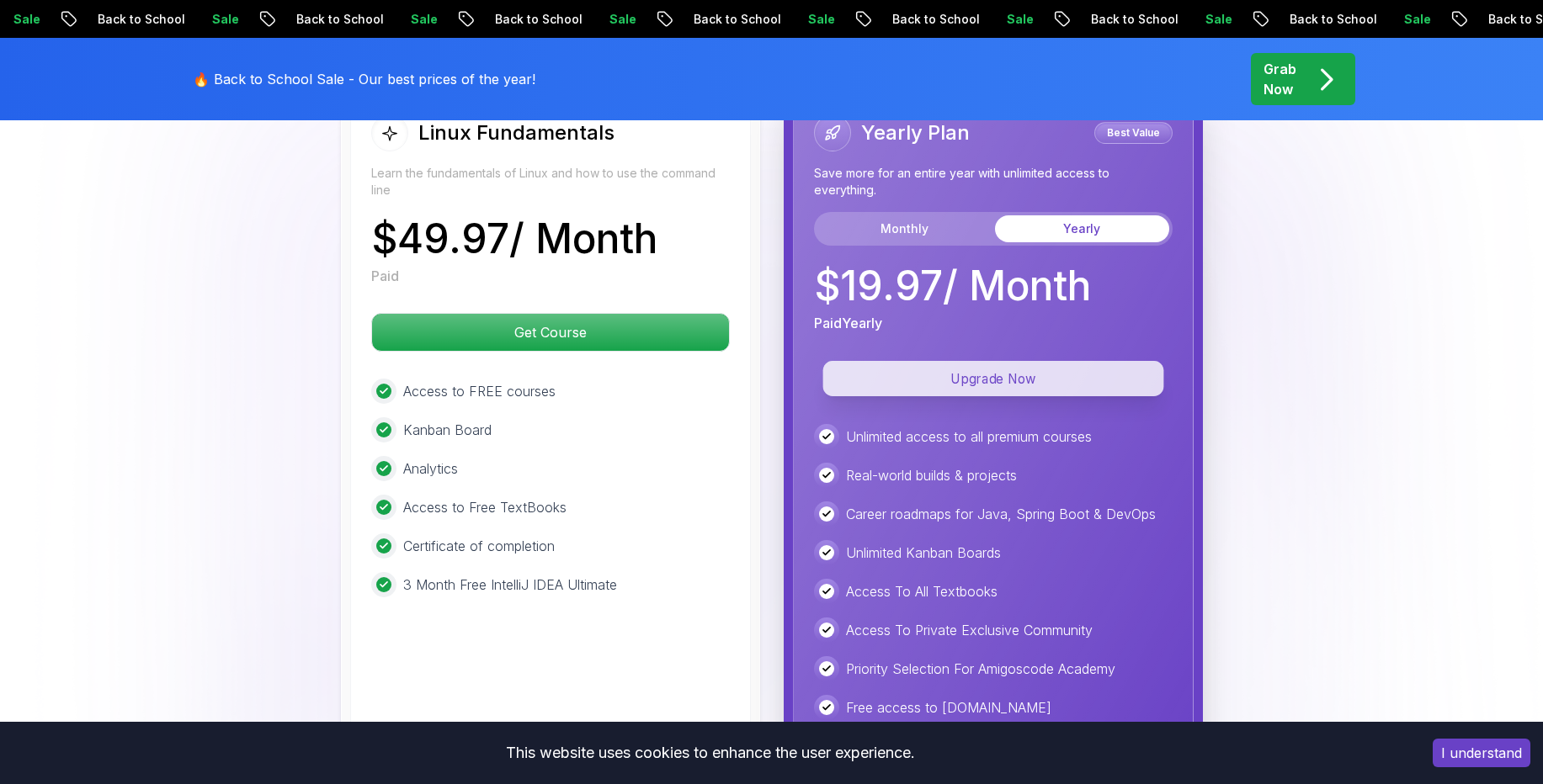
click at [894, 382] on p "Upgrade Now" at bounding box center [993, 378] width 341 height 35
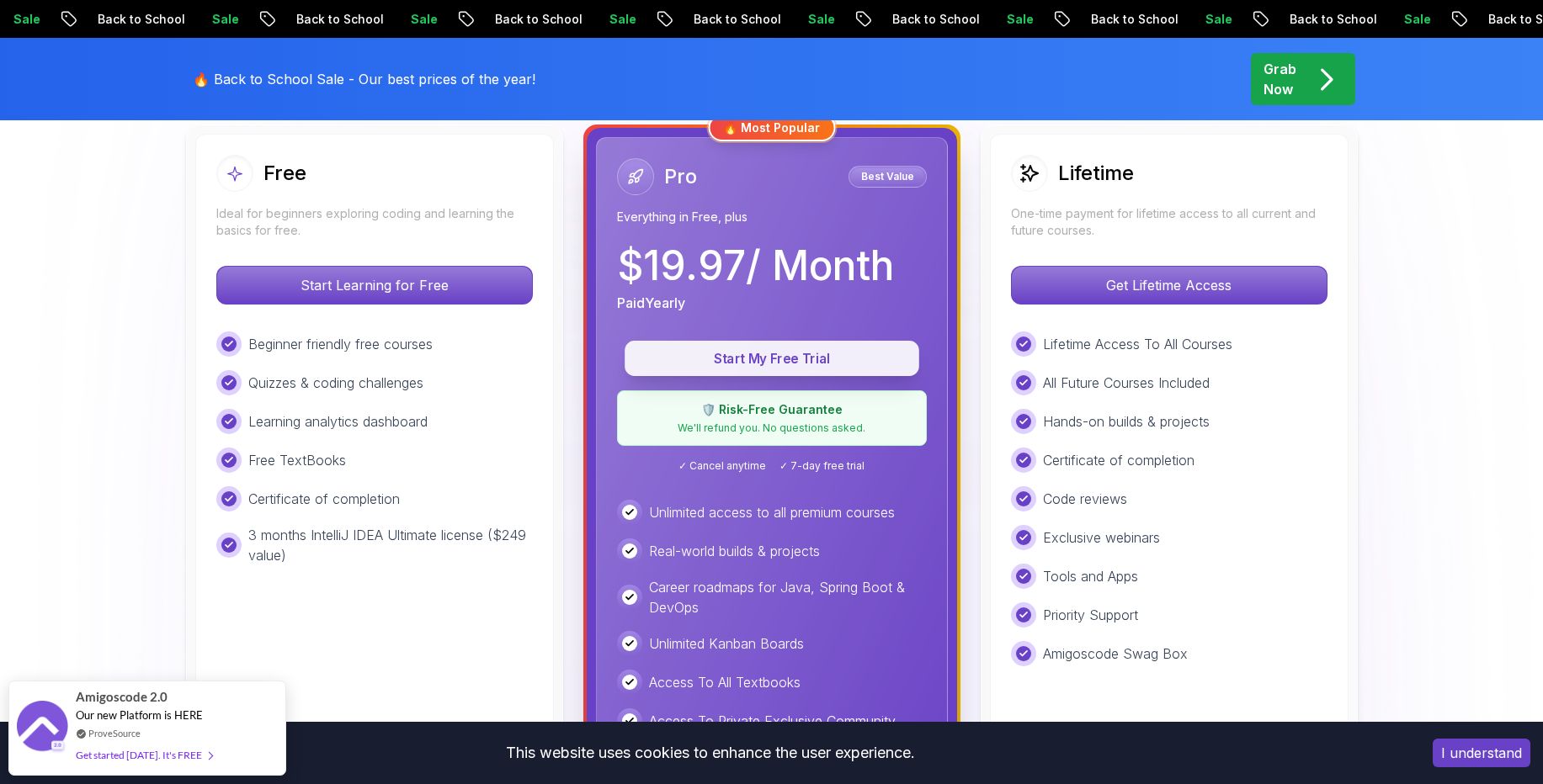
scroll to position [494, 0]
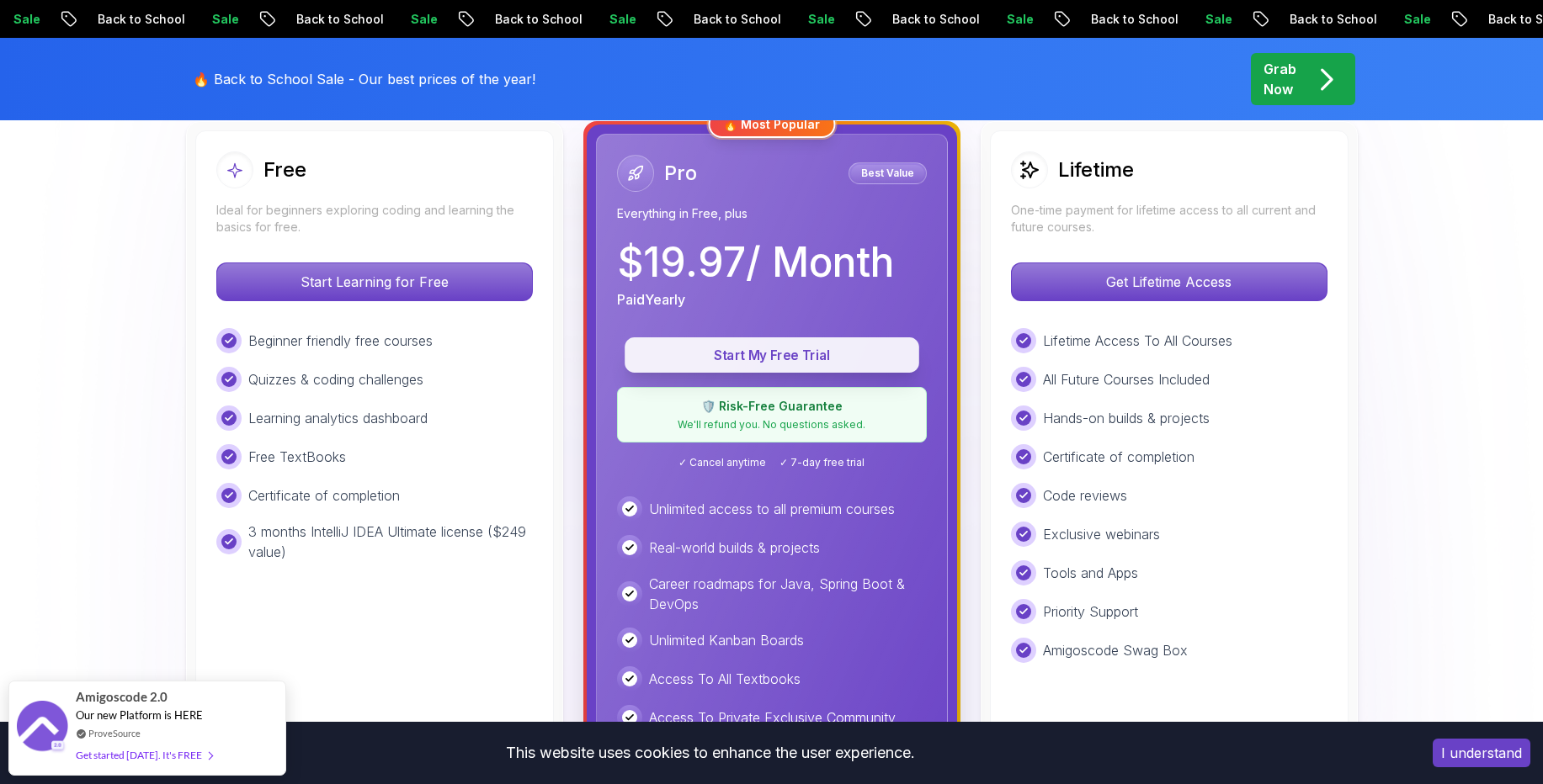
click at [753, 360] on p "Start My Free Trial" at bounding box center [772, 355] width 256 height 19
click at [750, 358] on p "Start My Free Trial" at bounding box center [772, 355] width 256 height 19
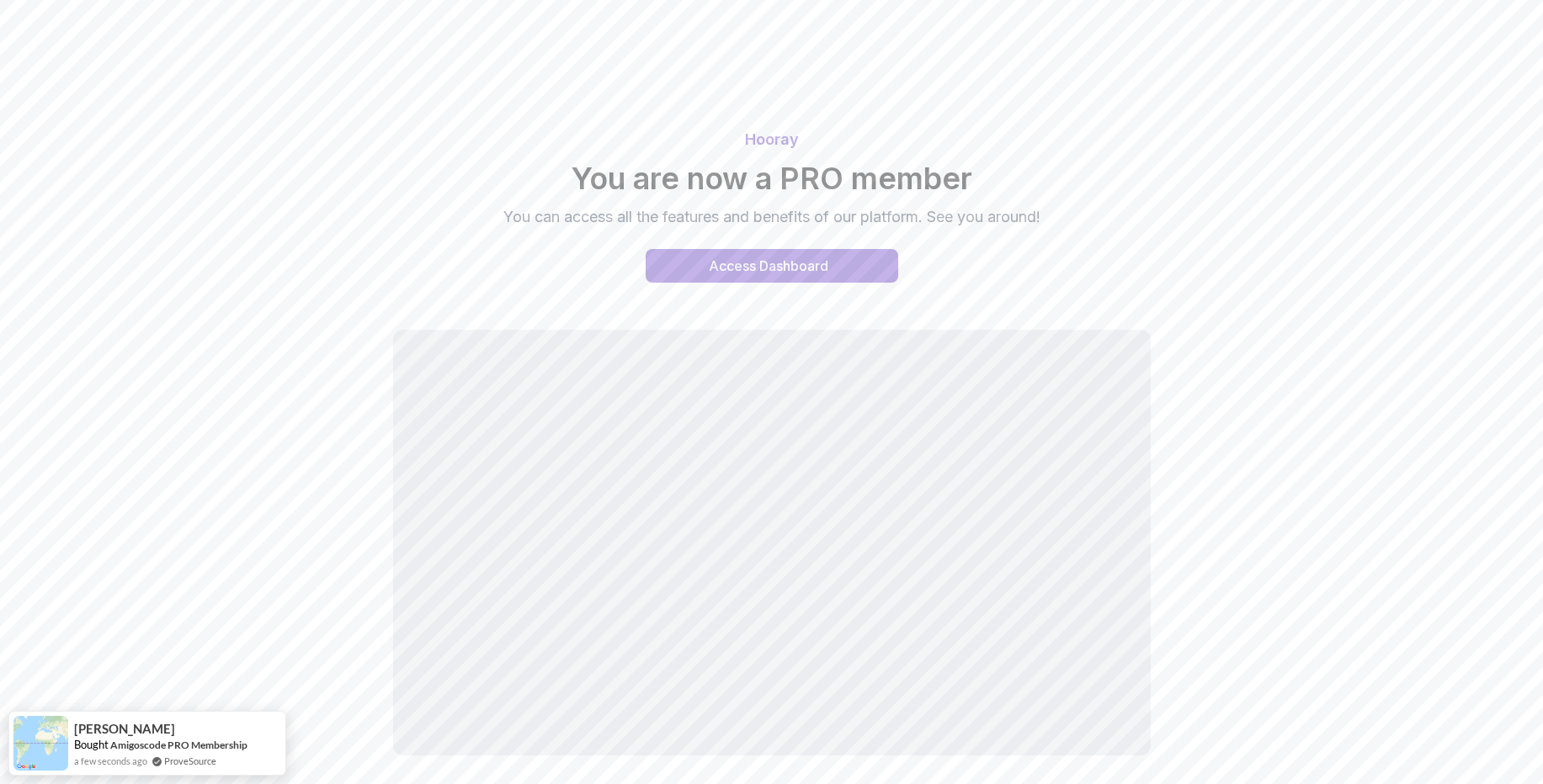
scroll to position [79, 0]
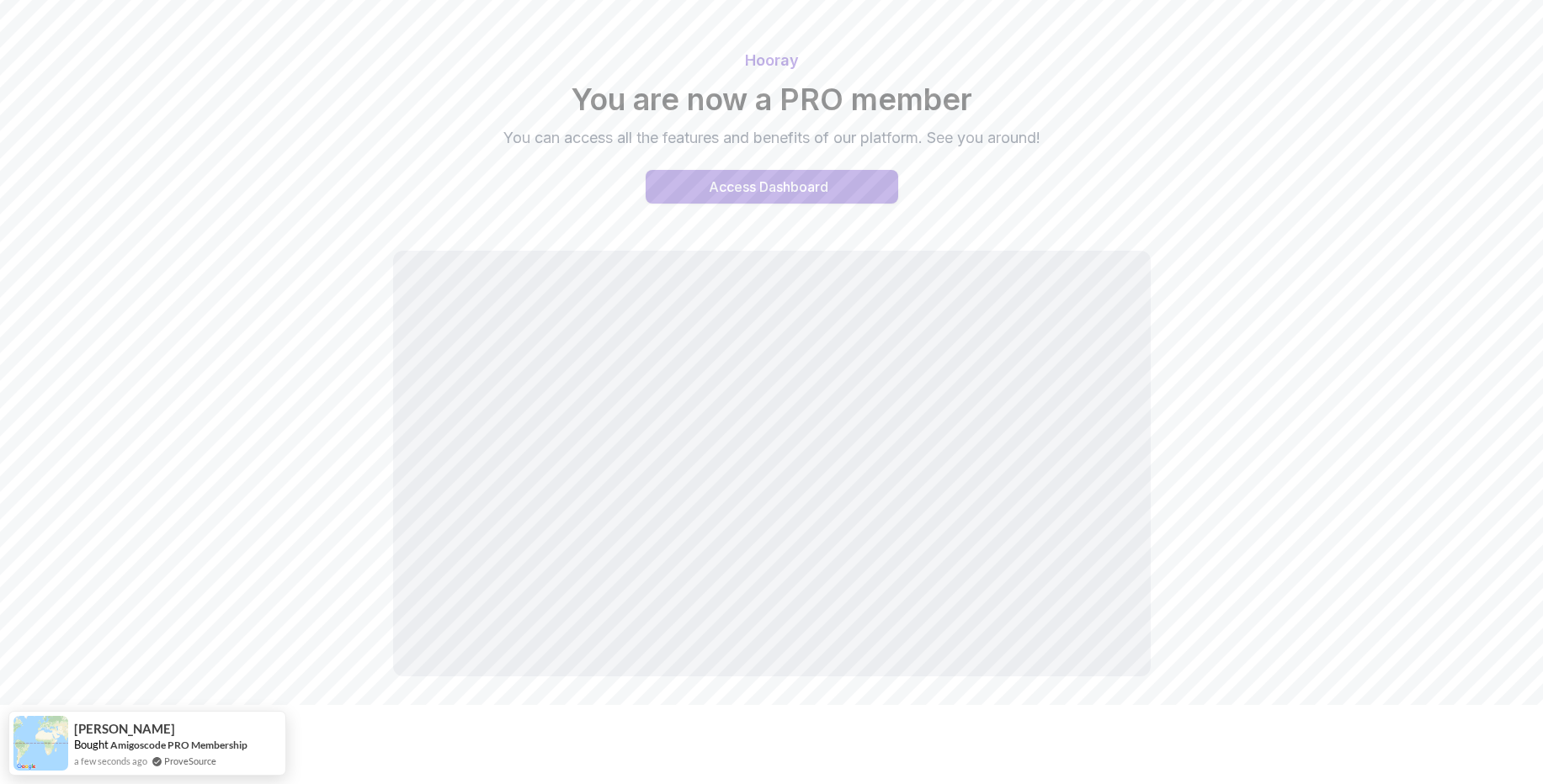
click at [743, 181] on div "Access Dashboard" at bounding box center [768, 187] width 119 height 20
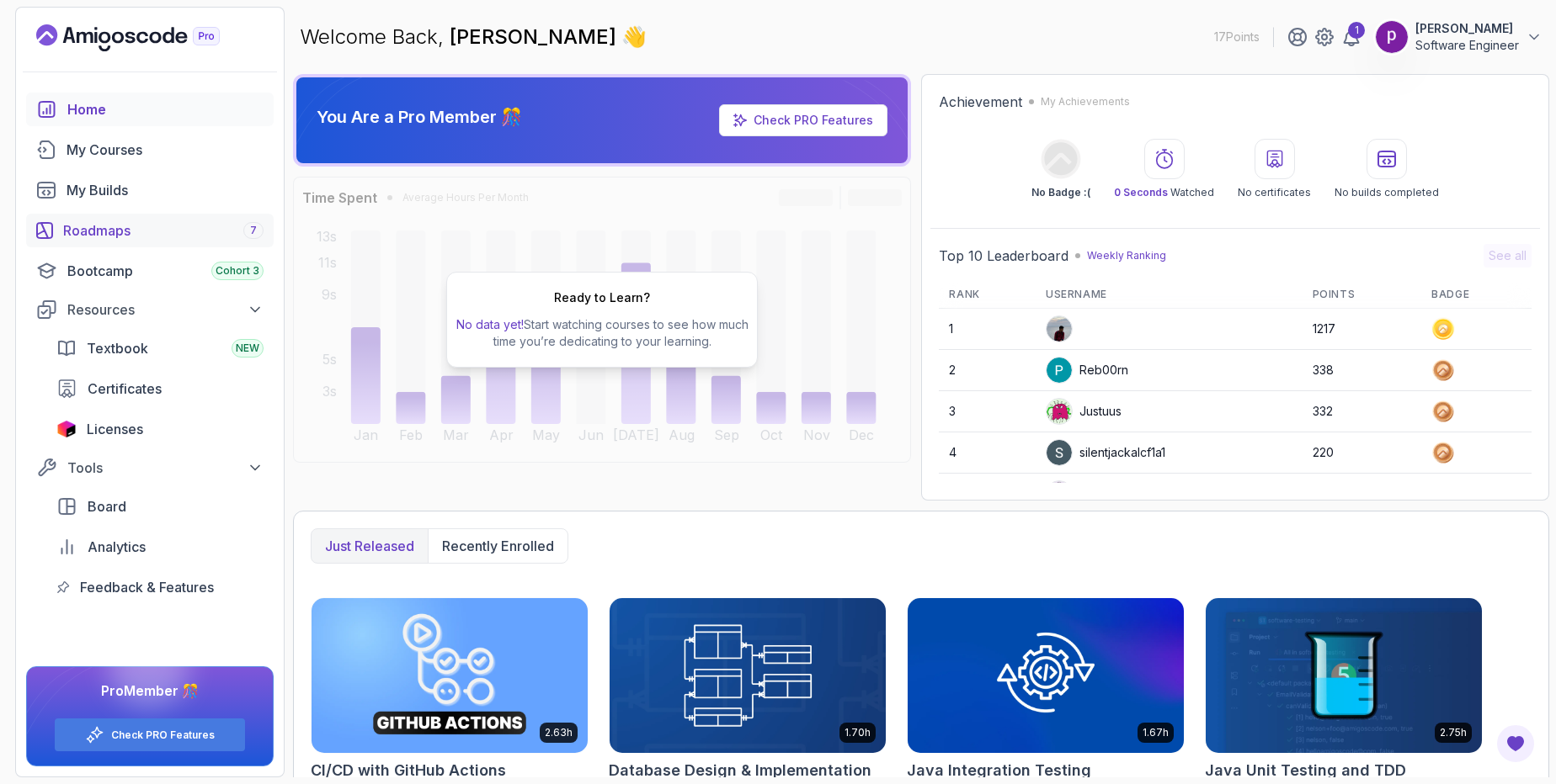
click at [97, 231] on div "Roadmaps 7" at bounding box center [163, 230] width 200 height 20
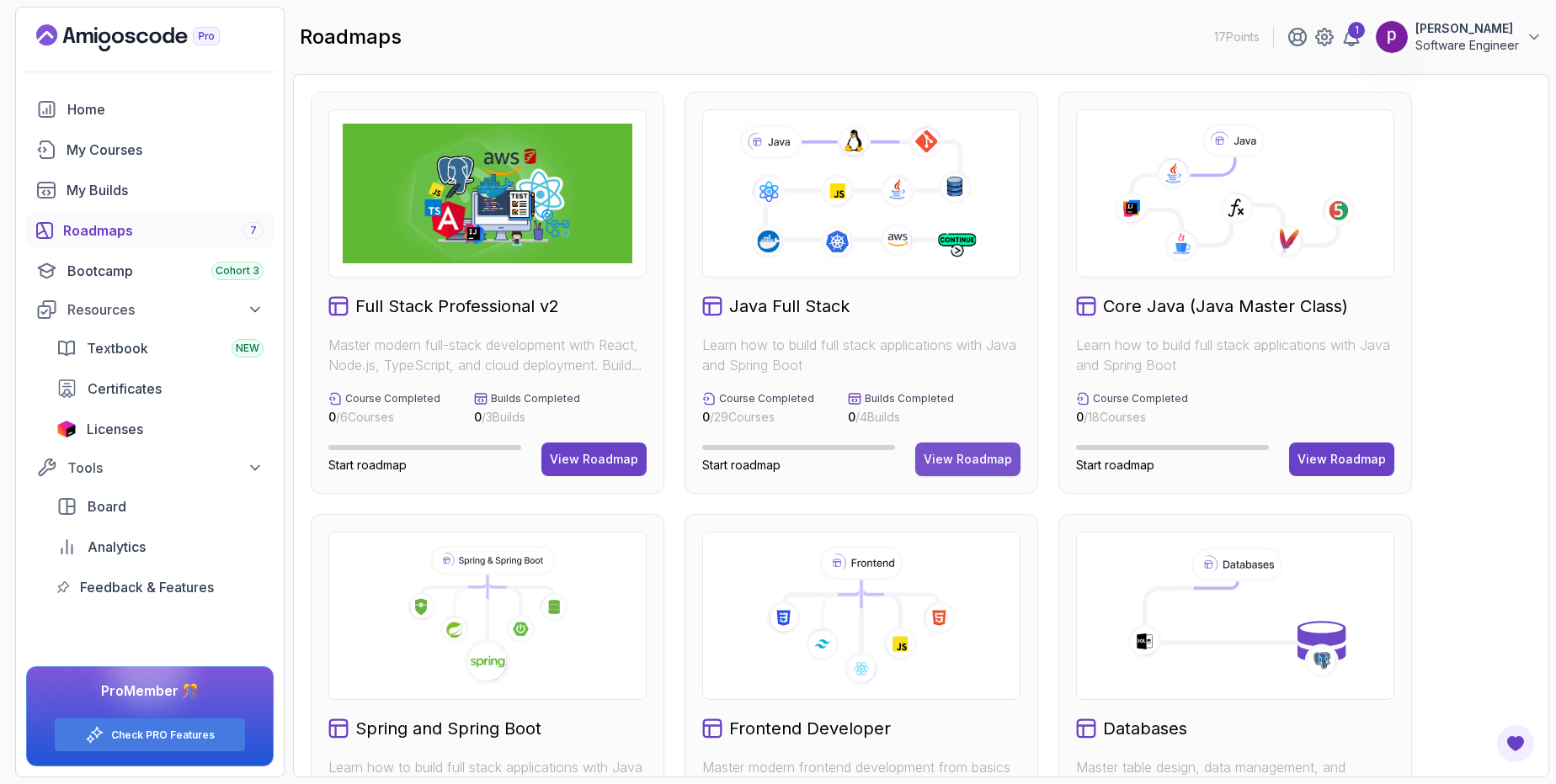
click at [973, 455] on div "View Roadmap" at bounding box center [968, 459] width 88 height 17
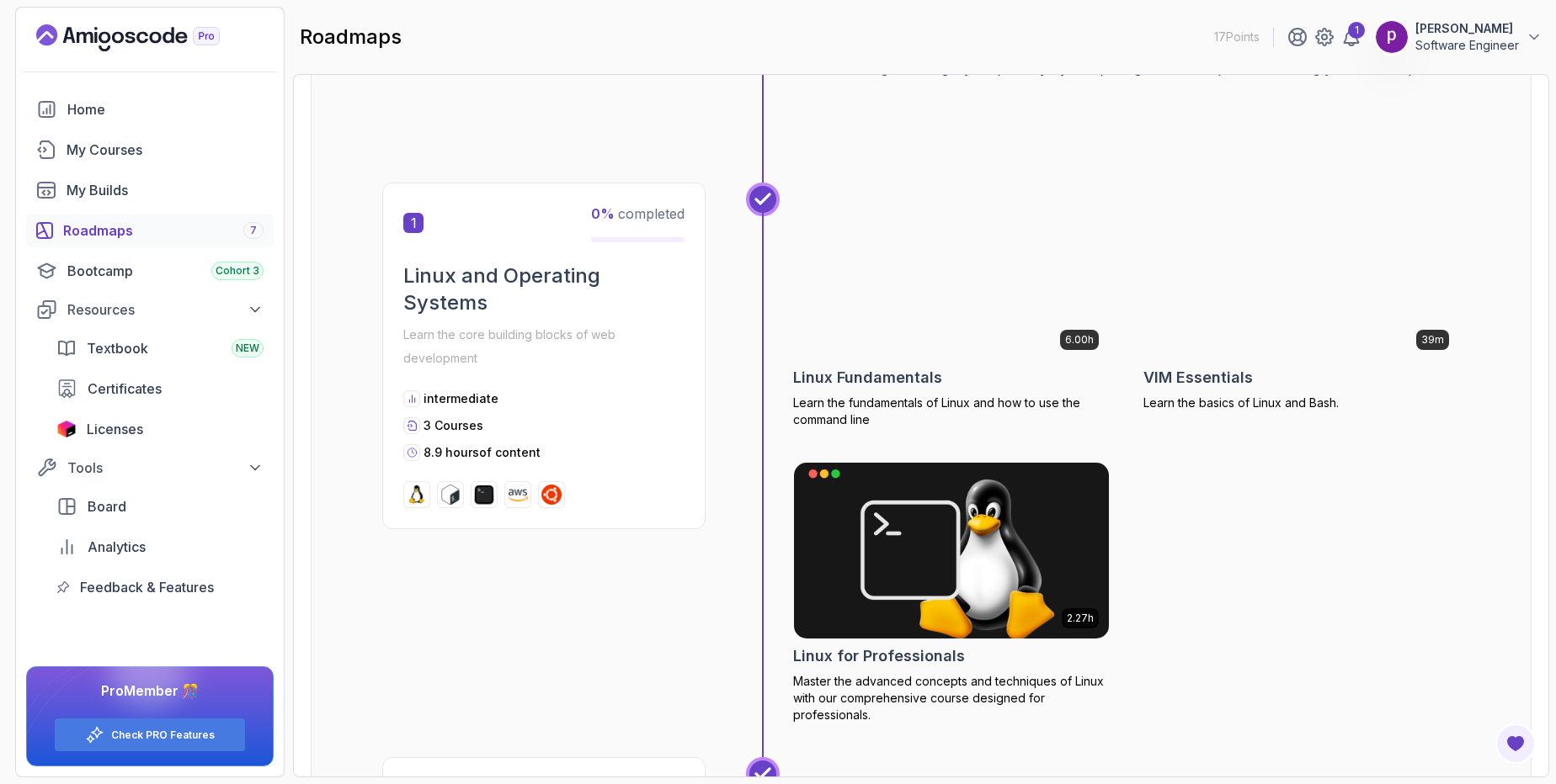
scroll to position [277, 0]
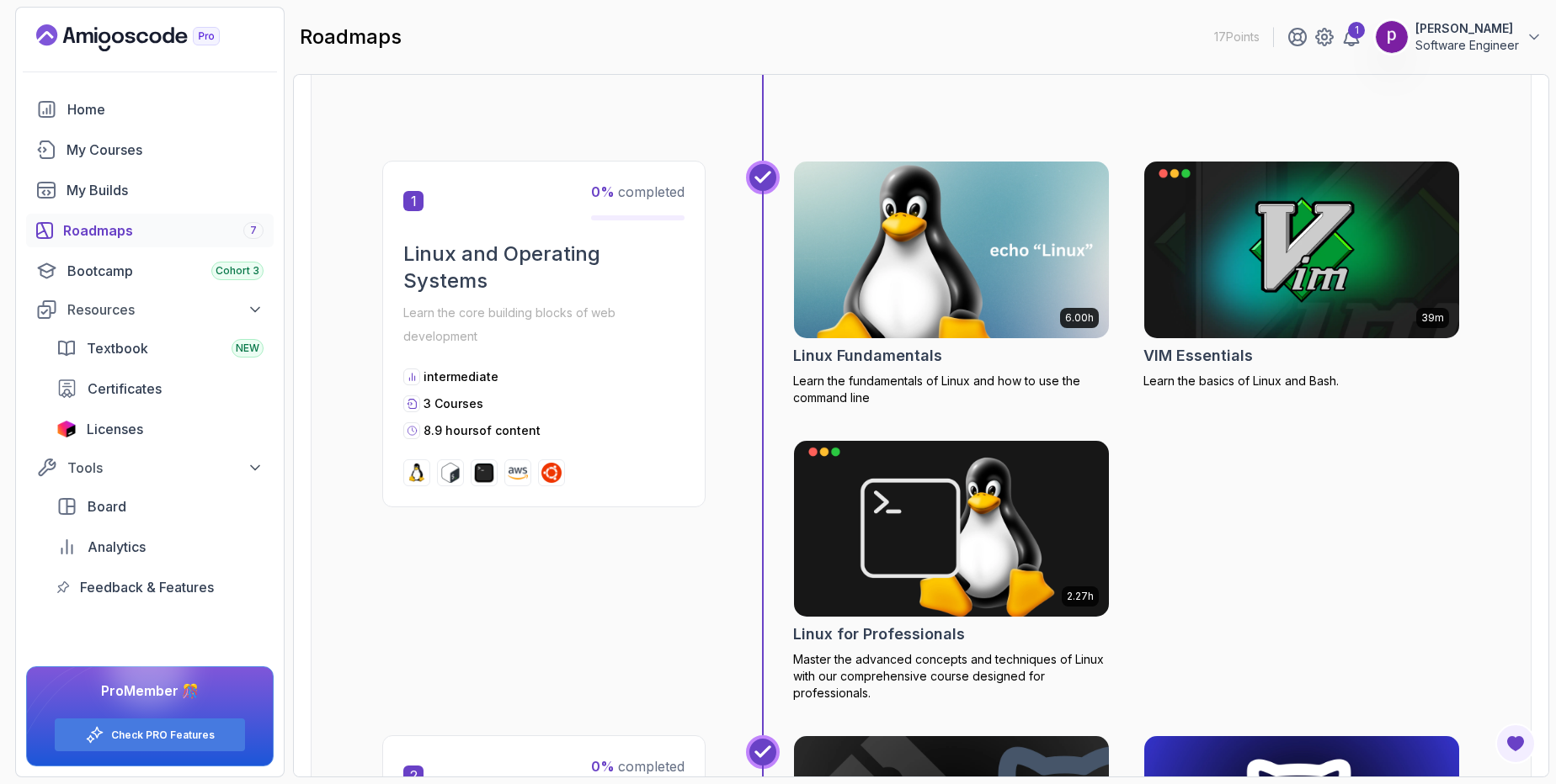
click at [922, 287] on img at bounding box center [951, 249] width 331 height 185
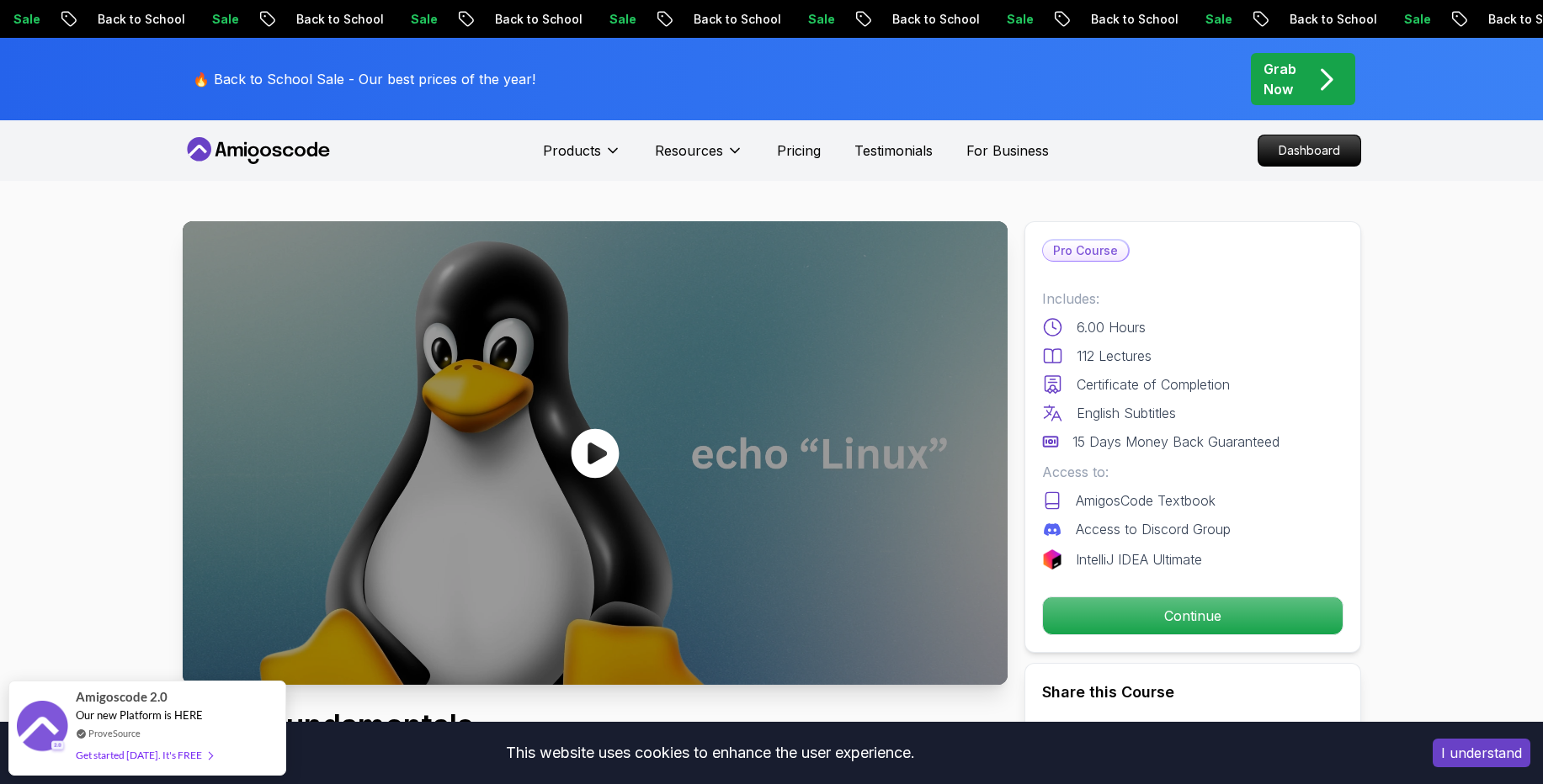
click at [588, 453] on icon at bounding box center [595, 454] width 51 height 51
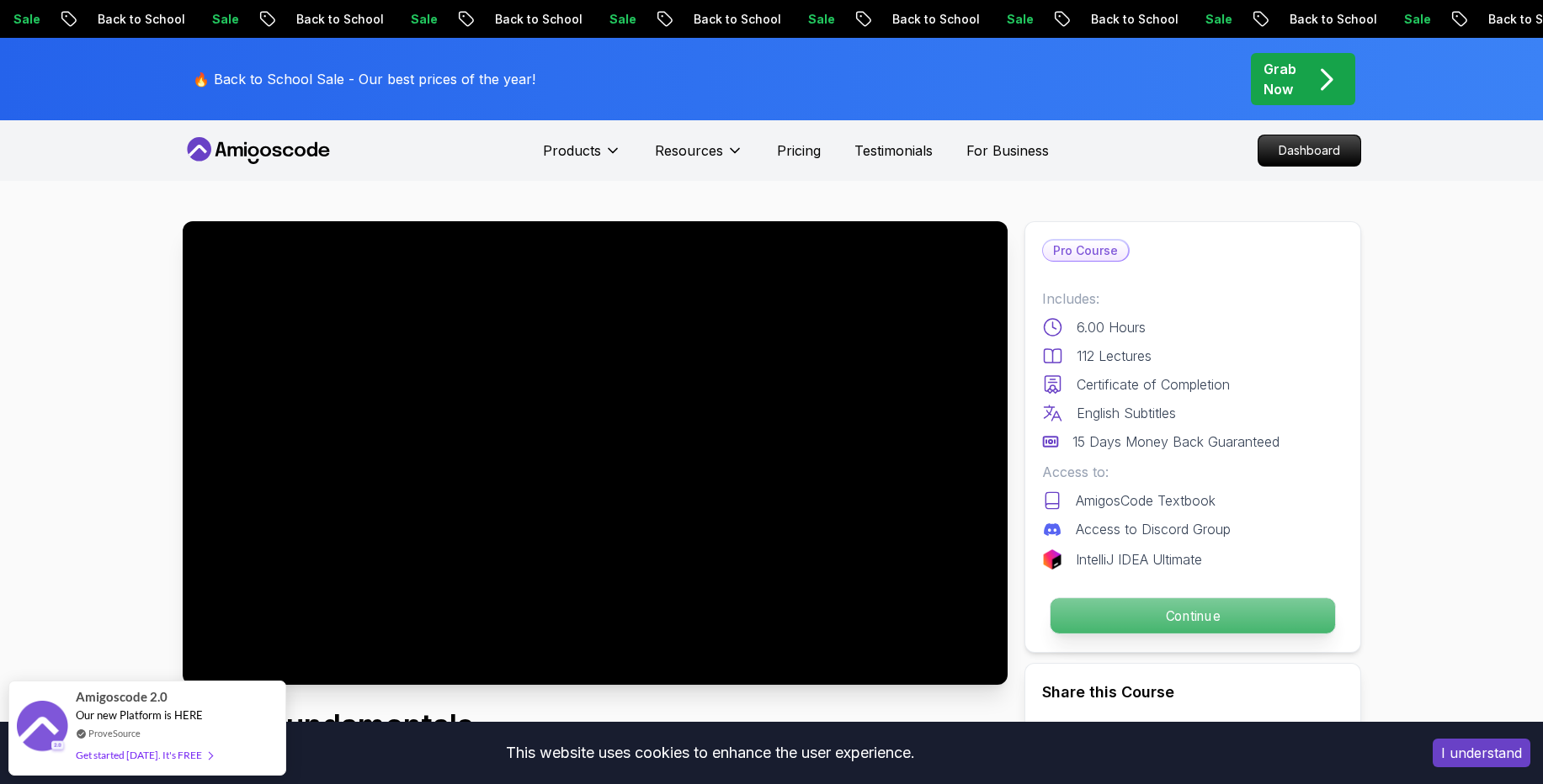
click at [1120, 602] on p "Continue" at bounding box center [1191, 615] width 284 height 35
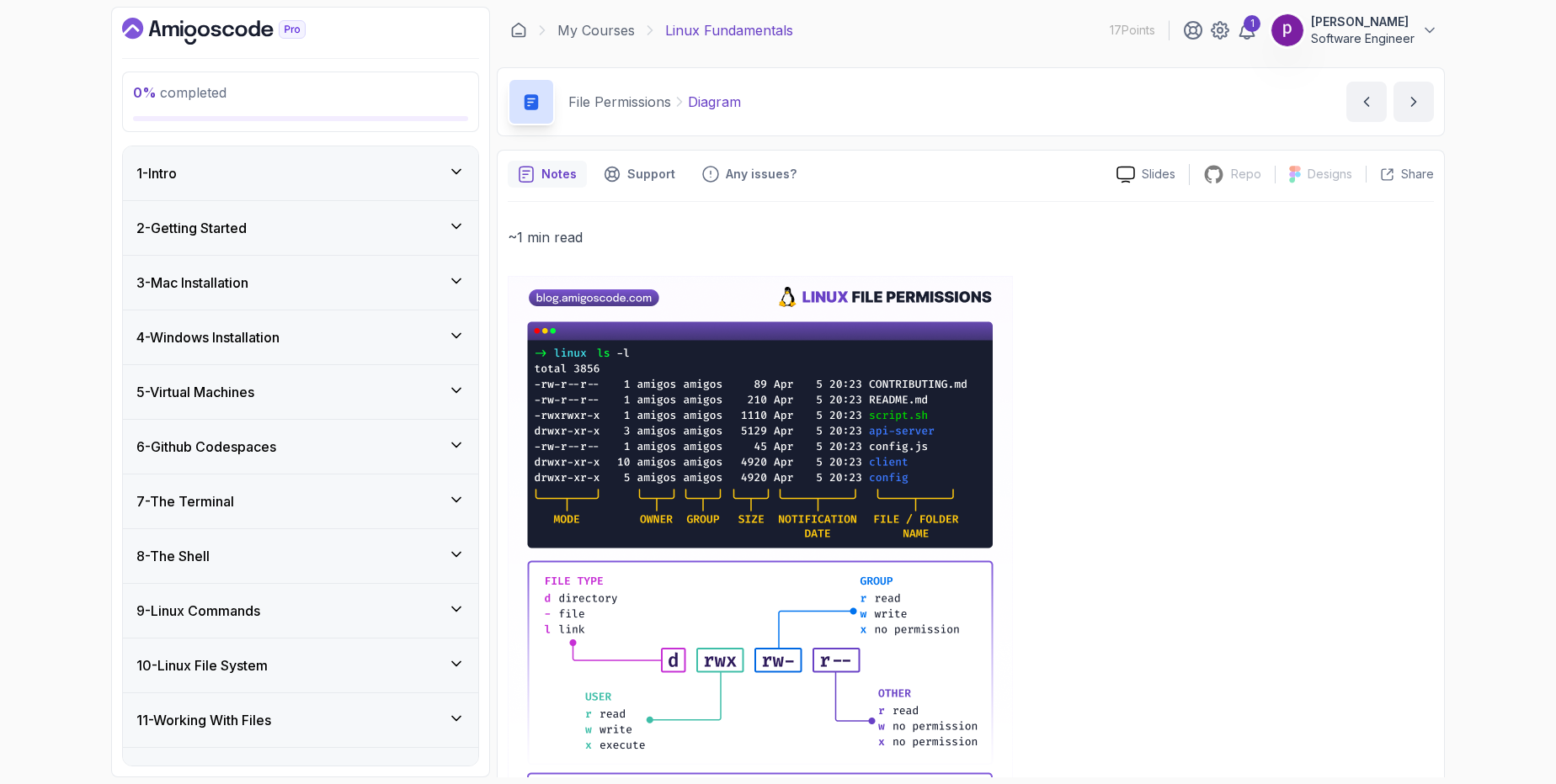
click at [246, 172] on div "1 - Intro" at bounding box center [301, 173] width 329 height 20
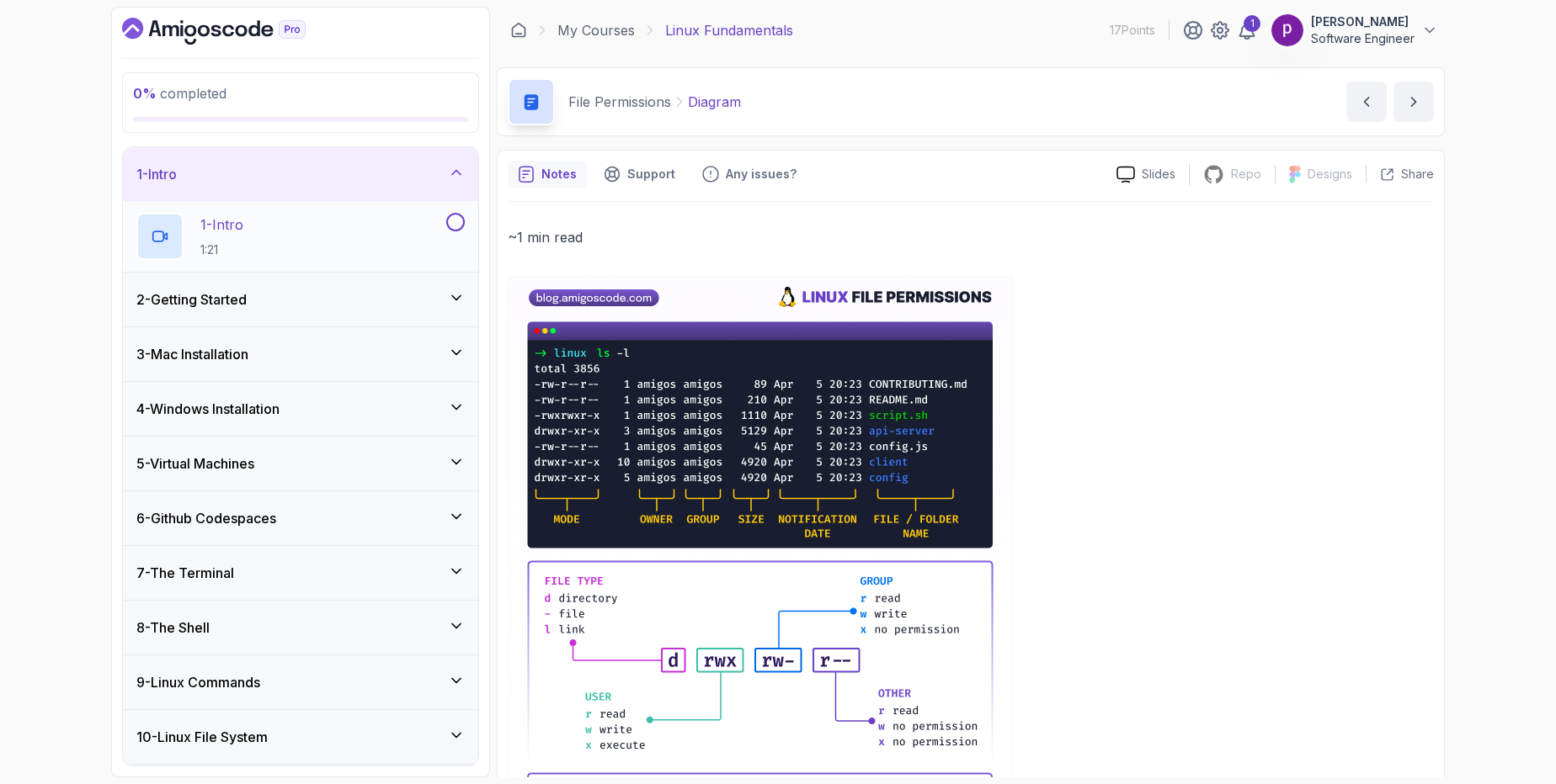
click at [236, 235] on h2 "1 - Intro 1:21" at bounding box center [222, 236] width 43 height 44
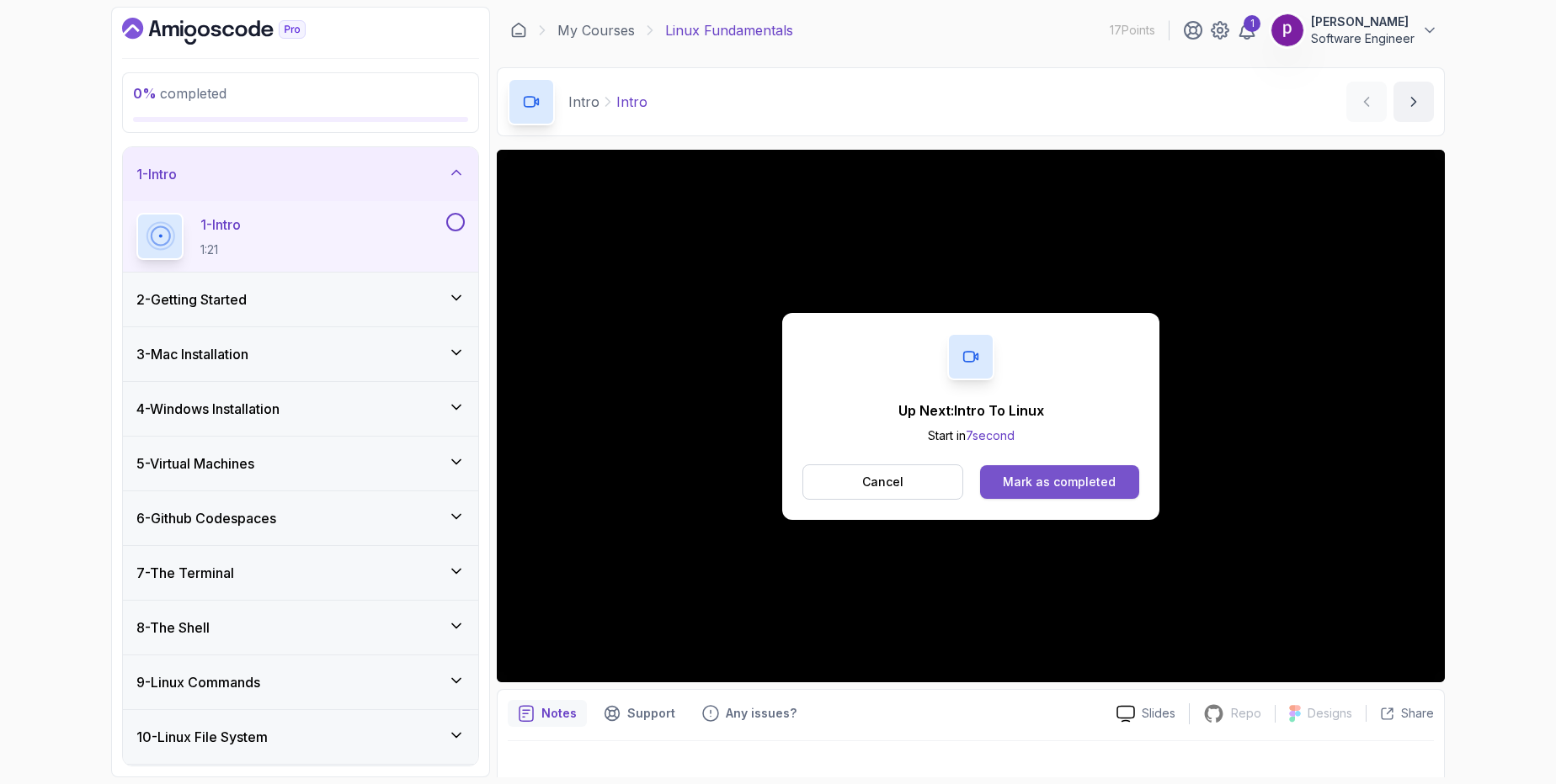
click at [1050, 488] on div "Mark as completed" at bounding box center [1059, 482] width 113 height 17
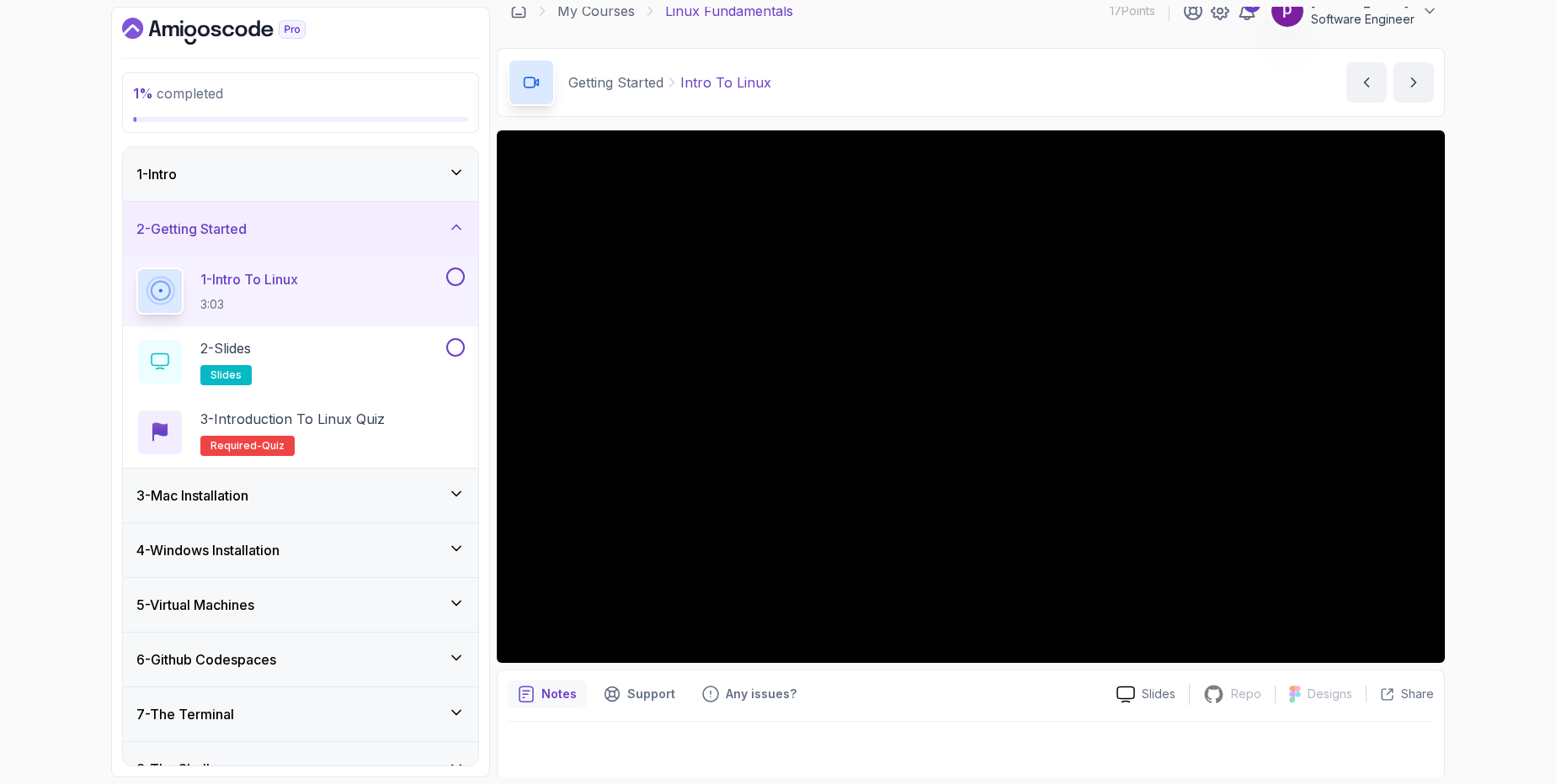
scroll to position [22, 0]
